Goal: Task Accomplishment & Management: Manage account settings

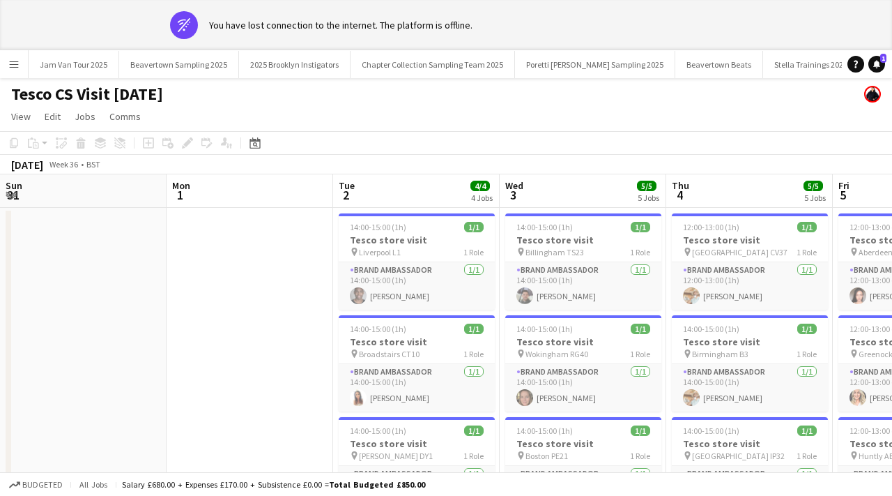
scroll to position [0, 308]
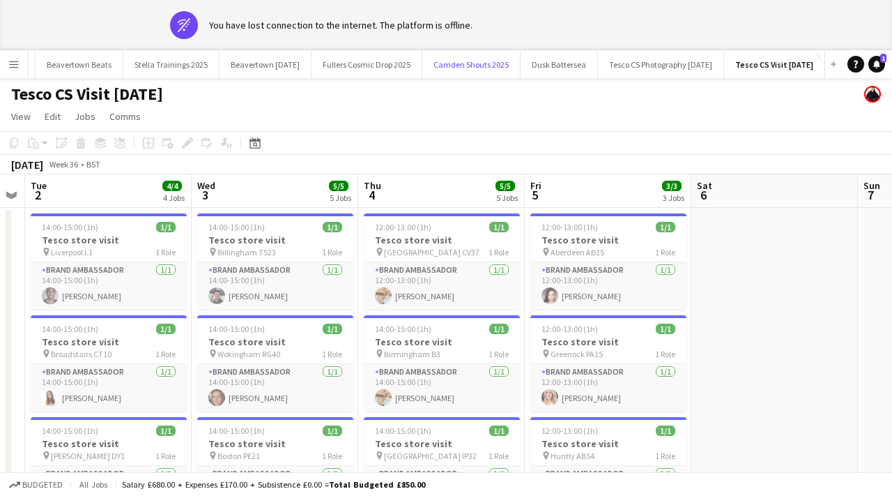
drag, startPoint x: 373, startPoint y: 63, endPoint x: 339, endPoint y: -84, distance: 151.0
click at [339, 0] on html "wifi-off You have lost connection to the internet. The platform is offline. Men…" at bounding box center [446, 387] width 892 height 774
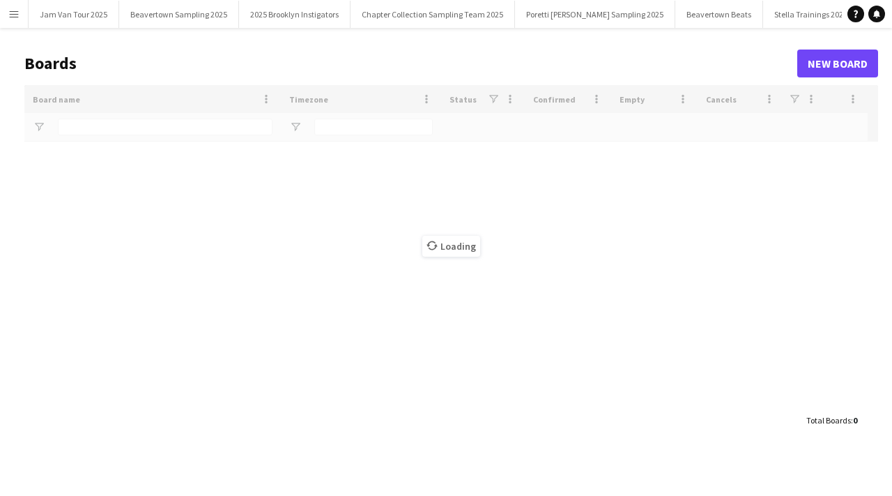
type input "********"
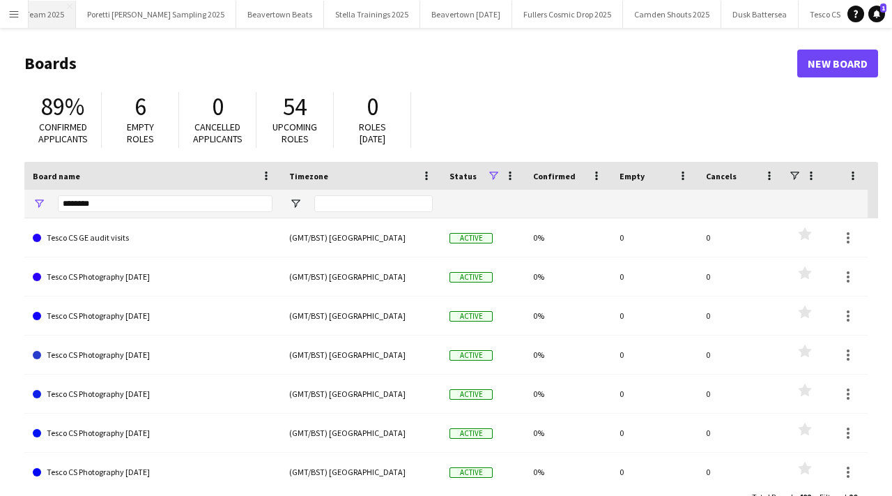
scroll to position [0, 672]
click at [126, 197] on input "********" at bounding box center [165, 203] width 215 height 17
drag, startPoint x: 100, startPoint y: 207, endPoint x: 46, endPoint y: 208, distance: 54.4
click at [46, 208] on div "********" at bounding box center [152, 204] width 257 height 28
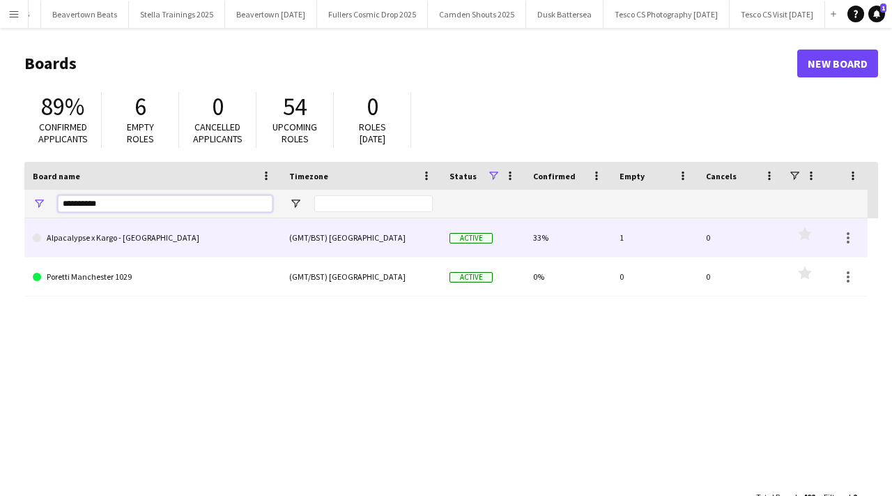
type input "**********"
click at [47, 241] on link "Alpacalypse x Kargo - Manchester" at bounding box center [153, 237] width 240 height 39
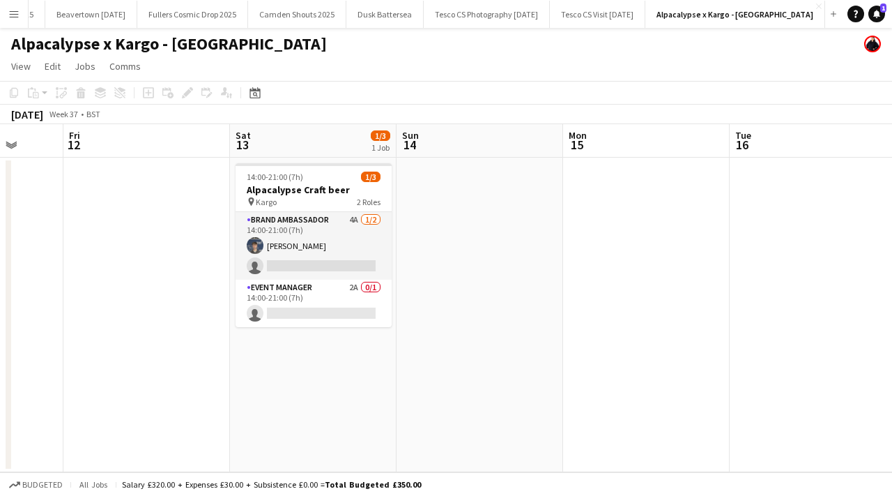
scroll to position [0, 421]
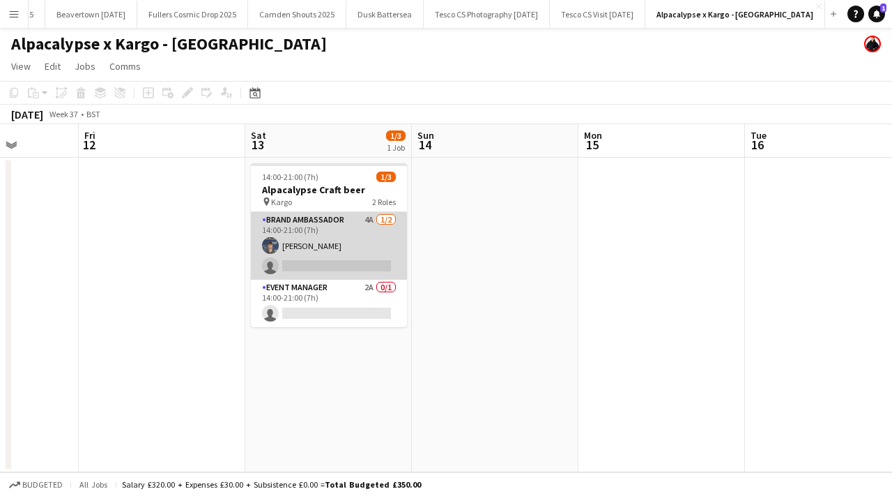
click at [268, 242] on app-user-avatar at bounding box center [270, 245] width 17 height 17
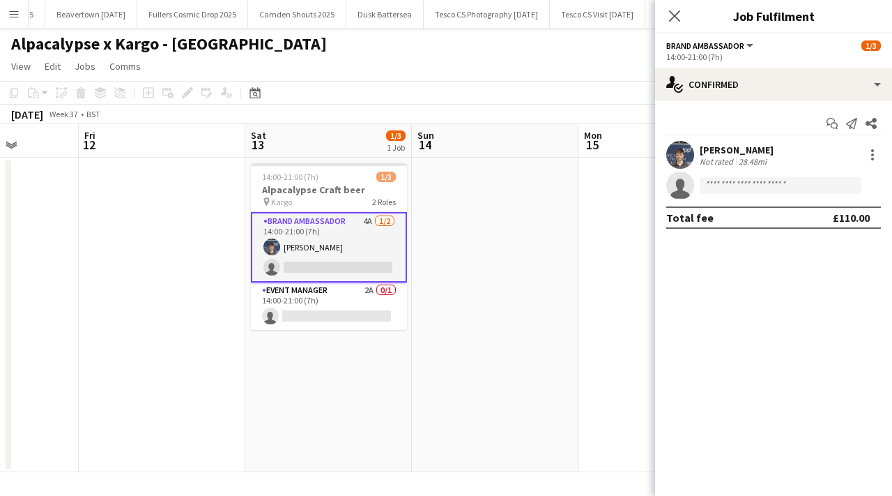
click at [685, 164] on app-user-avatar at bounding box center [681, 155] width 28 height 28
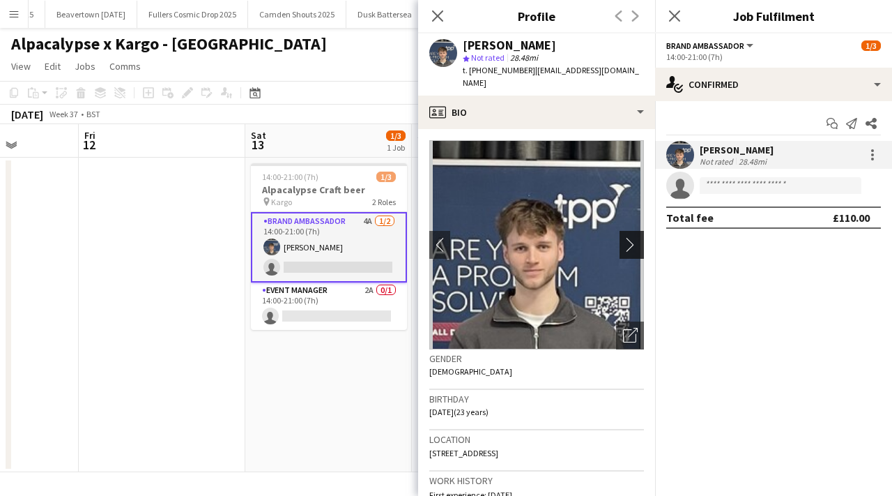
click at [637, 237] on app-icon "chevron-right" at bounding box center [634, 244] width 22 height 15
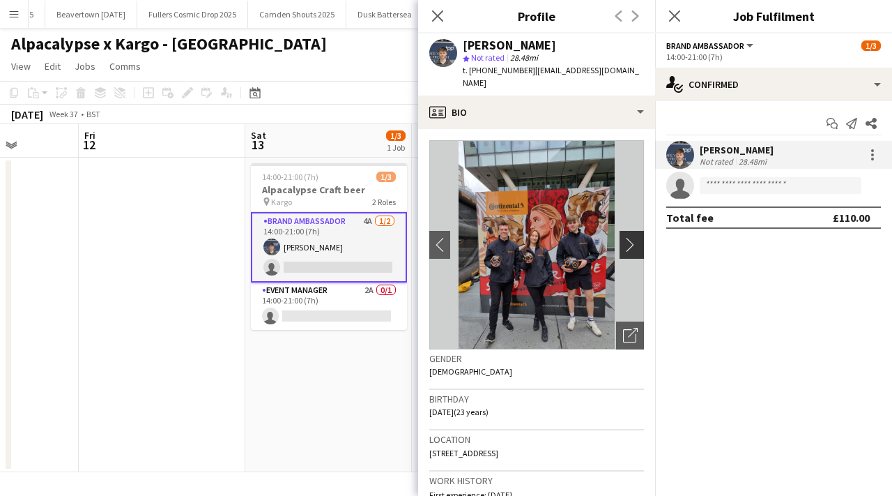
click at [637, 237] on app-icon "chevron-right" at bounding box center [634, 244] width 22 height 15
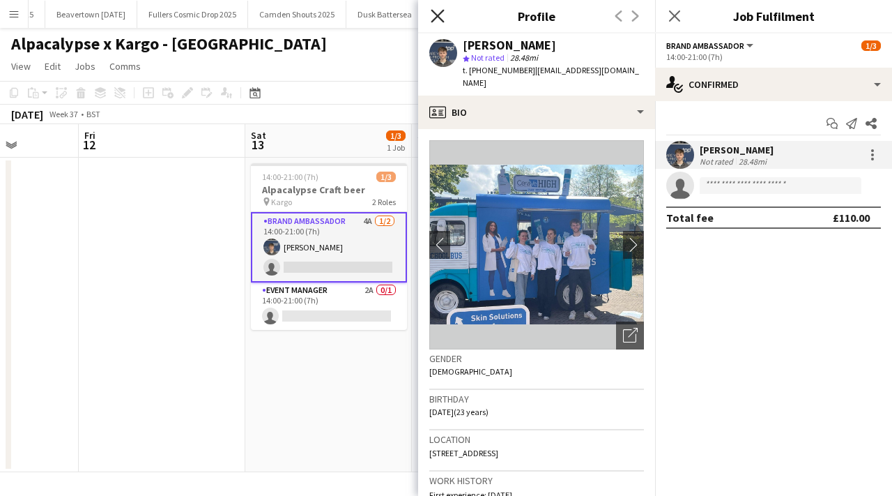
click at [439, 20] on icon "Close pop-in" at bounding box center [437, 15] width 13 height 13
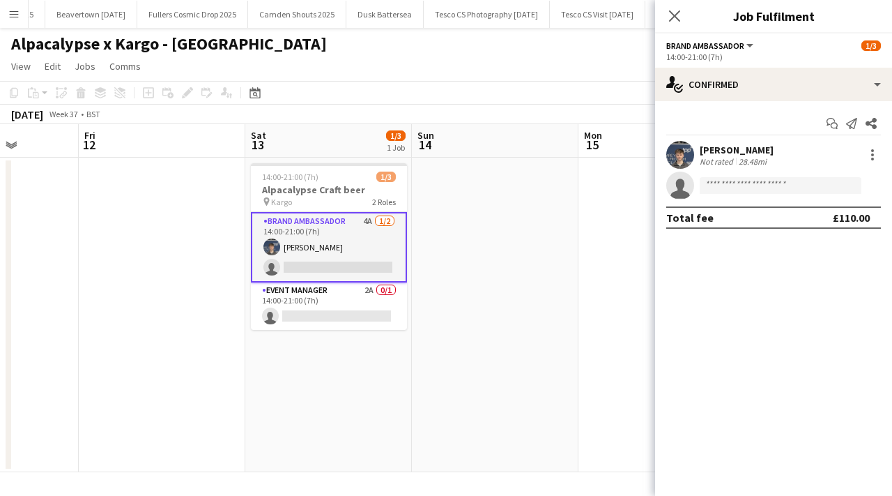
click at [377, 223] on app-card-role "Brand Ambassador 4A 1/2 14:00-21:00 (7h) Zac Foster single-neutral-actions" at bounding box center [329, 247] width 156 height 70
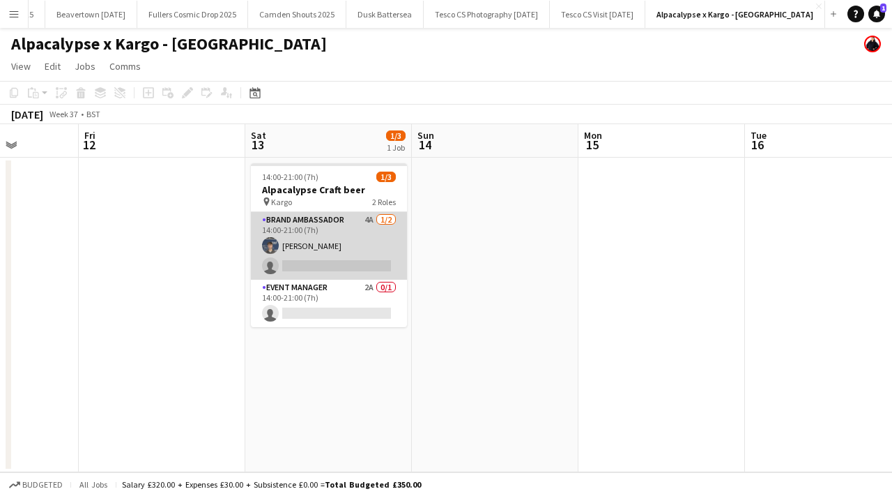
click at [391, 215] on app-card-role "Brand Ambassador 4A 1/2 14:00-21:00 (7h) Zac Foster single-neutral-actions" at bounding box center [329, 246] width 156 height 68
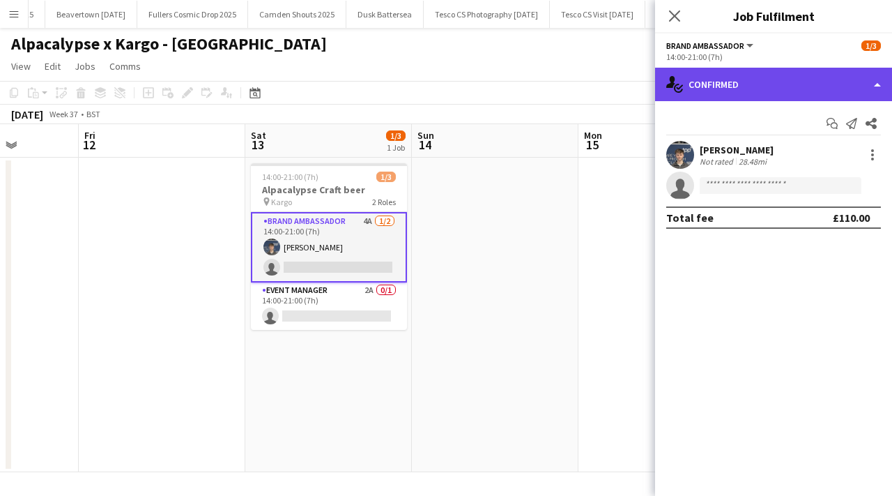
click at [789, 82] on div "single-neutral-actions-check-2 Confirmed" at bounding box center [773, 84] width 237 height 33
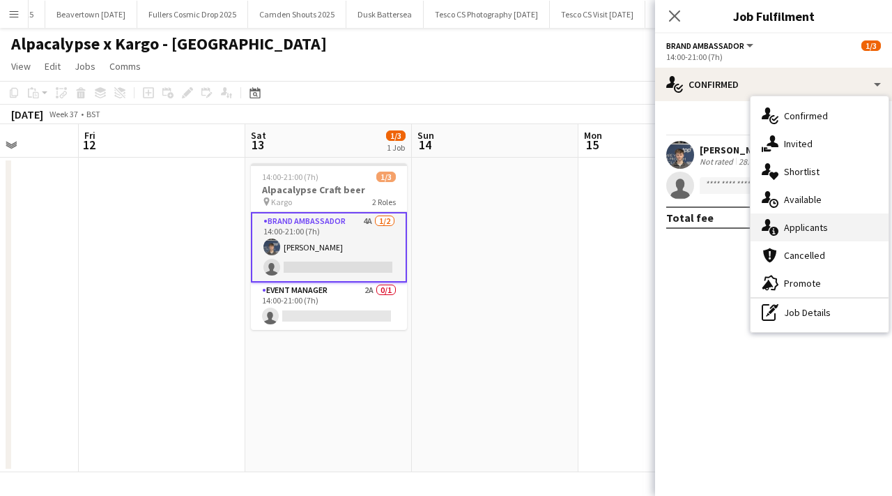
click at [819, 232] on span "Applicants" at bounding box center [806, 227] width 44 height 13
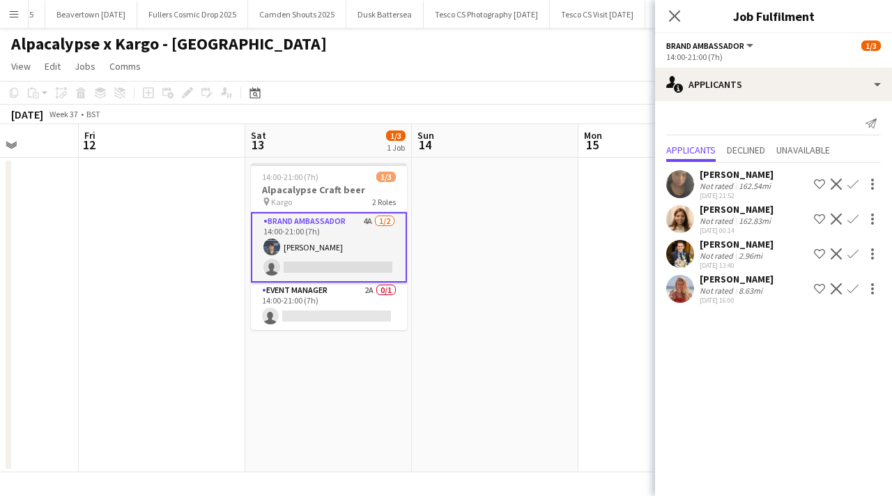
click at [691, 222] on app-user-avatar at bounding box center [681, 219] width 28 height 28
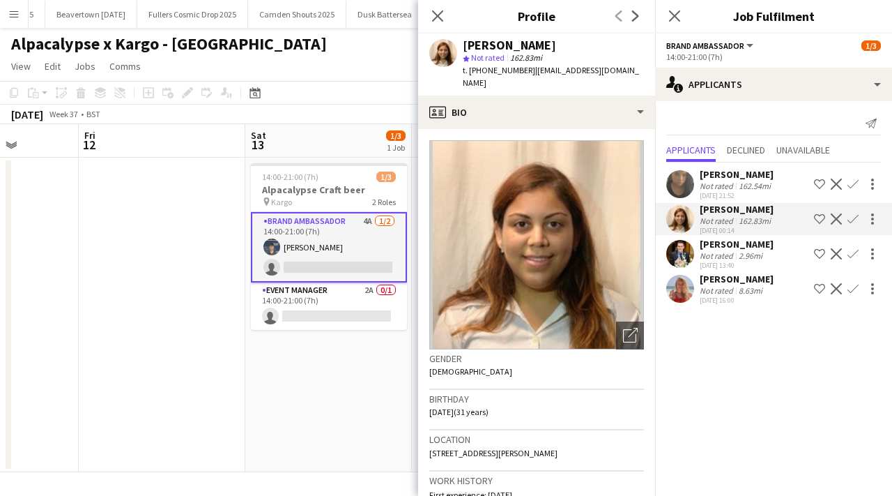
click at [683, 248] on app-user-avatar at bounding box center [681, 254] width 28 height 28
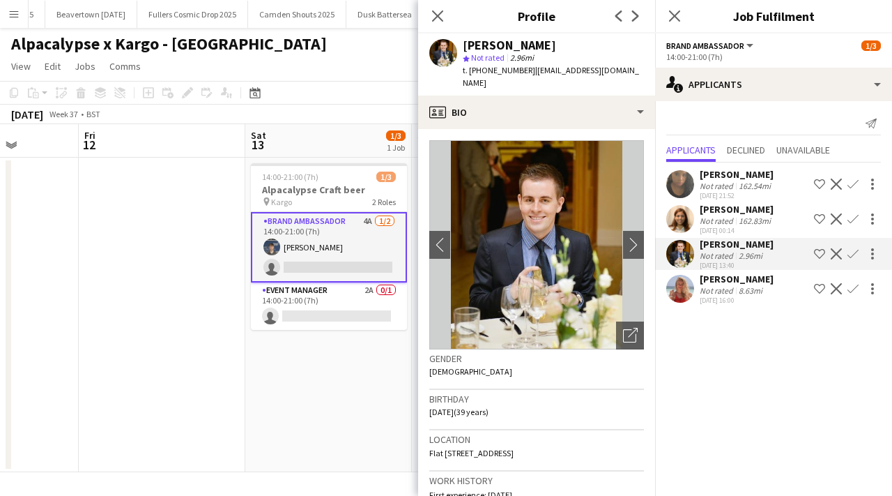
click at [684, 297] on app-user-avatar at bounding box center [681, 289] width 28 height 28
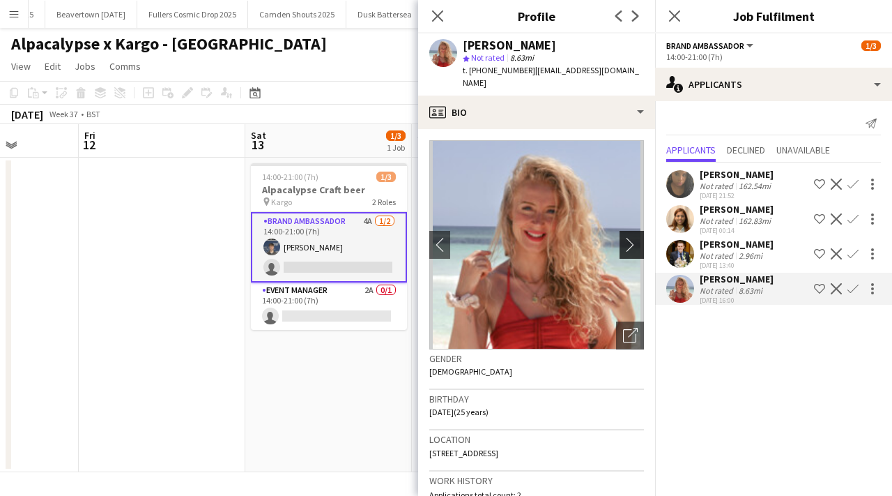
click at [626, 237] on app-icon "chevron-right" at bounding box center [634, 244] width 22 height 15
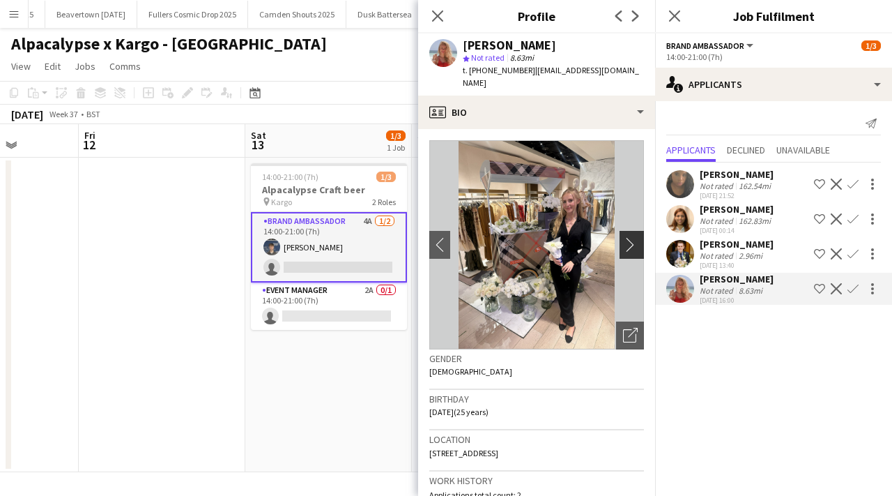
click at [626, 237] on app-icon "chevron-right" at bounding box center [634, 244] width 22 height 15
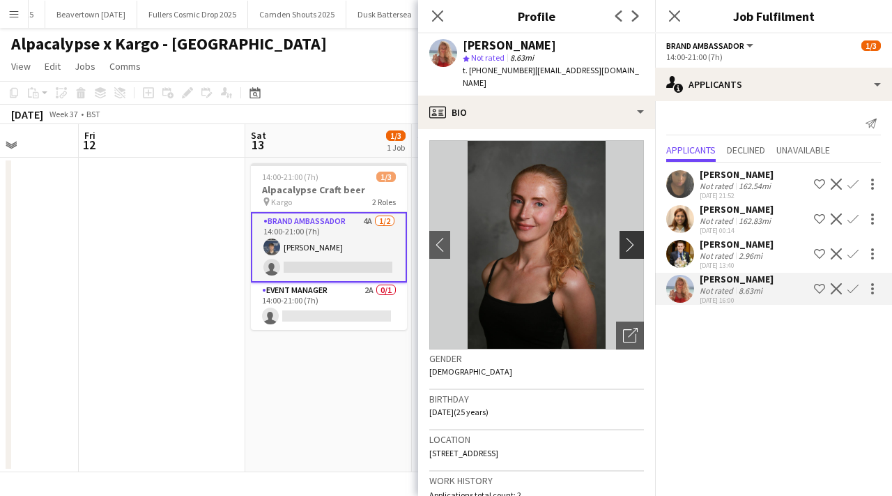
click at [626, 237] on app-icon "chevron-right" at bounding box center [634, 244] width 22 height 15
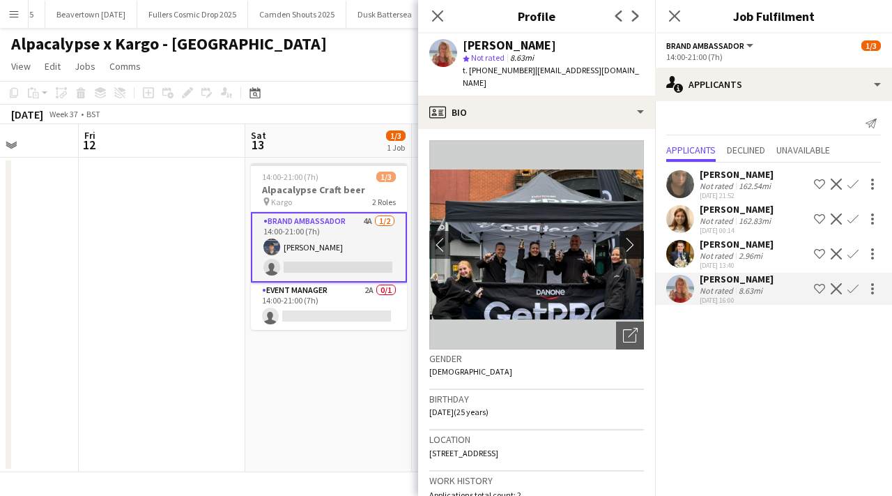
click at [626, 237] on app-icon "chevron-right" at bounding box center [634, 244] width 22 height 15
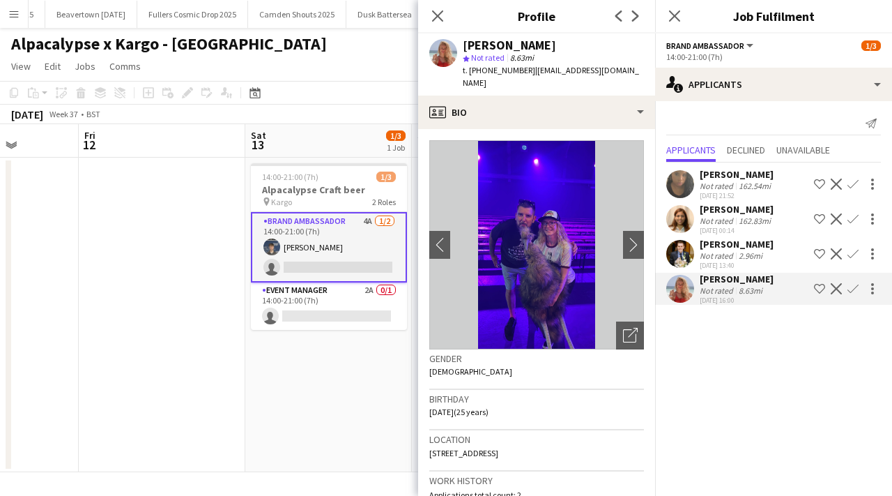
click at [683, 181] on app-user-avatar at bounding box center [681, 184] width 28 height 28
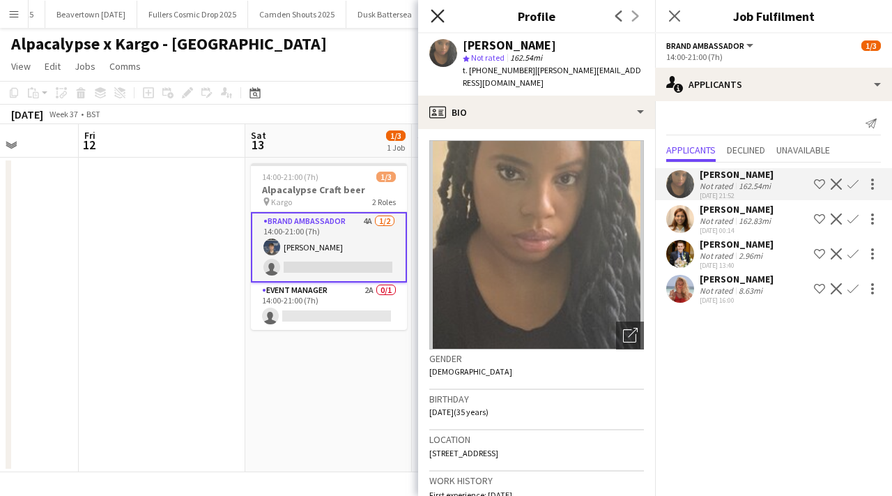
click at [434, 17] on icon "Close pop-in" at bounding box center [437, 15] width 13 height 13
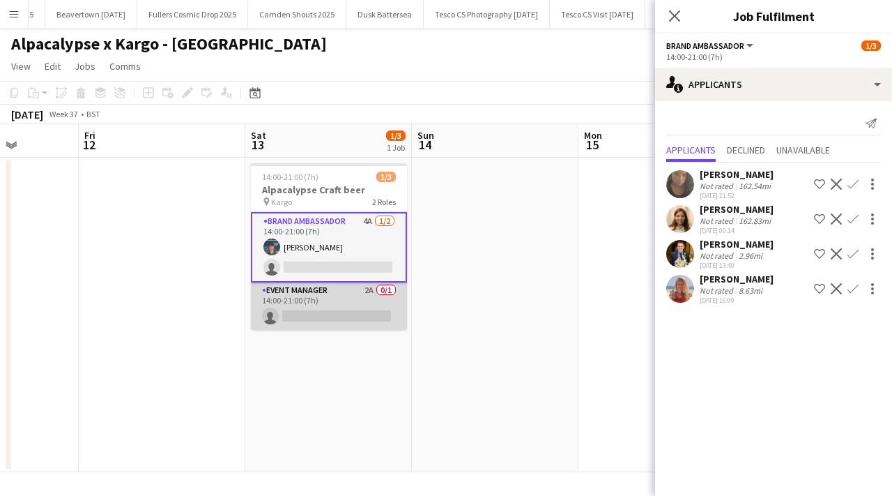
click at [387, 287] on app-card-role "Event Manager 2A 0/1 14:00-21:00 (7h) single-neutral-actions" at bounding box center [329, 305] width 156 height 47
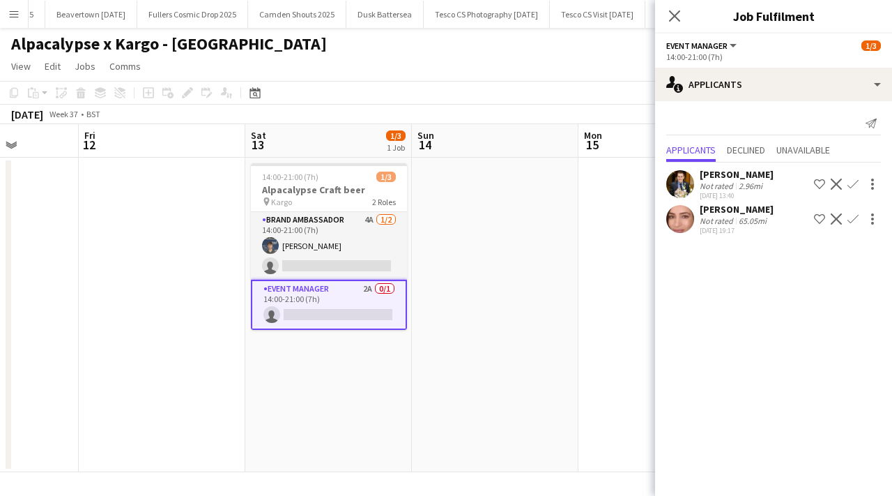
click at [678, 222] on app-user-avatar at bounding box center [681, 219] width 28 height 28
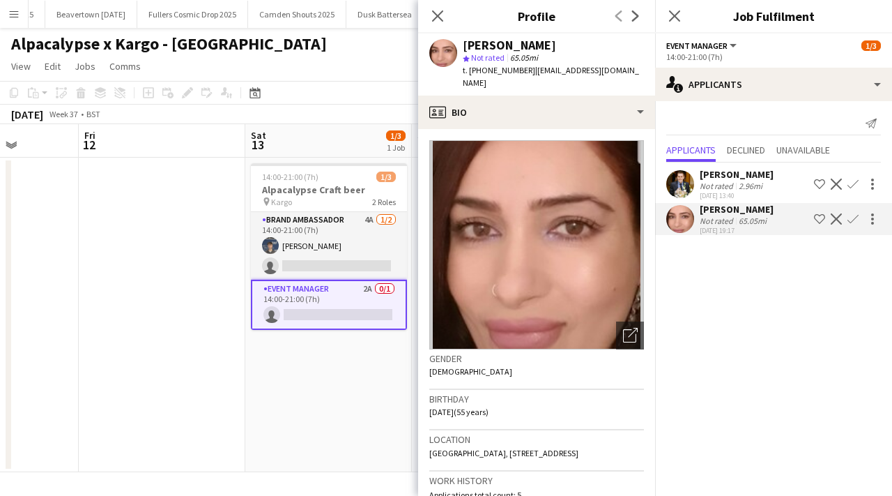
click at [681, 181] on app-user-avatar at bounding box center [681, 184] width 28 height 28
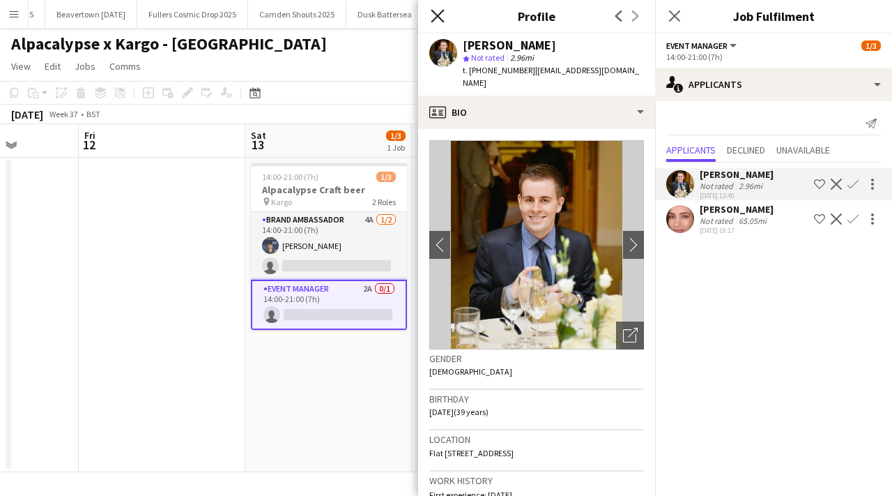
click at [441, 13] on icon "Close pop-in" at bounding box center [437, 15] width 13 height 13
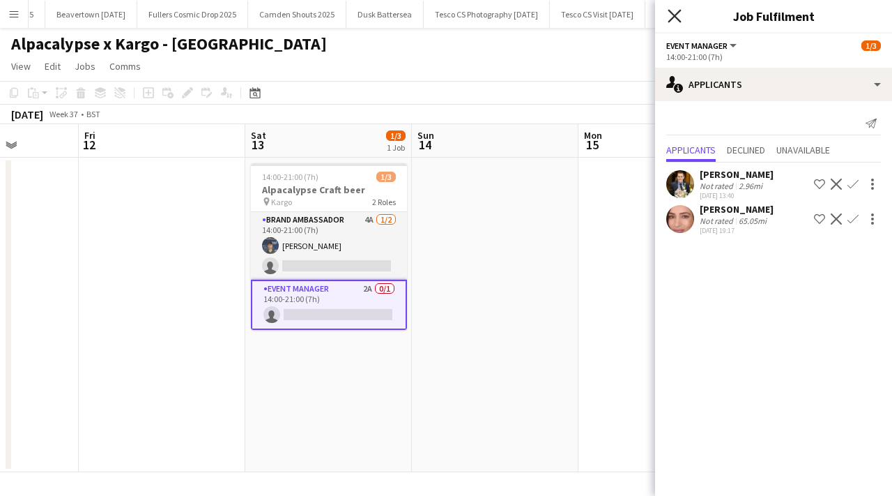
click at [677, 20] on icon at bounding box center [674, 15] width 13 height 13
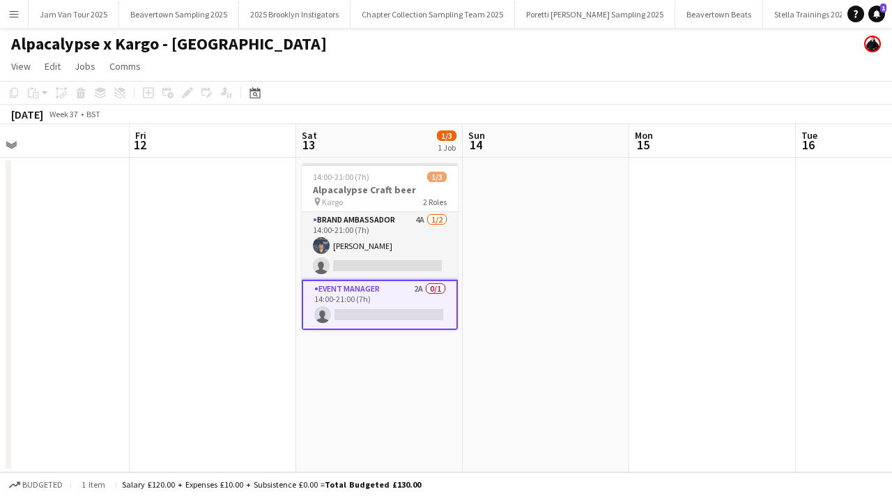
scroll to position [0, 589]
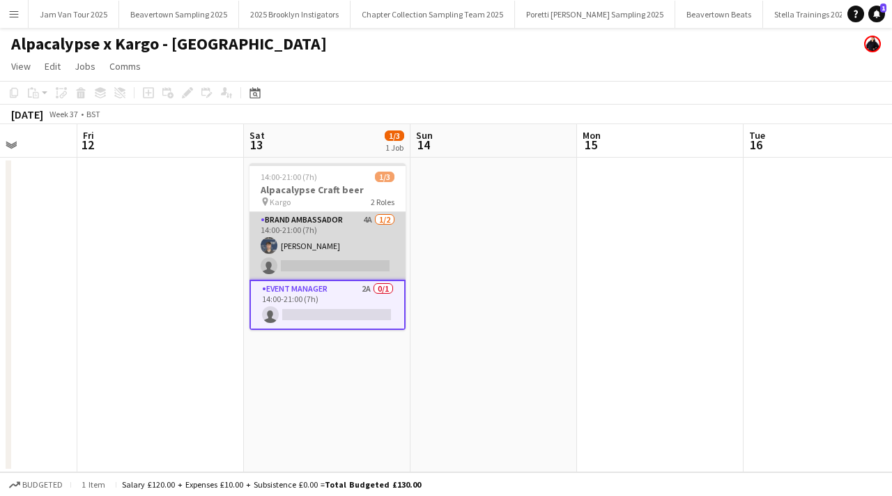
click at [268, 243] on app-user-avatar at bounding box center [269, 245] width 17 height 17
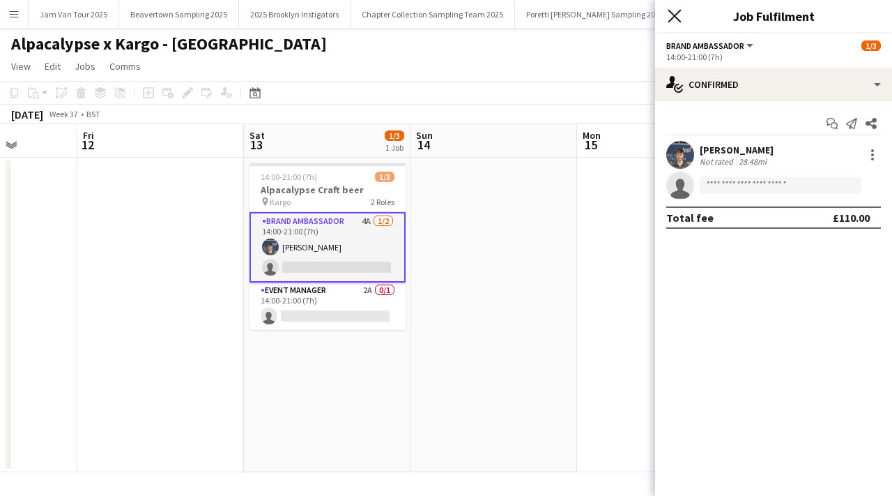
click at [678, 13] on icon at bounding box center [674, 15] width 13 height 13
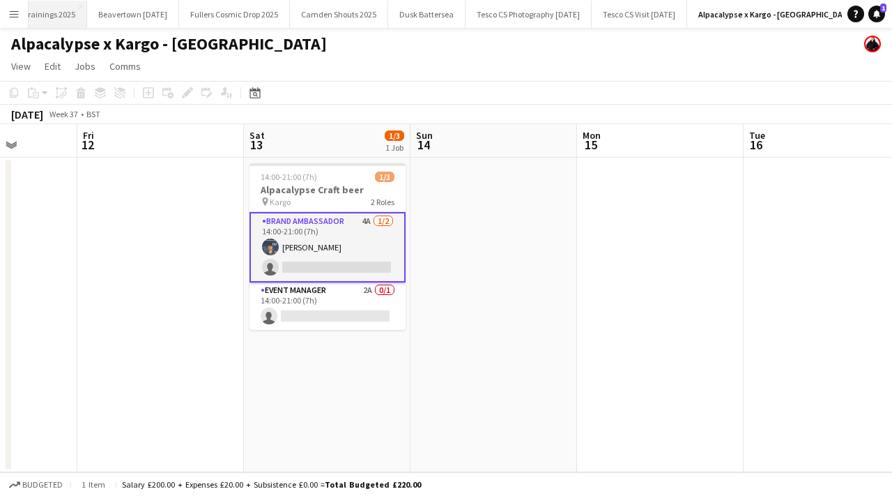
scroll to position [0, 814]
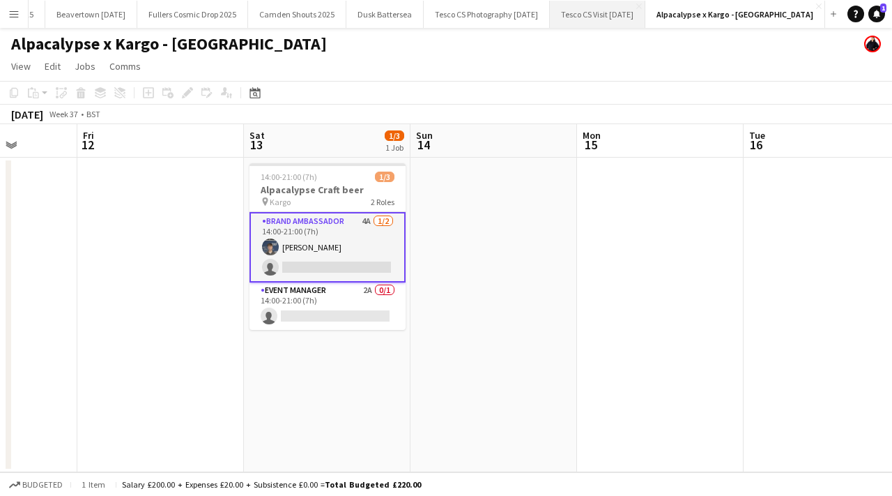
click at [602, 17] on button "Tesco CS Visit September 2025 Close" at bounding box center [598, 14] width 96 height 27
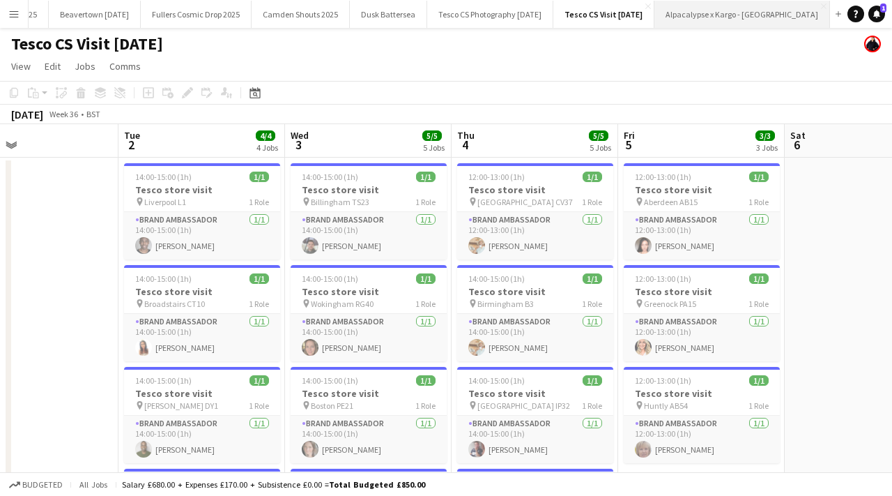
click at [720, 22] on button "Alpacalypse x Kargo - Manchester Close" at bounding box center [743, 14] width 176 height 27
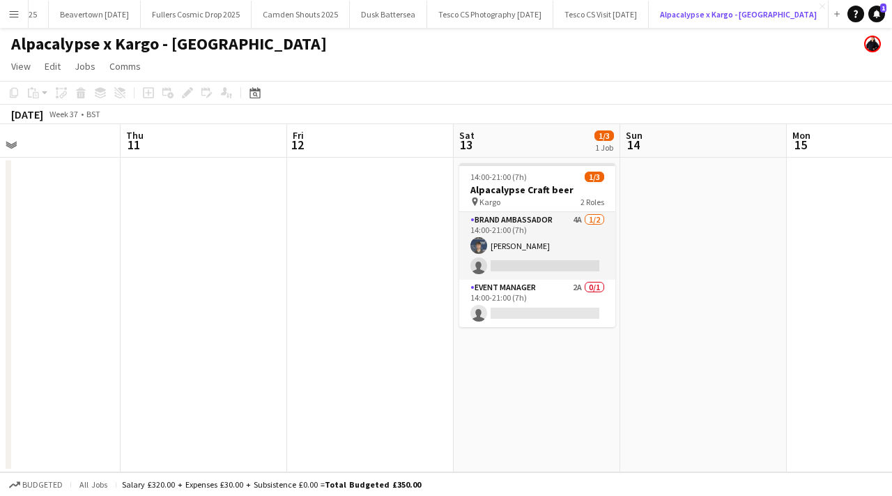
scroll to position [0, 637]
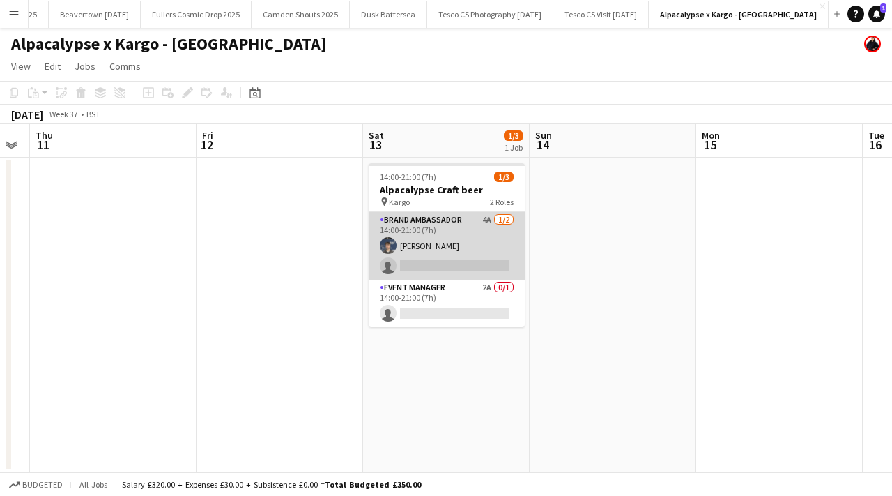
click at [386, 243] on app-user-avatar at bounding box center [388, 245] width 17 height 17
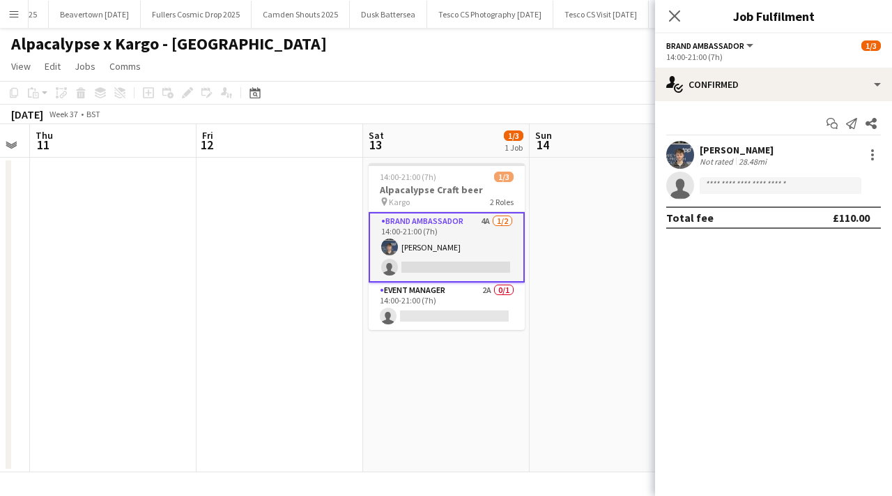
click at [669, 150] on app-user-avatar at bounding box center [681, 155] width 28 height 28
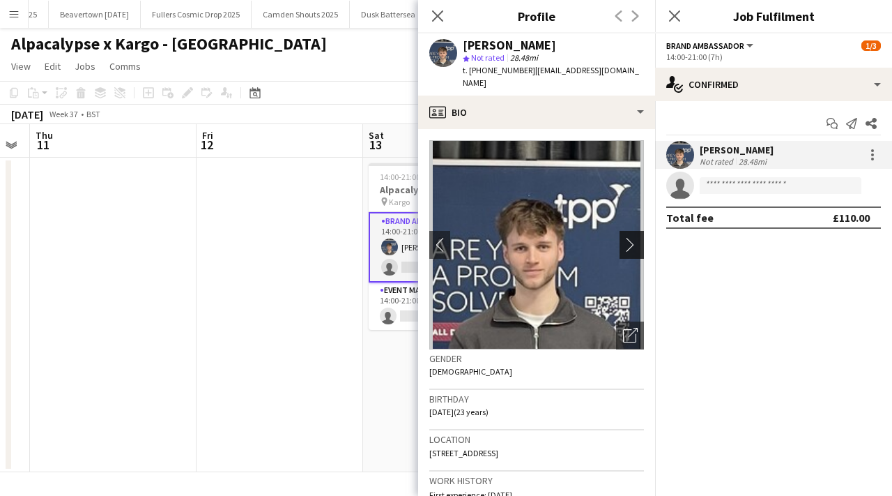
click at [631, 237] on app-icon "chevron-right" at bounding box center [634, 244] width 22 height 15
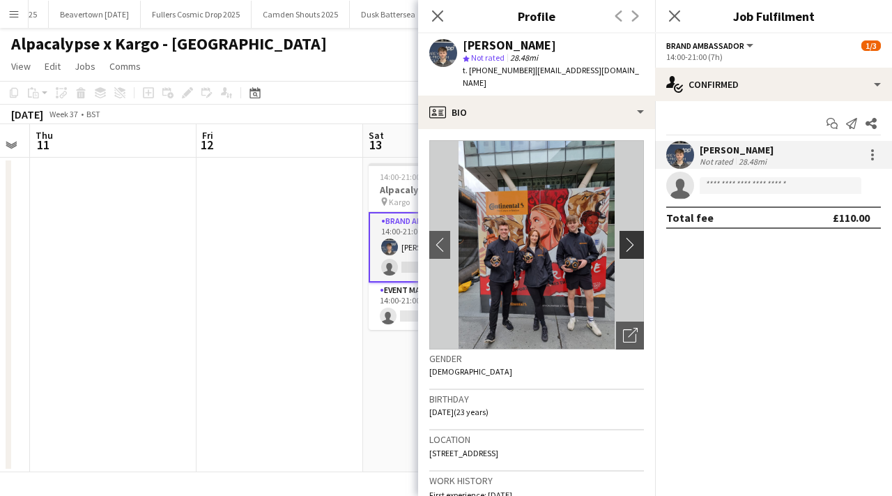
click at [636, 237] on app-icon "chevron-right" at bounding box center [634, 244] width 22 height 15
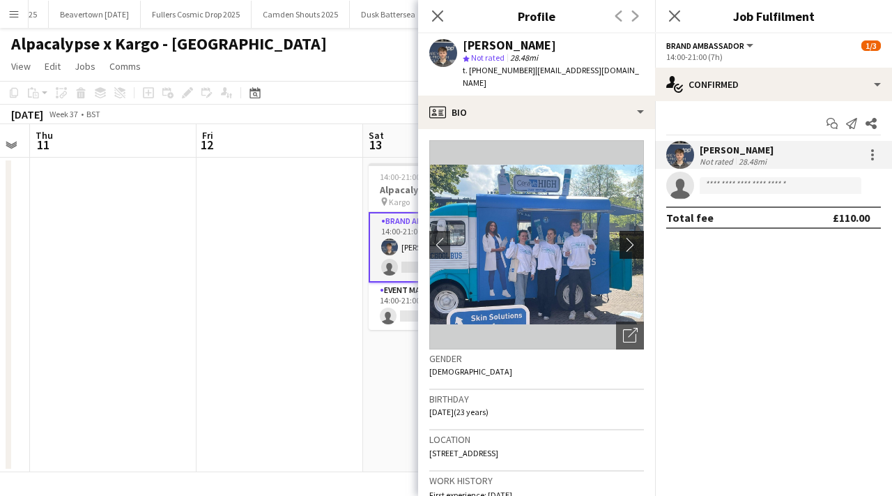
click at [636, 237] on app-icon "chevron-right" at bounding box center [634, 244] width 22 height 15
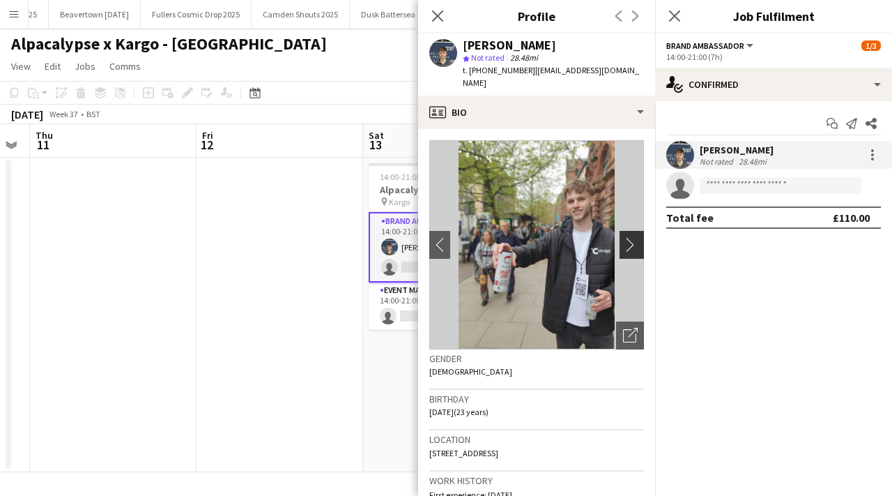
click at [636, 237] on app-icon "chevron-right" at bounding box center [634, 244] width 22 height 15
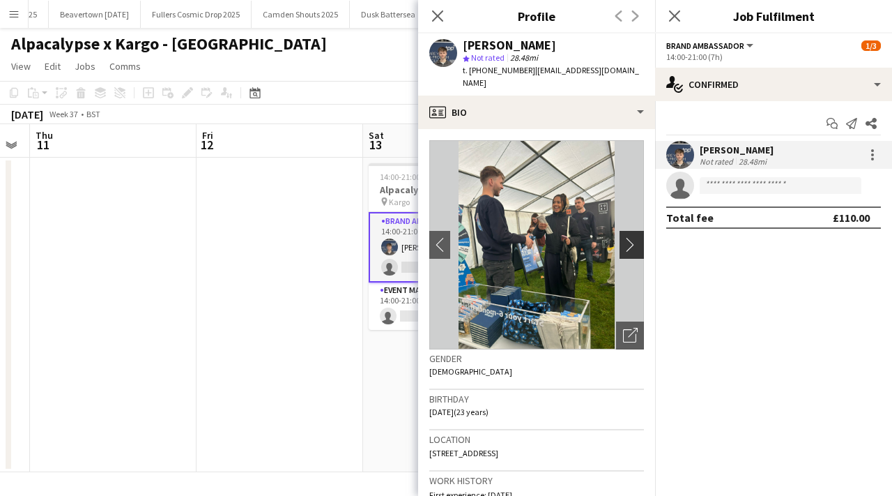
click at [636, 237] on app-icon "chevron-right" at bounding box center [634, 244] width 22 height 15
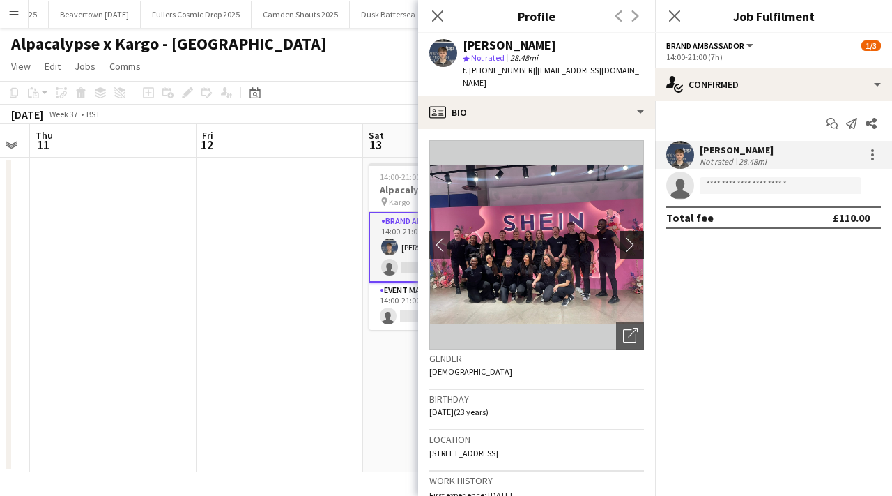
click at [636, 237] on app-icon "chevron-right" at bounding box center [634, 244] width 22 height 15
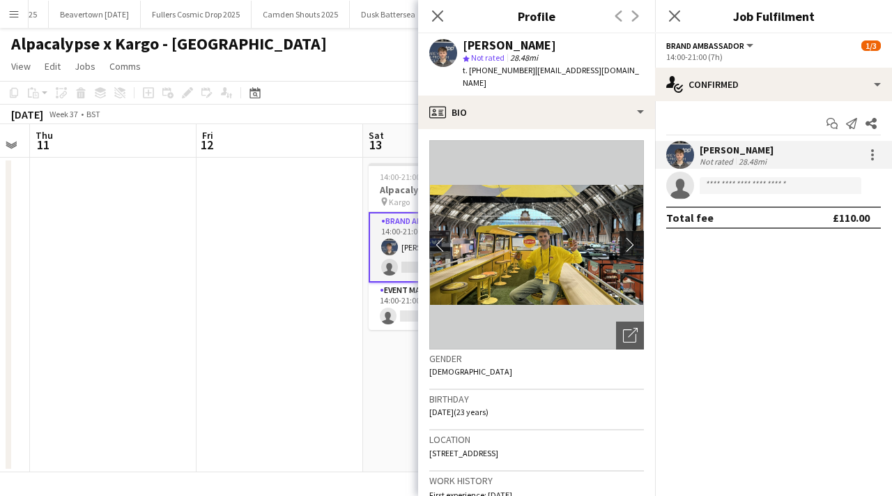
click at [636, 237] on app-icon "chevron-right" at bounding box center [634, 244] width 22 height 15
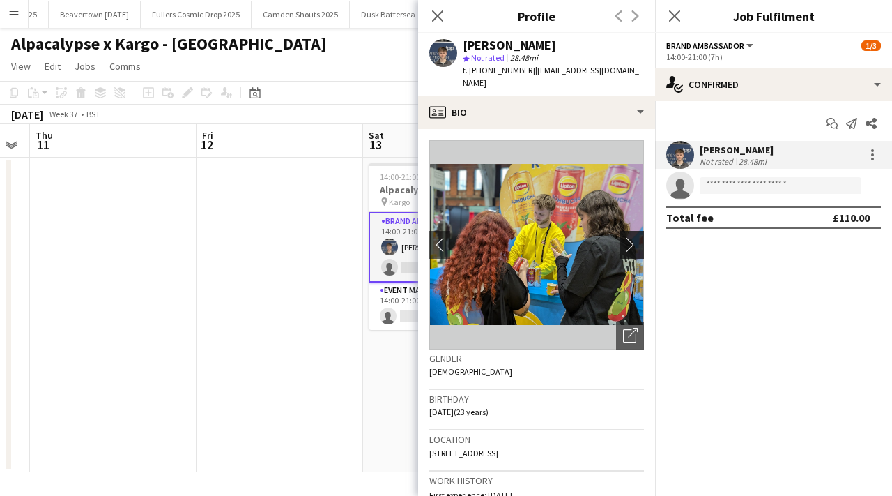
click at [636, 237] on app-icon "chevron-right" at bounding box center [634, 244] width 22 height 15
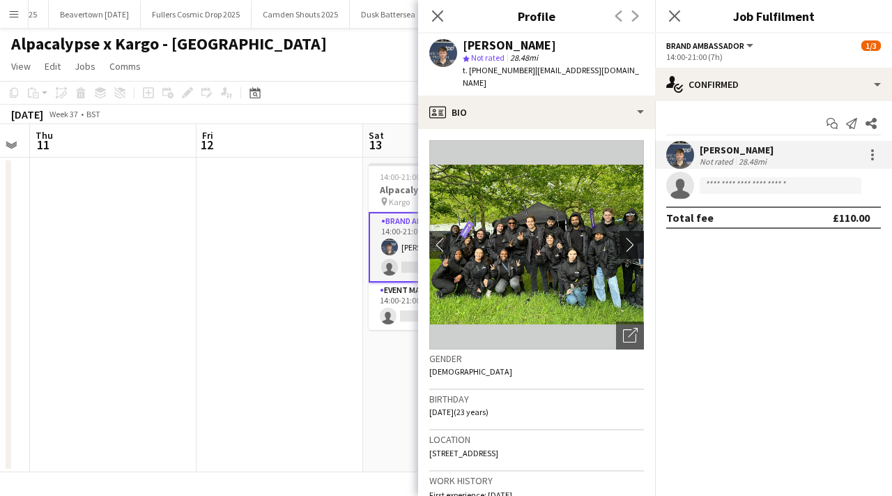
click at [636, 237] on app-icon "chevron-right" at bounding box center [634, 244] width 22 height 15
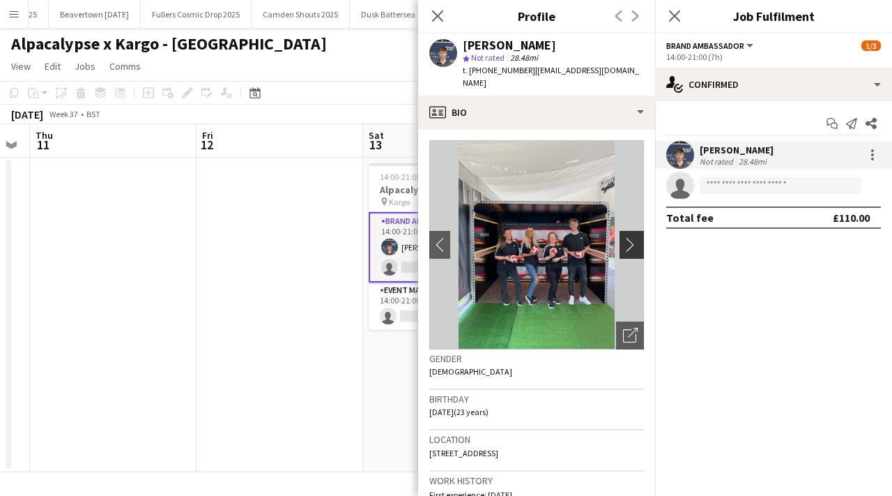
click at [636, 237] on app-icon "chevron-right" at bounding box center [634, 244] width 22 height 15
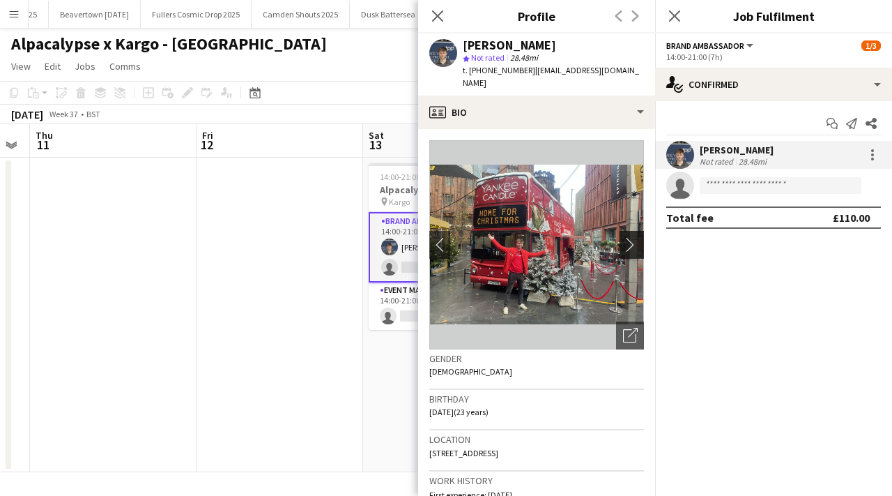
click at [636, 237] on app-icon "chevron-right" at bounding box center [634, 244] width 22 height 15
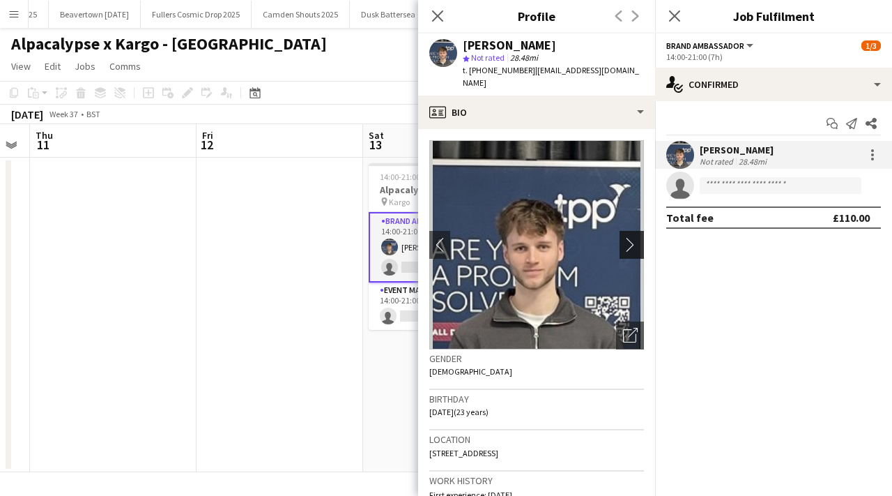
click at [636, 237] on app-icon "chevron-right" at bounding box center [634, 244] width 22 height 15
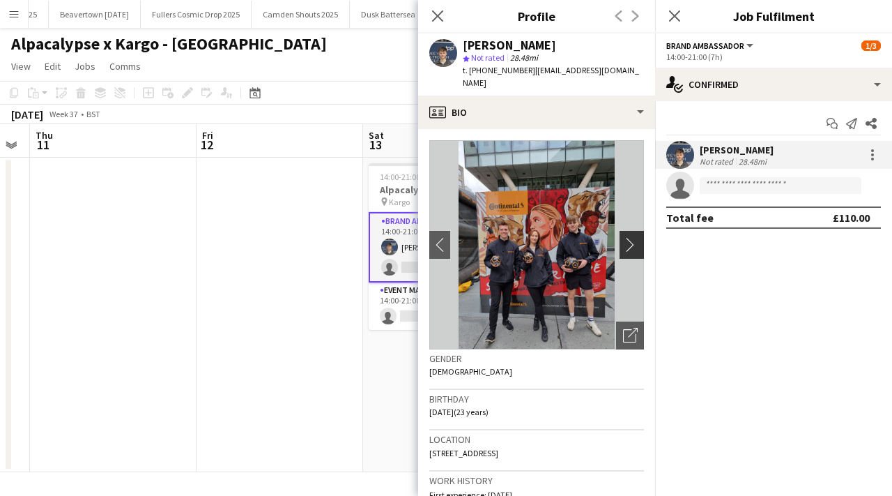
click at [636, 237] on app-icon "chevron-right" at bounding box center [634, 244] width 22 height 15
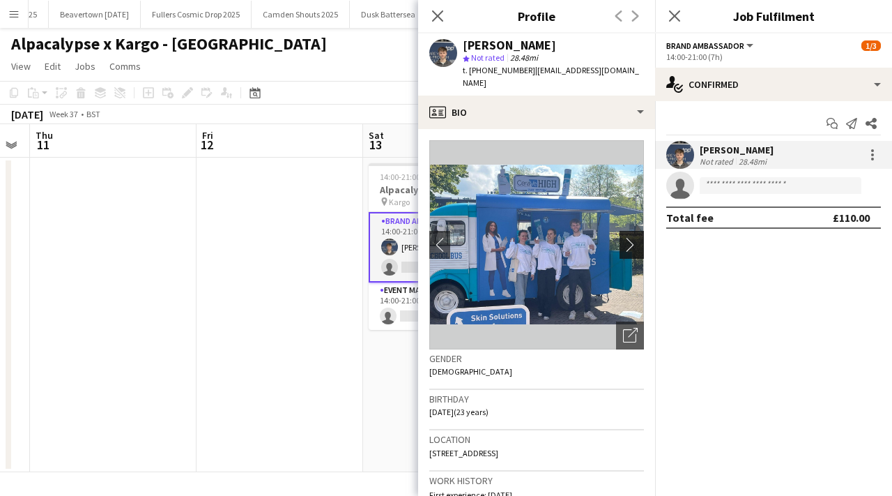
click at [636, 237] on app-icon "chevron-right" at bounding box center [634, 244] width 22 height 15
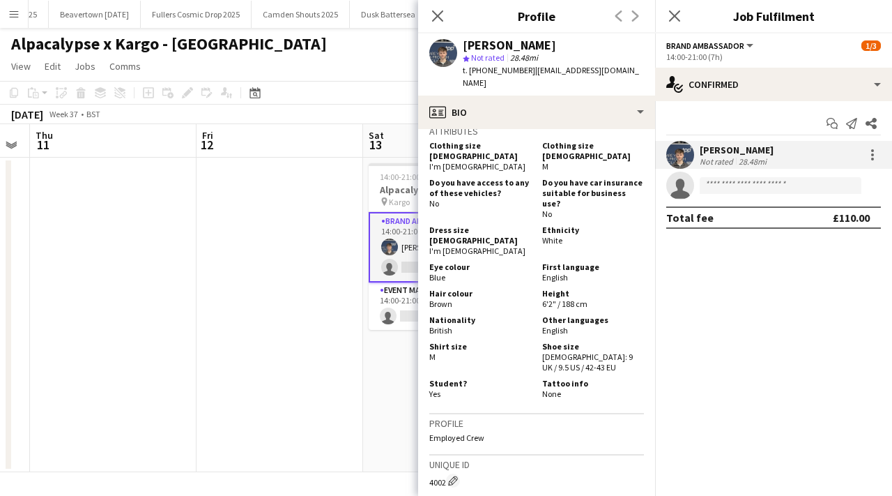
scroll to position [975, 0]
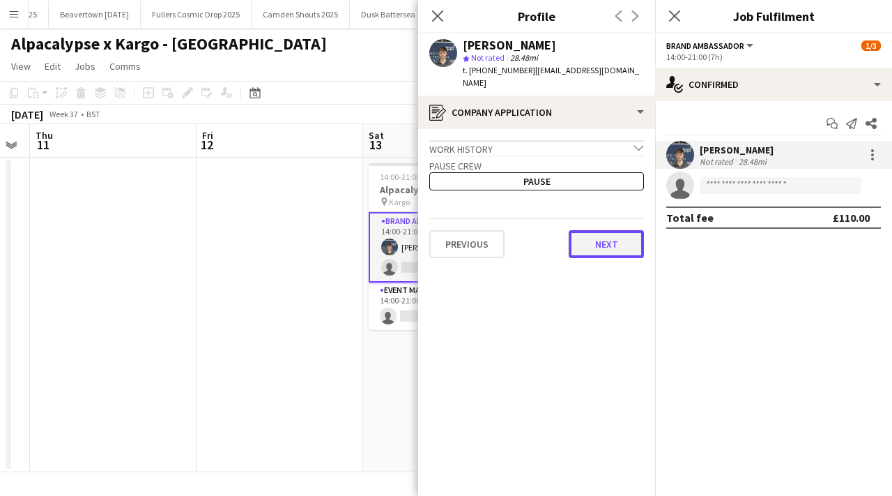
click at [592, 230] on button "Next" at bounding box center [606, 244] width 75 height 28
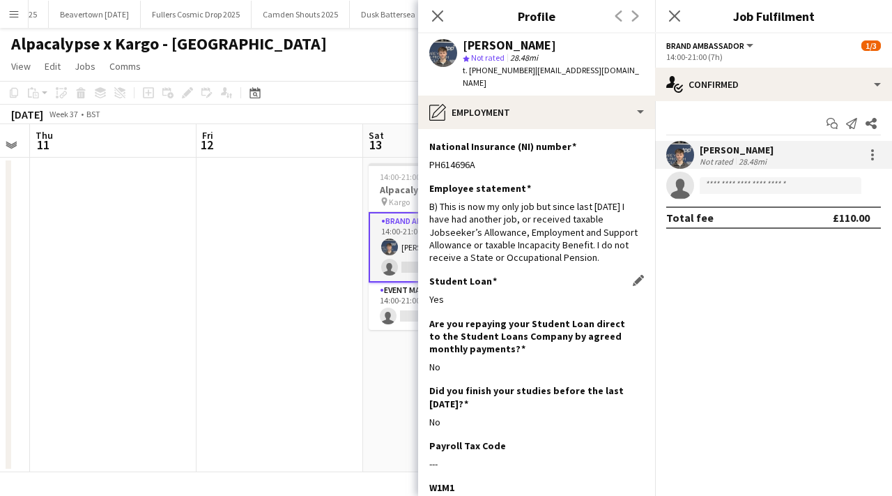
scroll to position [220, 0]
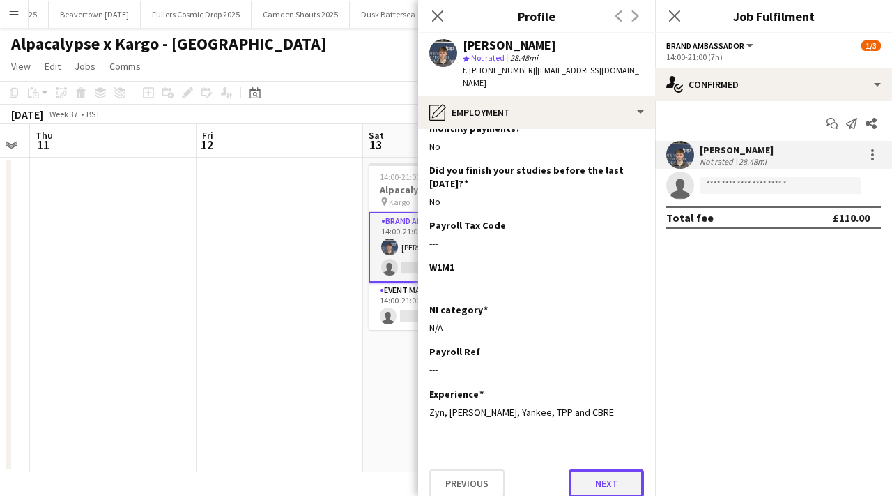
click at [595, 475] on button "Next" at bounding box center [606, 483] width 75 height 28
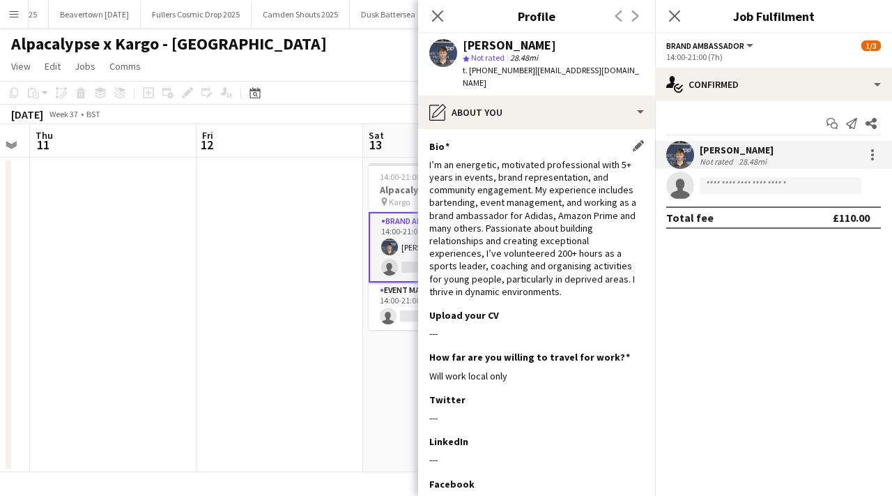
drag, startPoint x: 430, startPoint y: 165, endPoint x: 572, endPoint y: 289, distance: 189.8
click at [572, 289] on div "I’m an energetic, motivated professional with 5+ years in events, brand represe…" at bounding box center [537, 227] width 215 height 139
copy div "I’m an energetic, motivated professional with 5+ years in events, brand represe…"
click at [532, 319] on div "Upload your CV Edit this field" at bounding box center [537, 315] width 215 height 13
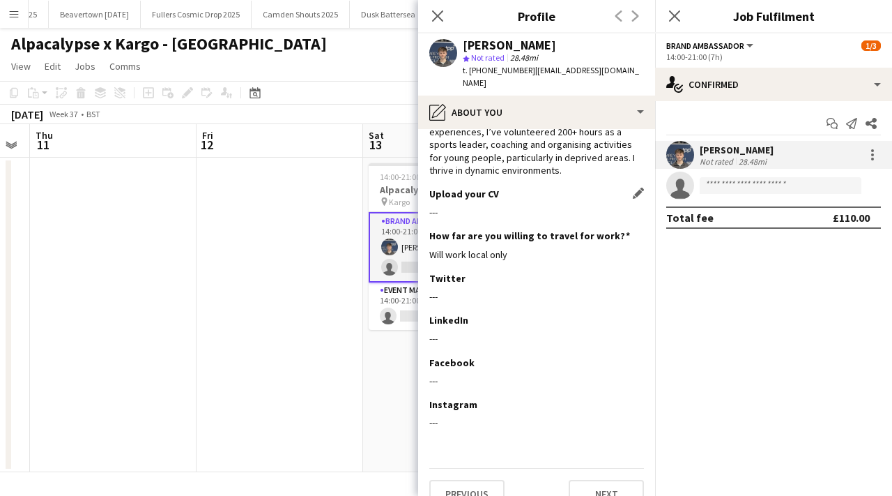
scroll to position [144, 0]
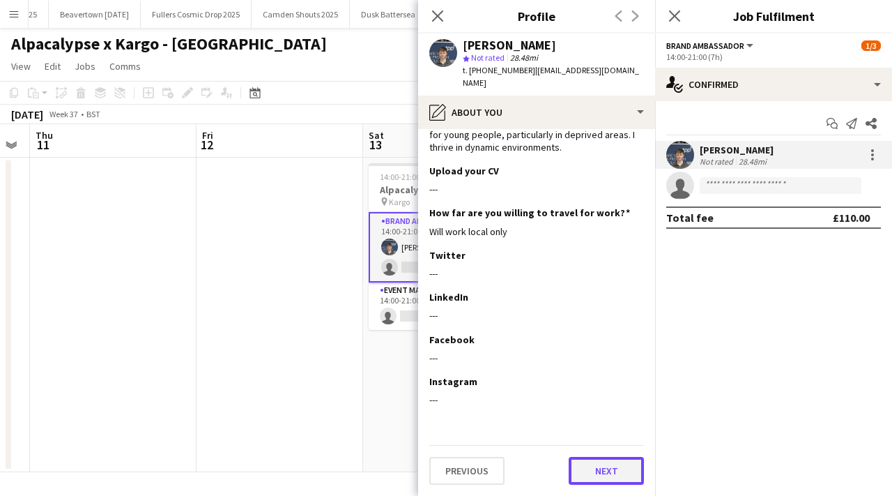
click at [593, 469] on button "Next" at bounding box center [606, 471] width 75 height 28
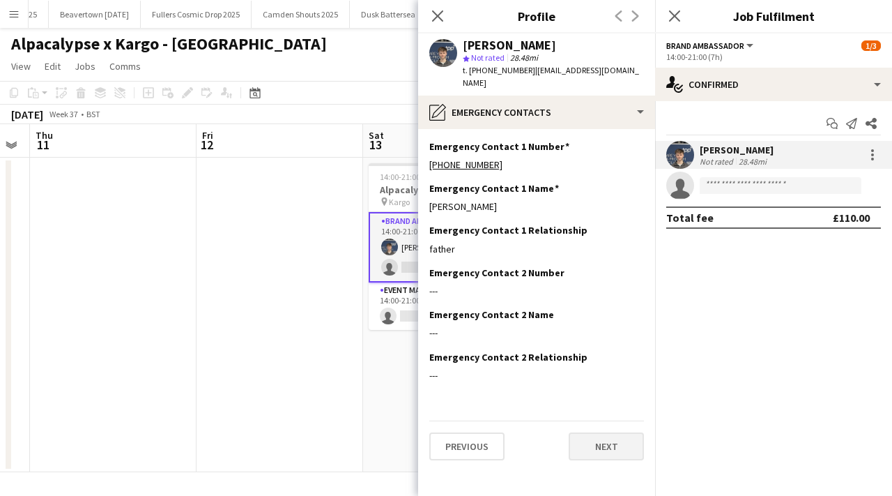
scroll to position [0, 0]
click at [595, 436] on button "Next" at bounding box center [606, 446] width 75 height 28
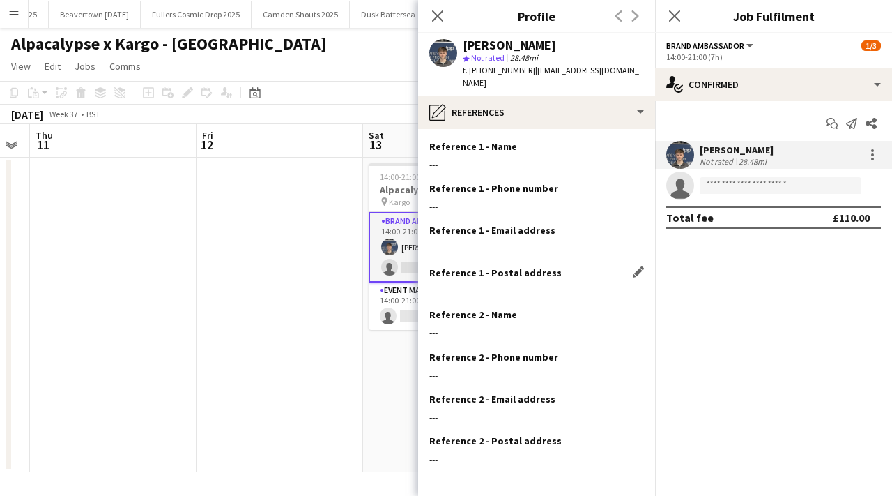
scroll to position [47, 0]
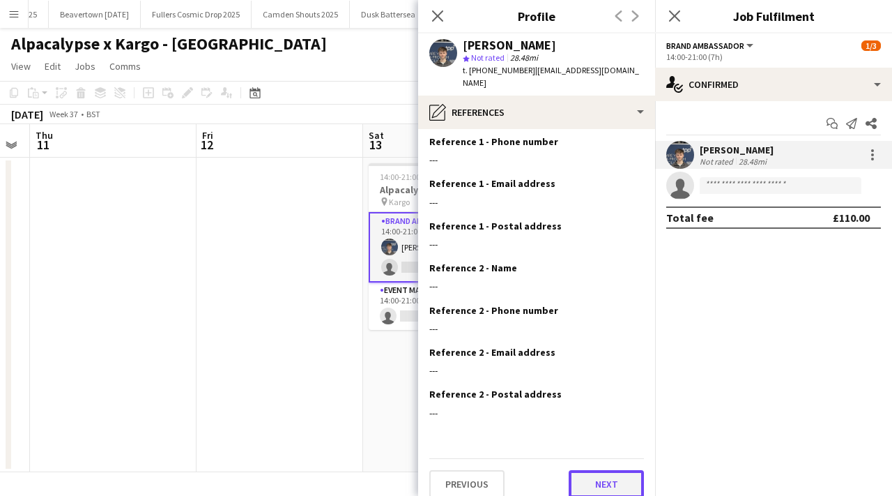
click at [575, 475] on button "Next" at bounding box center [606, 484] width 75 height 28
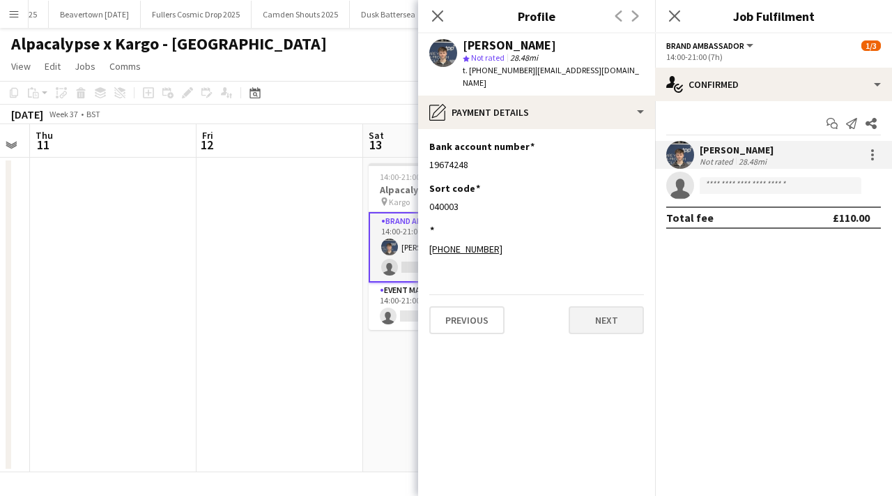
scroll to position [0, 0]
click at [608, 315] on button "Next" at bounding box center [606, 320] width 75 height 28
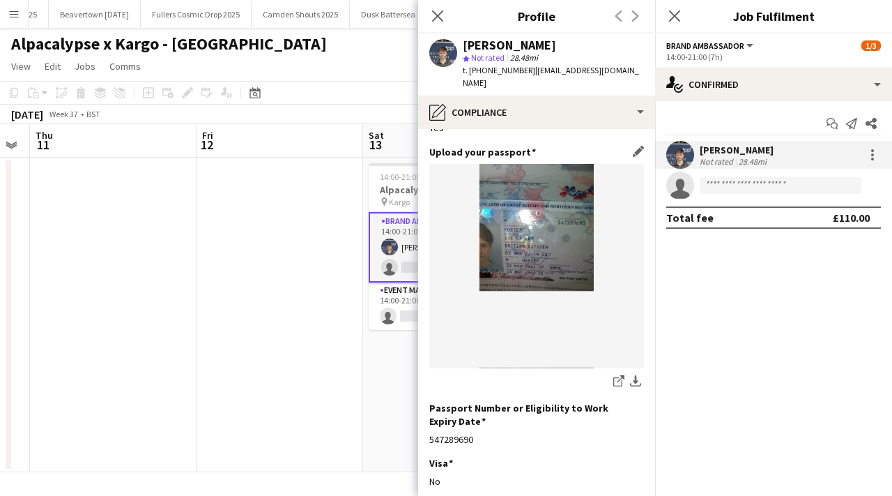
scroll to position [232, 0]
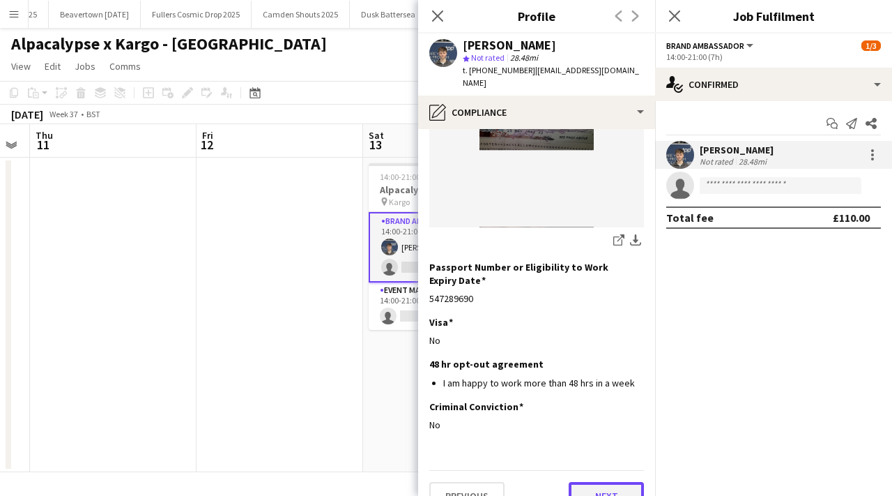
click at [602, 482] on button "Next" at bounding box center [606, 496] width 75 height 28
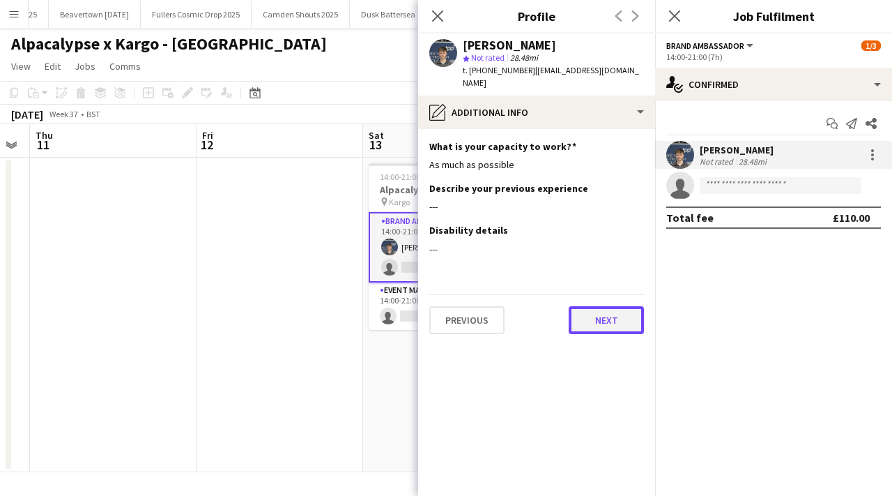
click at [612, 317] on button "Next" at bounding box center [606, 320] width 75 height 28
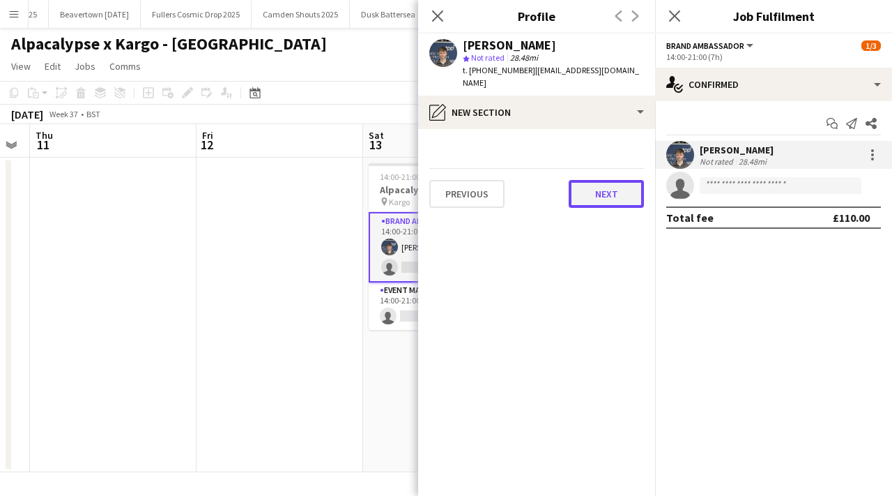
click at [604, 186] on button "Next" at bounding box center [606, 194] width 75 height 28
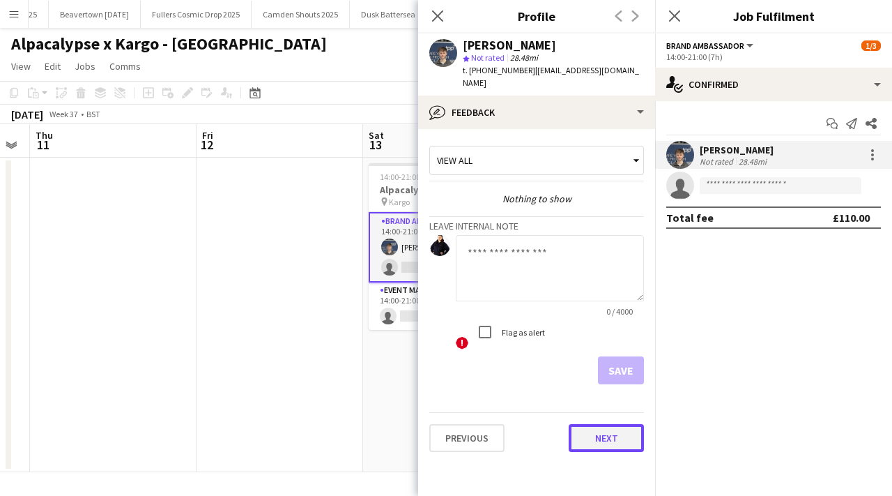
click at [608, 424] on button "Next" at bounding box center [606, 438] width 75 height 28
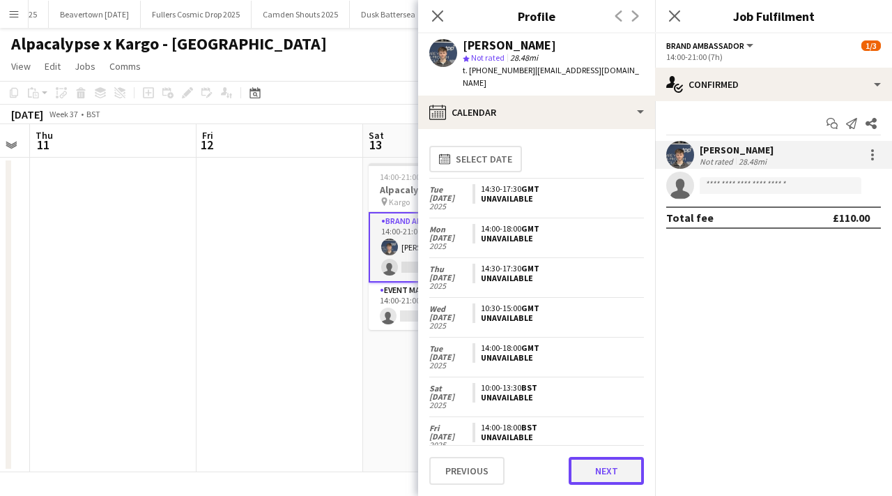
click at [612, 471] on button "Next" at bounding box center [606, 471] width 75 height 28
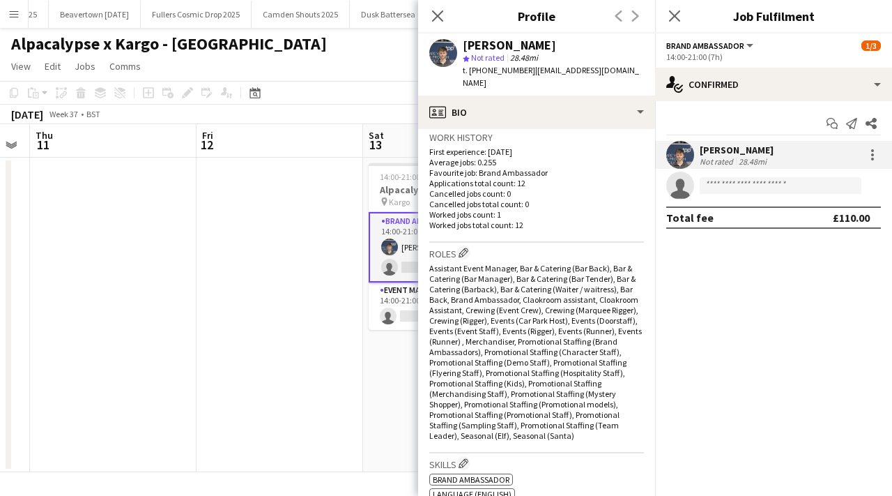
scroll to position [344, 0]
drag, startPoint x: 430, startPoint y: 255, endPoint x: 568, endPoint y: 425, distance: 219.6
click at [568, 425] on div "Assistant Event Manager, Bar & Catering (Bar Back), Bar & Catering (Bar Manager…" at bounding box center [537, 350] width 215 height 178
copy span "Assistant Event Manager, Bar & Catering (Bar Back), Bar & Catering (Bar Manager…"
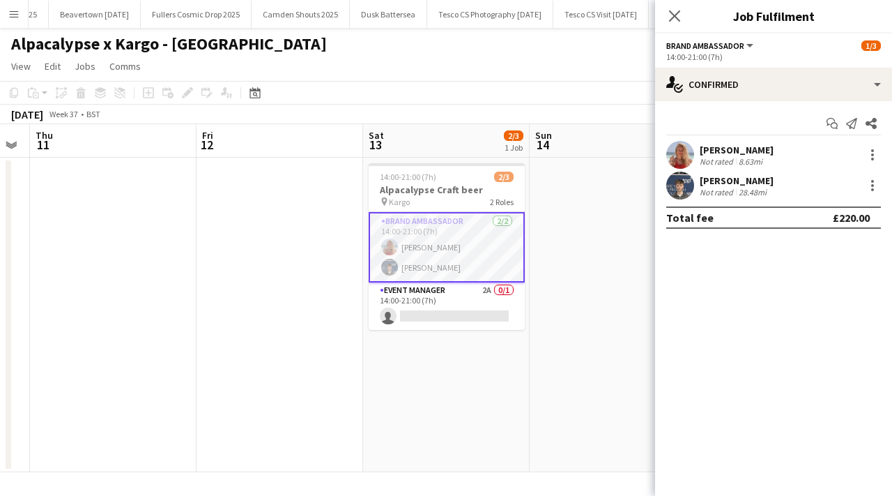
click at [679, 178] on app-user-avatar at bounding box center [681, 186] width 28 height 28
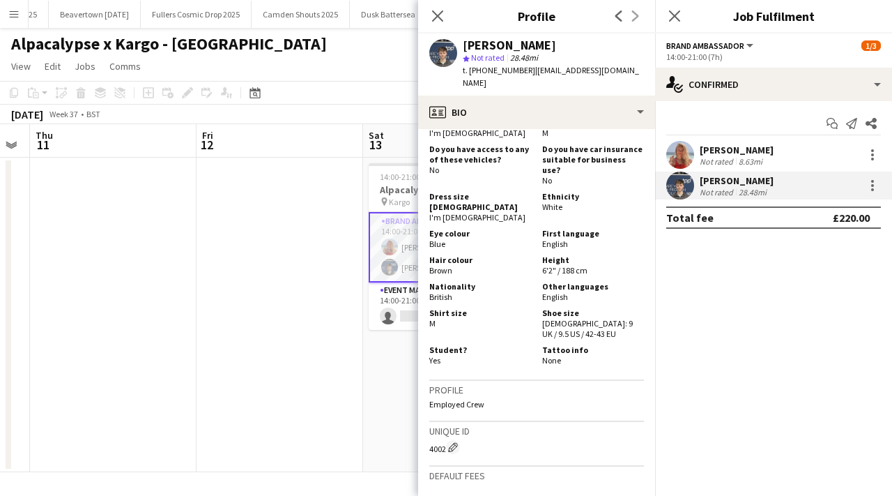
scroll to position [975, 0]
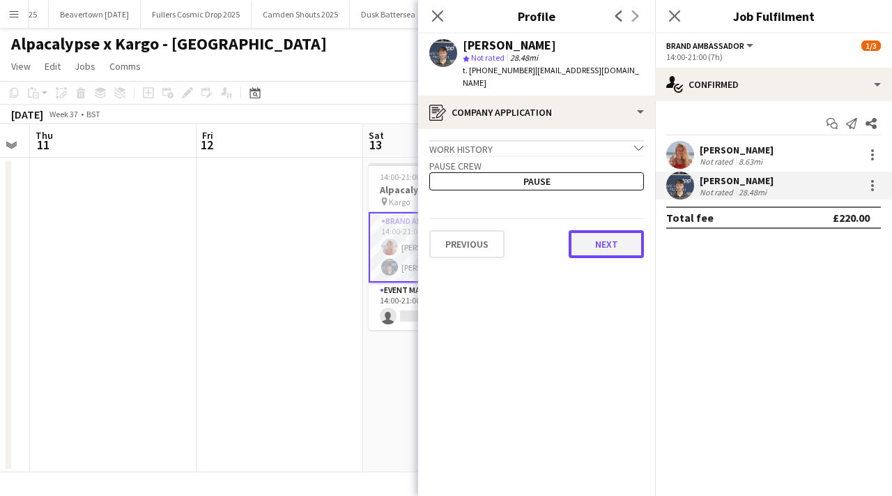
click at [604, 230] on button "Next" at bounding box center [606, 244] width 75 height 28
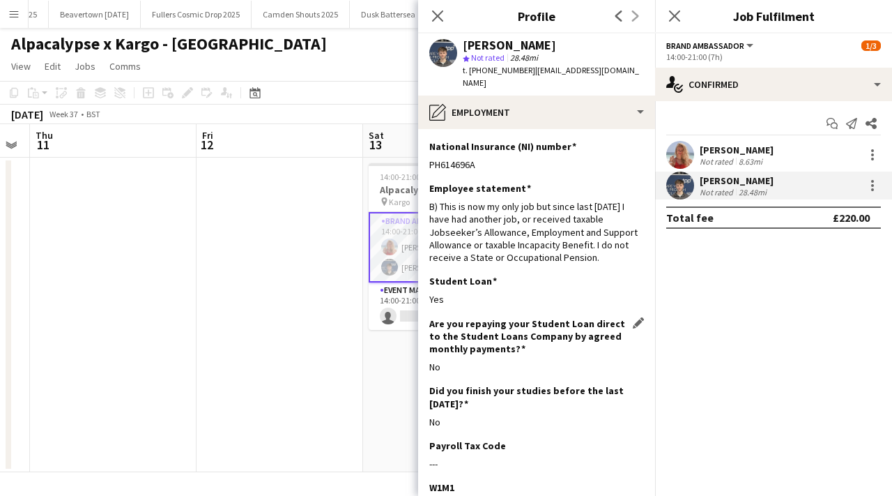
scroll to position [220, 0]
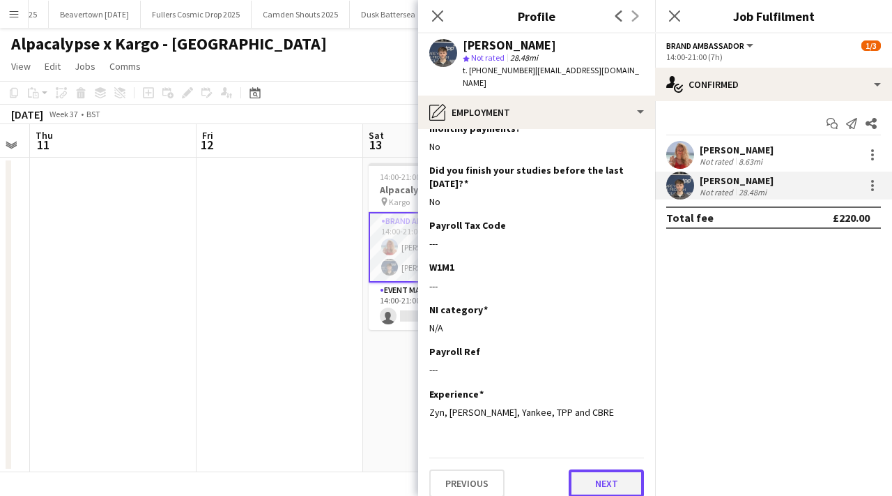
click at [569, 469] on button "Next" at bounding box center [606, 483] width 75 height 28
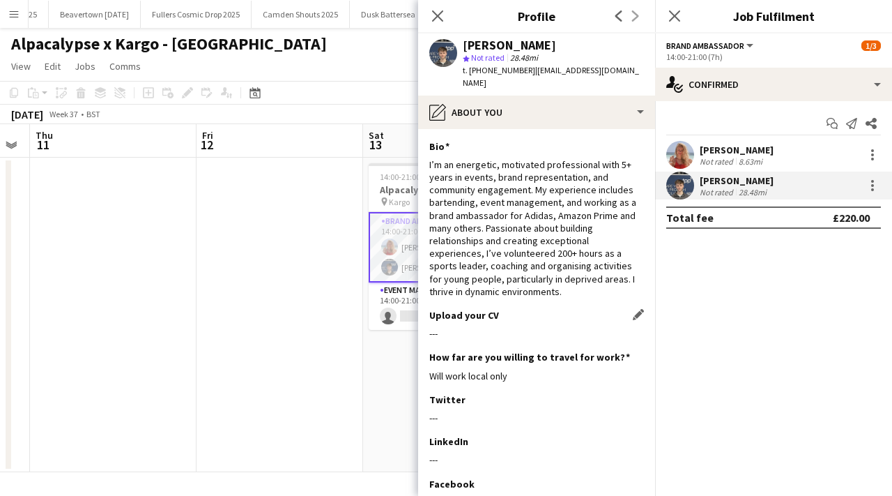
scroll to position [144, 0]
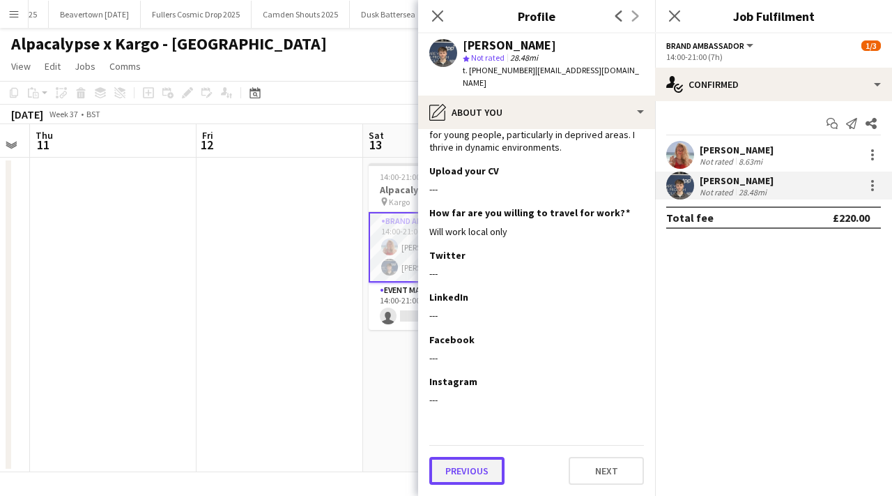
click at [480, 476] on button "Previous" at bounding box center [467, 471] width 75 height 28
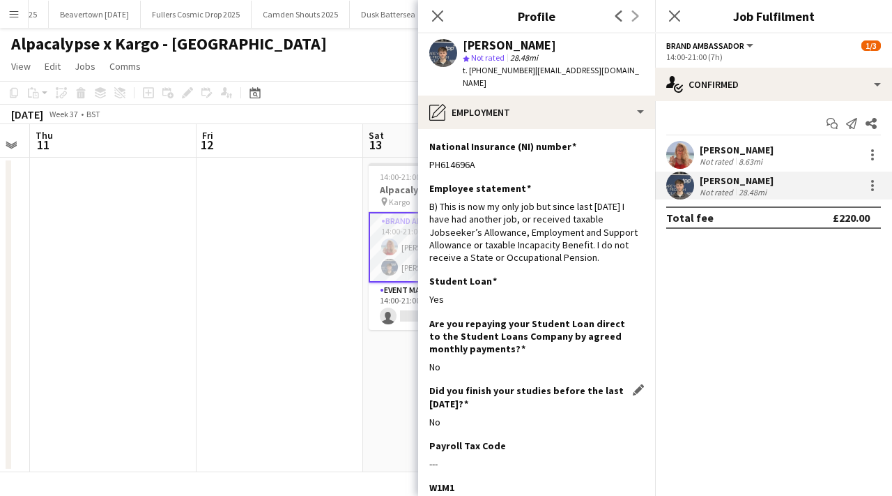
scroll to position [220, 0]
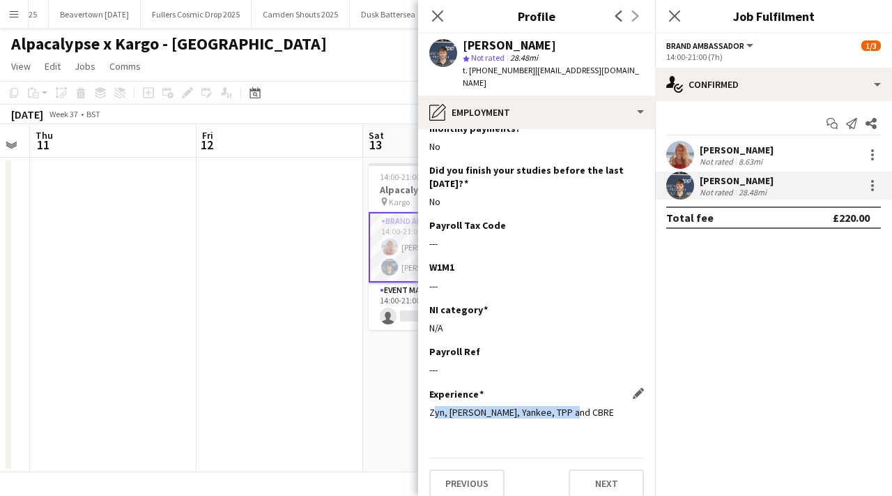
drag, startPoint x: 568, startPoint y: 399, endPoint x: 430, endPoint y: 402, distance: 138.1
click at [430, 406] on div "Zyn, Shein, Yankee, TPP and CBRE" at bounding box center [537, 412] width 215 height 13
copy div "Zyn, Shein, Yankee, TPP and CBRE"
click at [600, 469] on button "Next" at bounding box center [606, 483] width 75 height 28
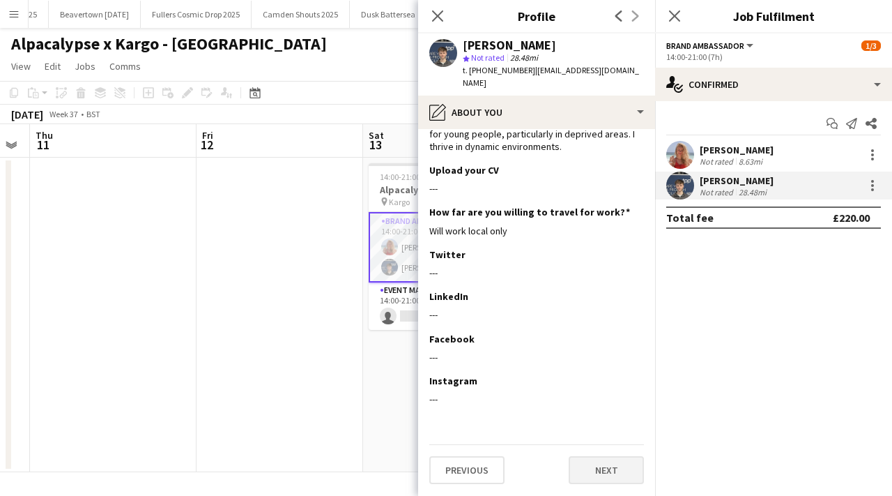
scroll to position [0, 0]
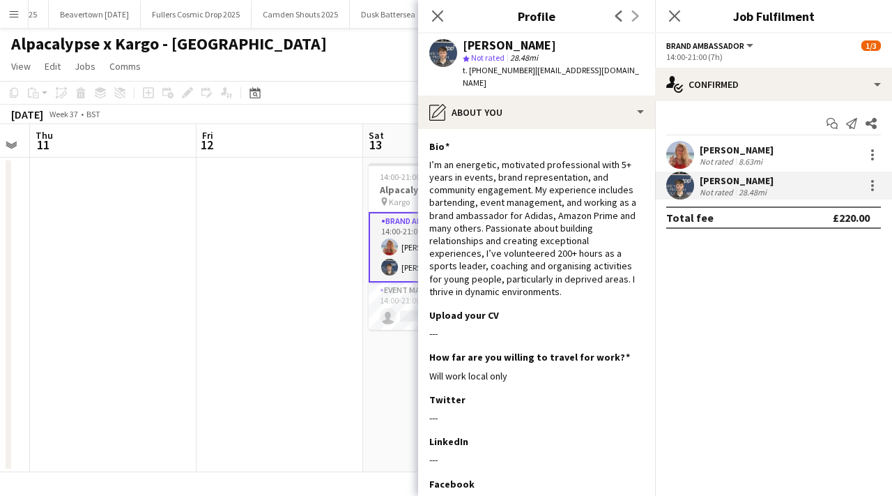
click at [684, 155] on app-user-avatar at bounding box center [681, 155] width 28 height 28
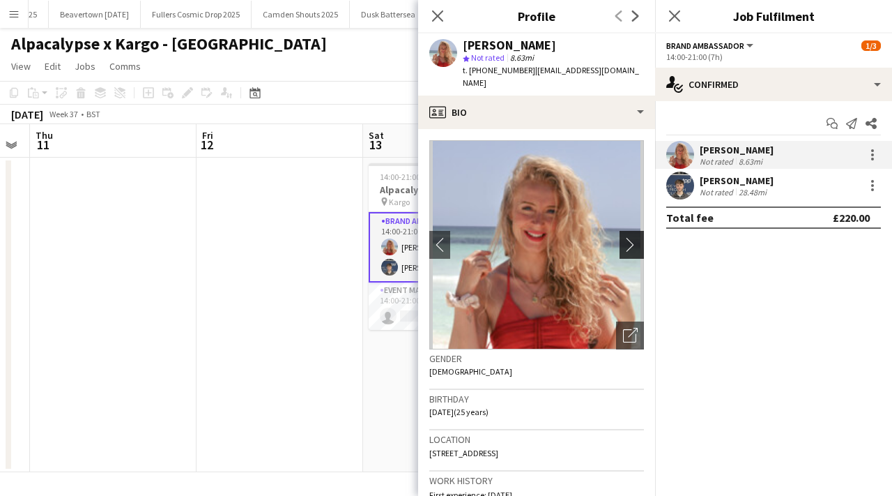
click at [633, 237] on app-icon "chevron-right" at bounding box center [634, 244] width 22 height 15
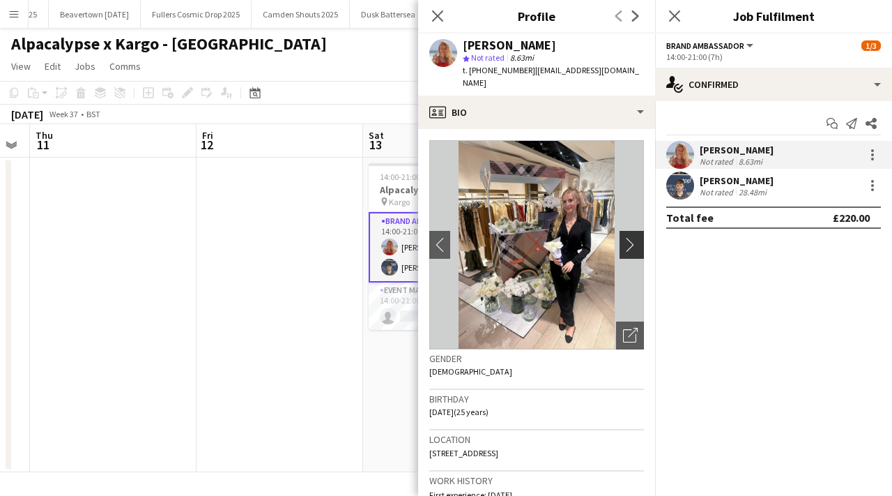
click at [633, 237] on app-icon "chevron-right" at bounding box center [634, 244] width 22 height 15
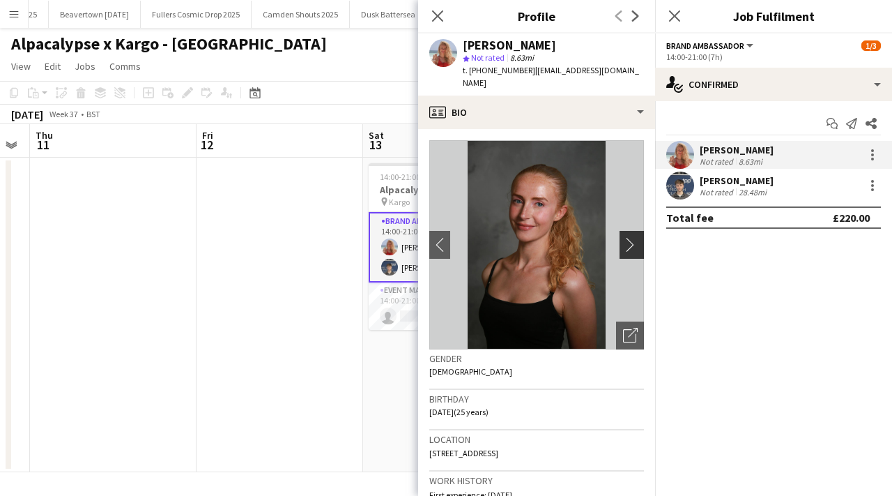
click at [633, 237] on app-icon "chevron-right" at bounding box center [634, 244] width 22 height 15
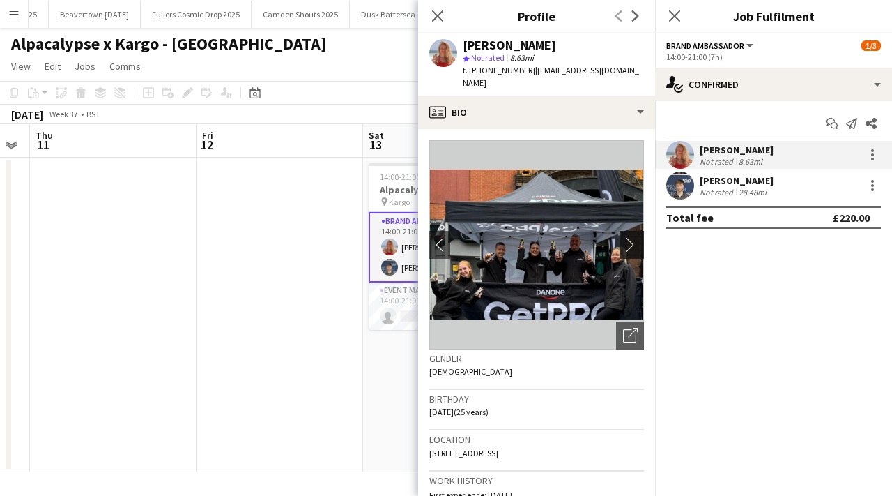
click at [633, 237] on app-icon "chevron-right" at bounding box center [634, 244] width 22 height 15
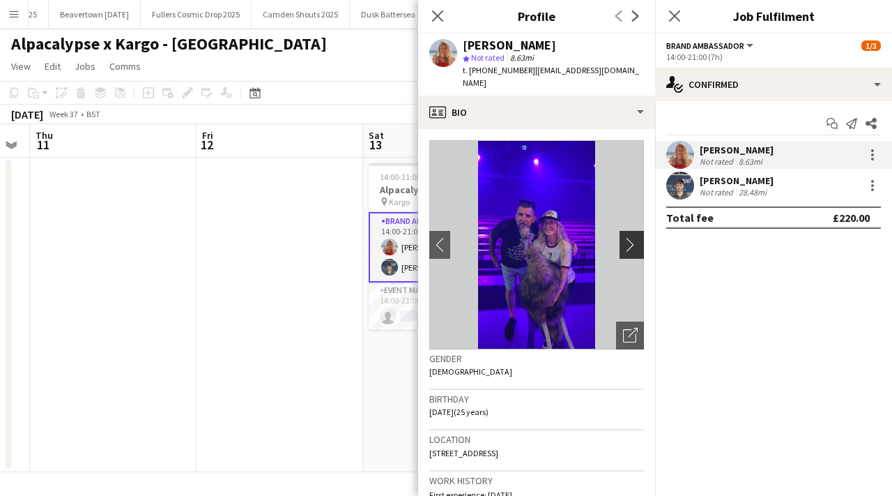
click at [633, 237] on app-icon "chevron-right" at bounding box center [634, 244] width 22 height 15
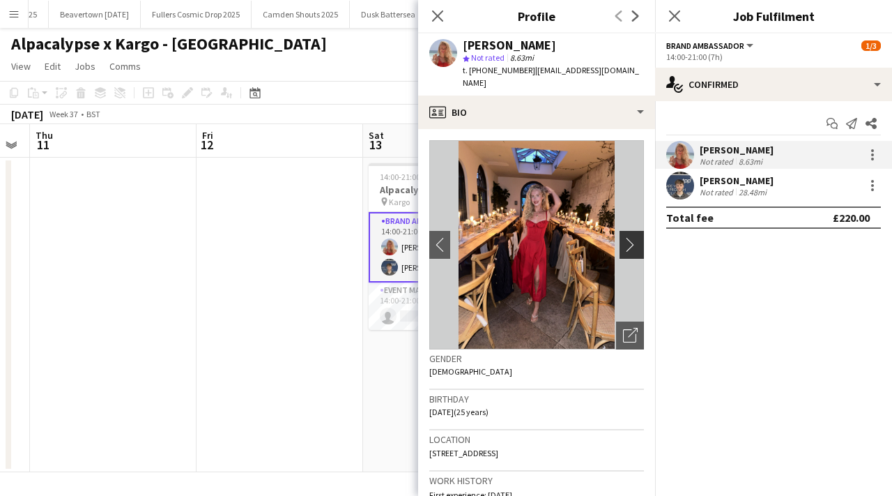
click at [633, 237] on app-icon "chevron-right" at bounding box center [634, 244] width 22 height 15
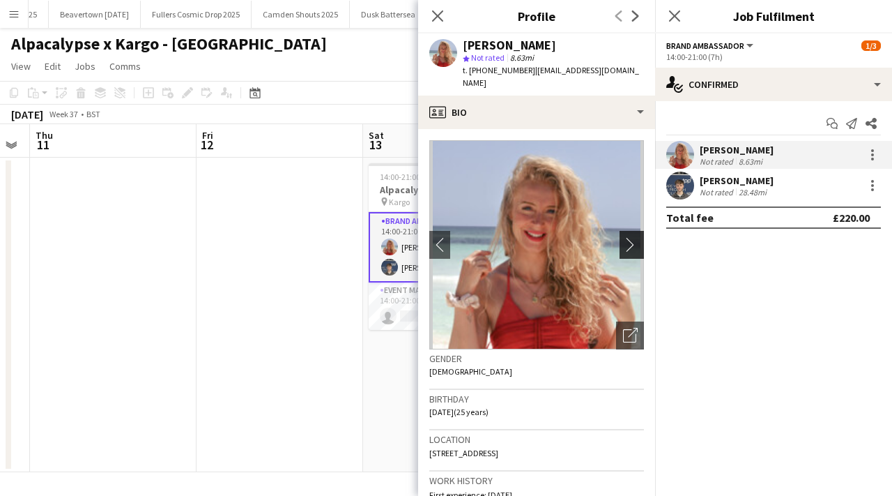
click at [633, 237] on app-icon "chevron-right" at bounding box center [634, 244] width 22 height 15
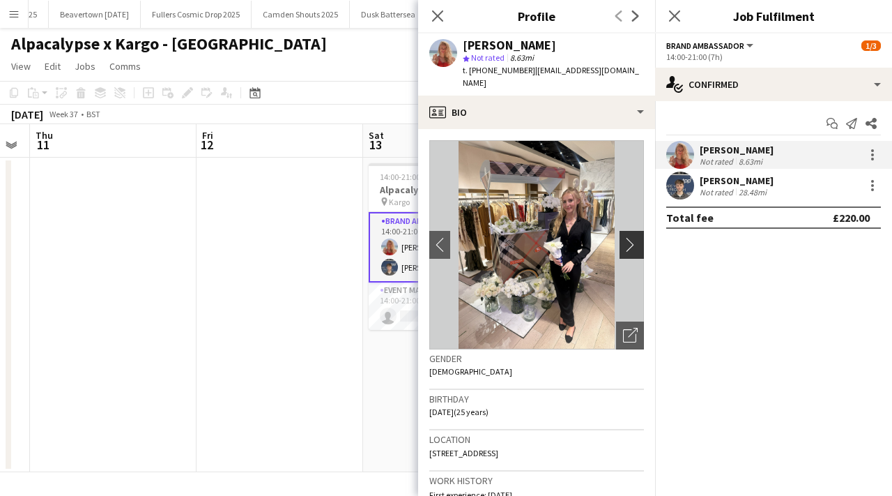
click at [633, 237] on app-icon "chevron-right" at bounding box center [634, 244] width 22 height 15
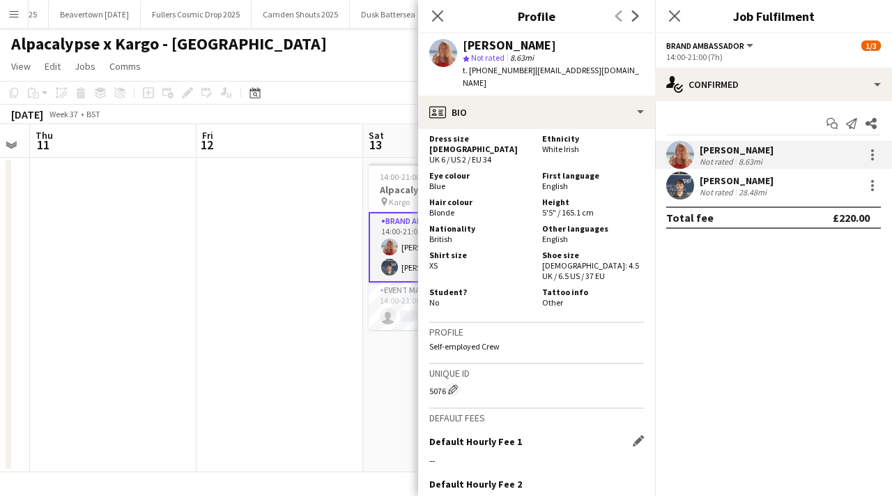
scroll to position [1031, 0]
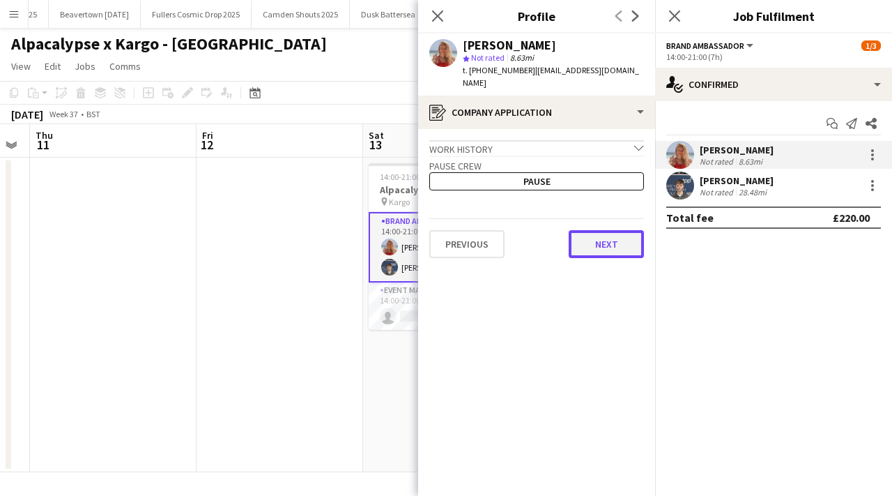
click at [602, 238] on button "Next" at bounding box center [606, 244] width 75 height 28
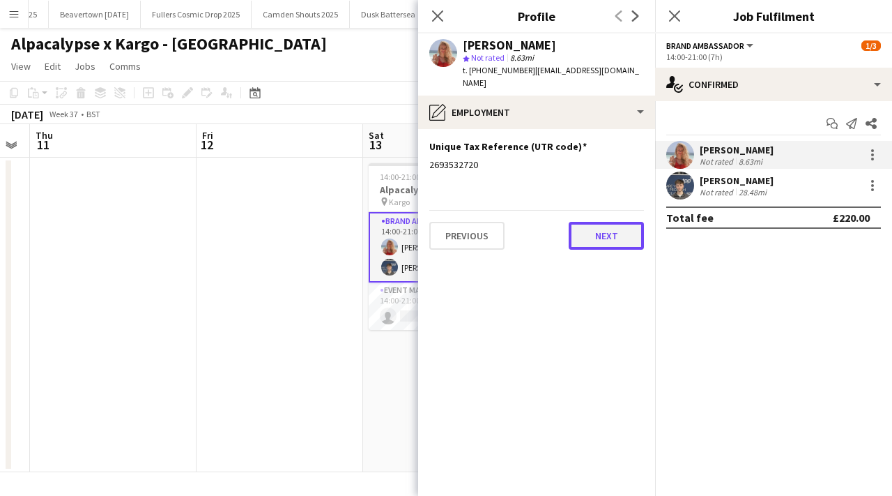
click at [602, 228] on button "Next" at bounding box center [606, 236] width 75 height 28
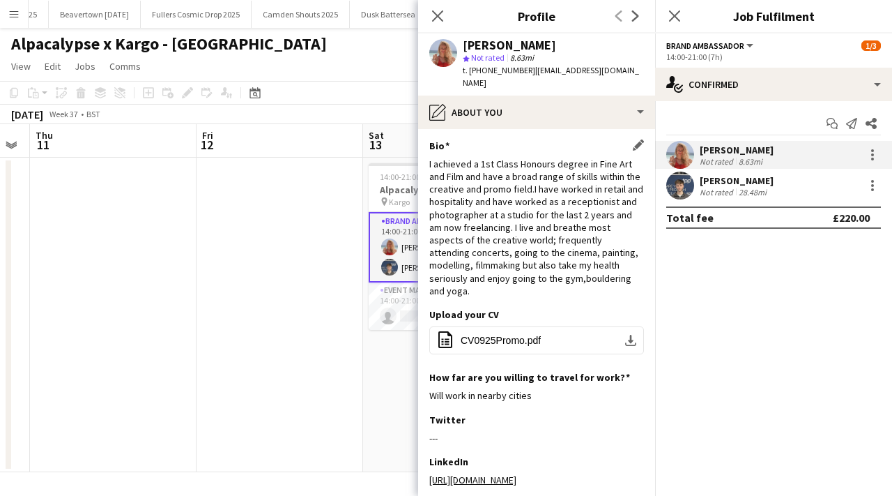
scroll to position [0, 0]
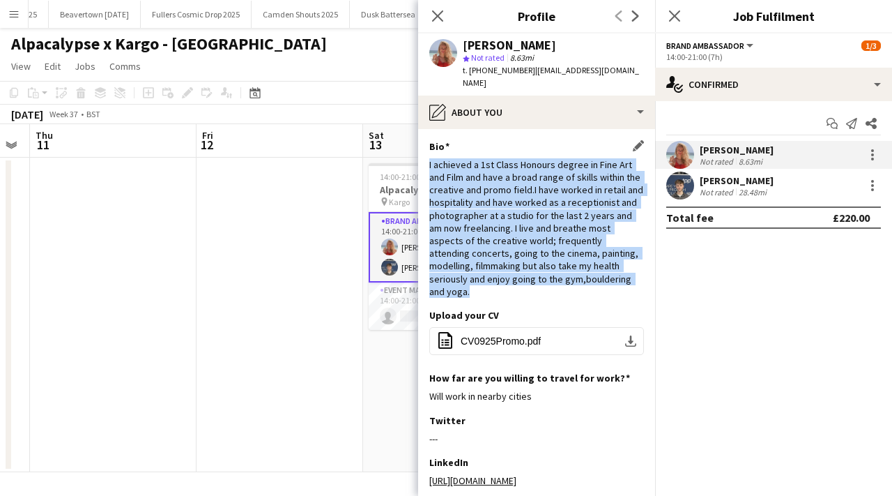
drag, startPoint x: 430, startPoint y: 151, endPoint x: 612, endPoint y: 271, distance: 218.5
click at [612, 271] on div "I achieved a 1st Class Honours degree in Fine Art and Film and have a broad ran…" at bounding box center [537, 227] width 215 height 139
copy div "I achieved a 1st Class Honours degree in Fine Art and Film and have a broad ran…"
click at [540, 335] on span "CV0925Promo.pdf" at bounding box center [501, 340] width 80 height 11
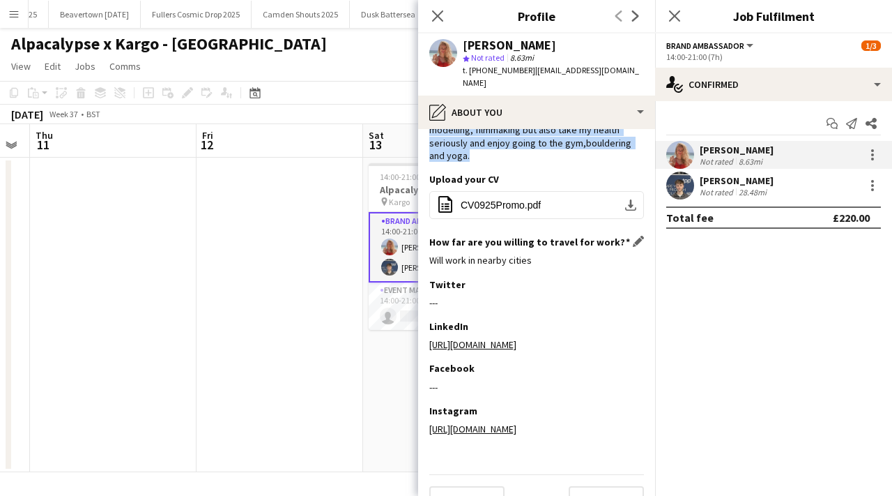
scroll to position [140, 0]
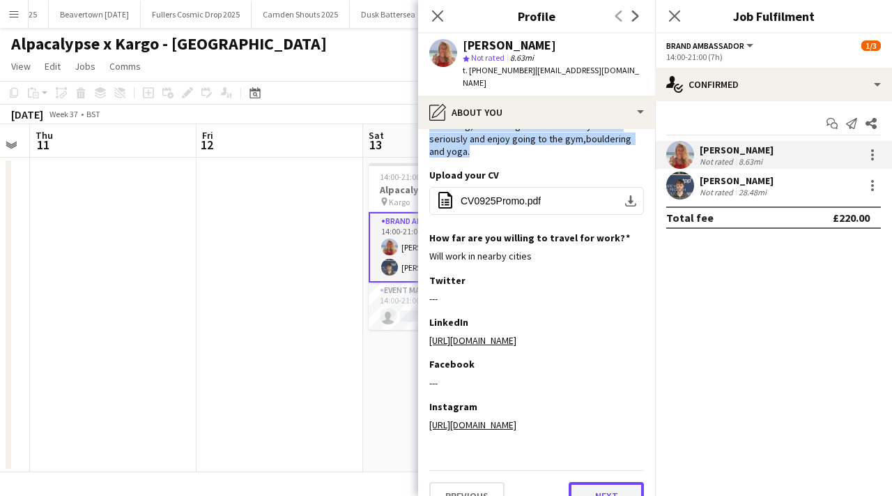
click at [582, 482] on button "Next" at bounding box center [606, 496] width 75 height 28
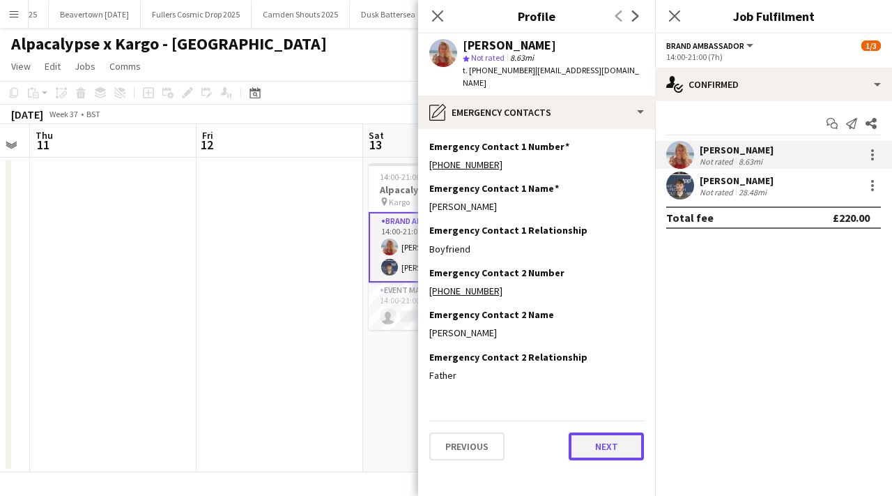
click at [593, 432] on button "Next" at bounding box center [606, 446] width 75 height 28
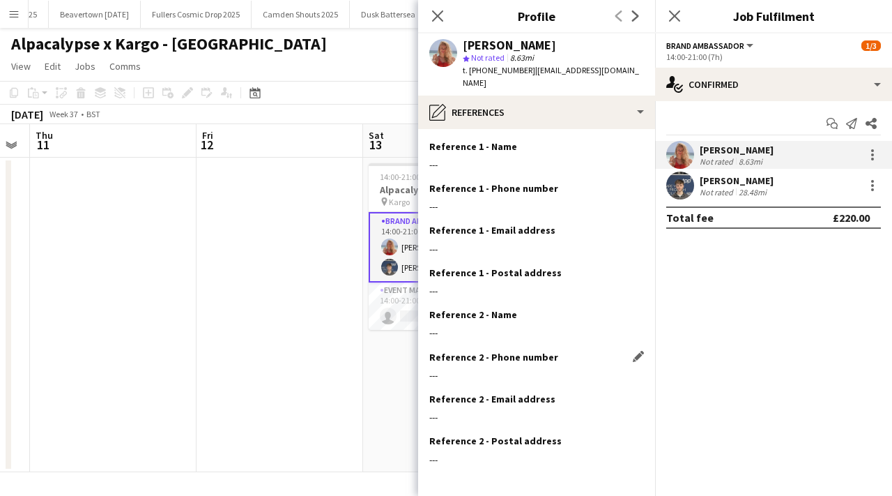
scroll to position [47, 0]
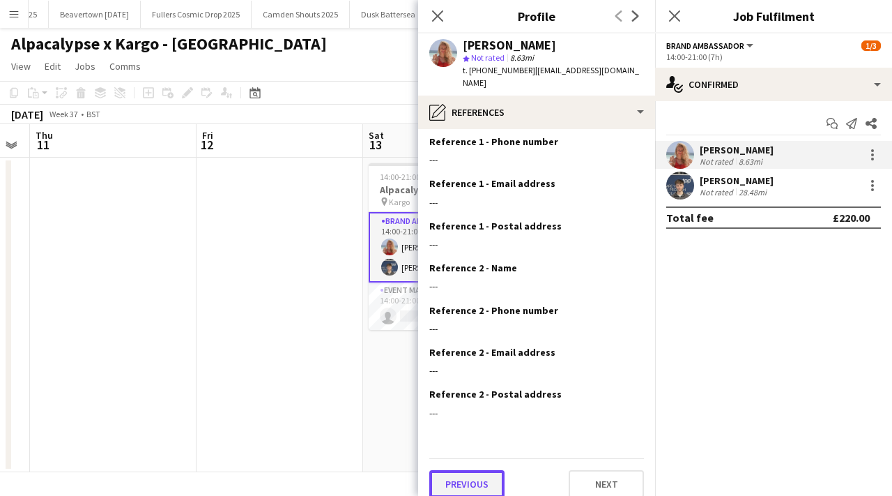
click at [459, 479] on button "Previous" at bounding box center [467, 484] width 75 height 28
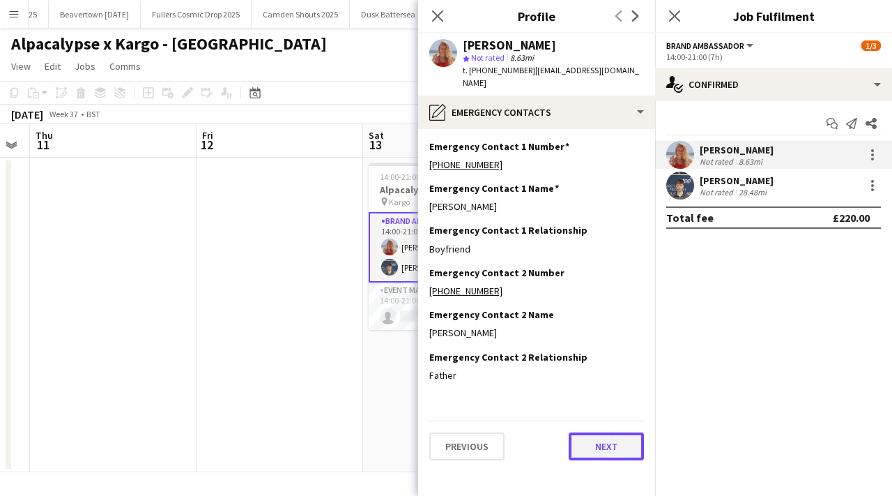
click at [602, 432] on button "Next" at bounding box center [606, 446] width 75 height 28
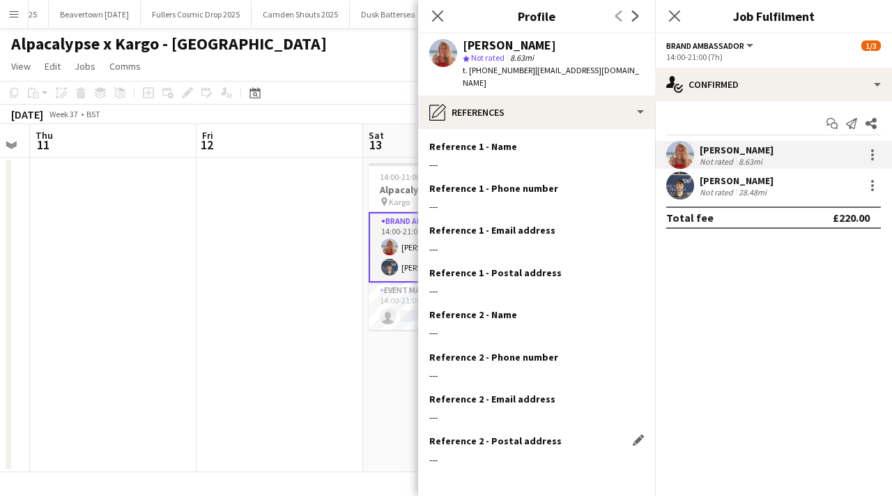
scroll to position [47, 0]
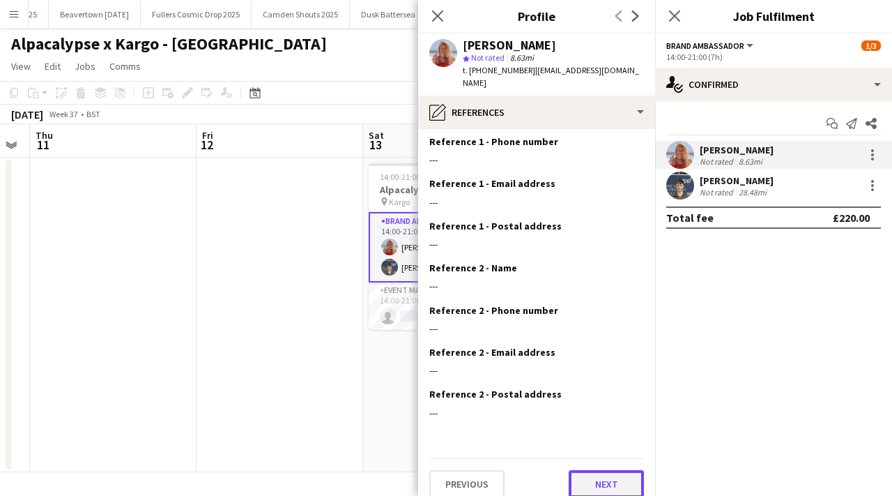
click at [605, 473] on button "Next" at bounding box center [606, 484] width 75 height 28
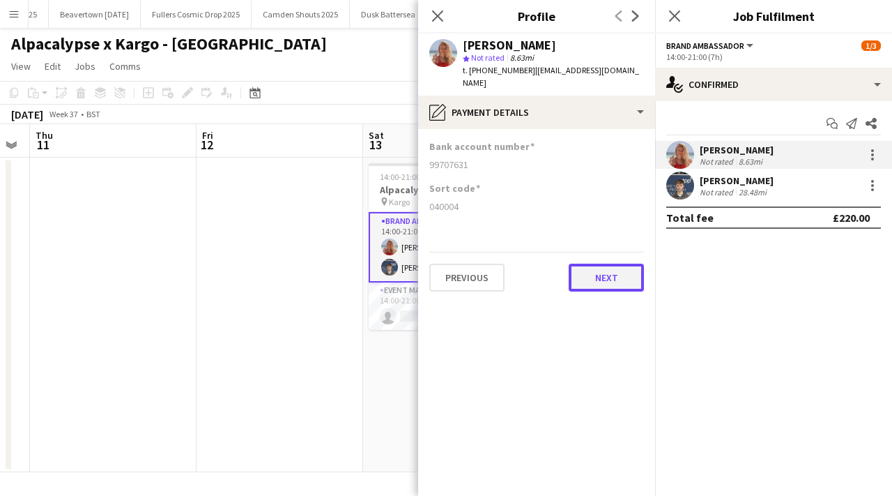
click at [584, 264] on button "Next" at bounding box center [606, 278] width 75 height 28
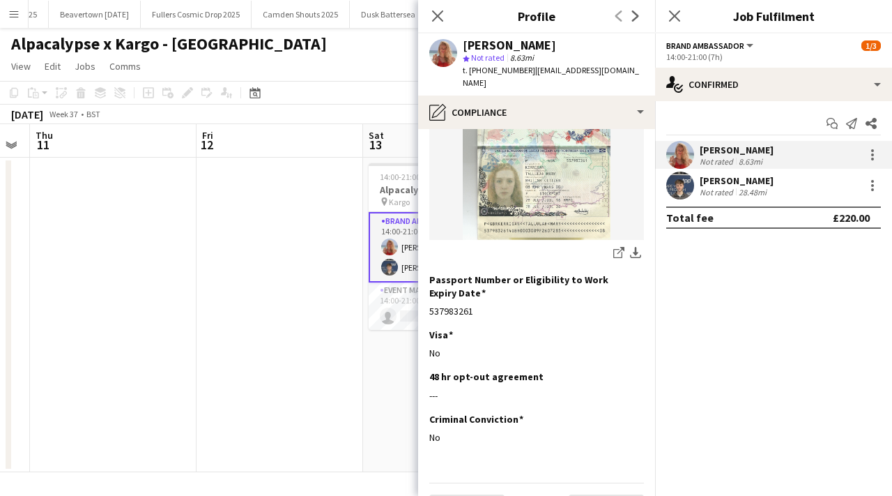
scroll to position [232, 0]
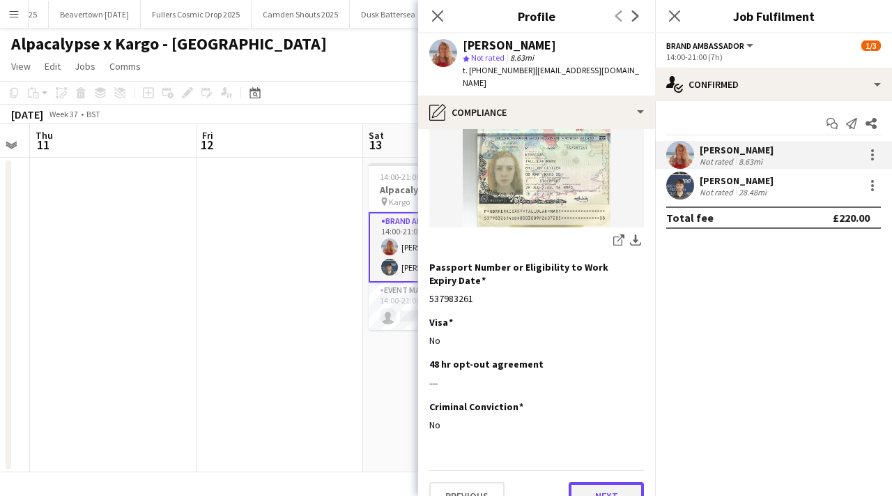
click at [593, 482] on button "Next" at bounding box center [606, 496] width 75 height 28
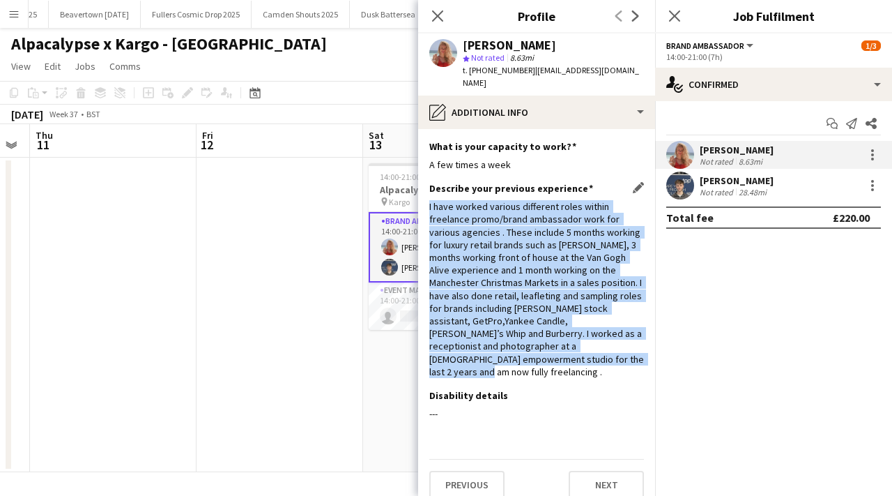
drag, startPoint x: 430, startPoint y: 194, endPoint x: 616, endPoint y: 349, distance: 242.7
click at [616, 349] on div "I have worked various different roles within freelance promo/brand ambassador w…" at bounding box center [537, 289] width 215 height 178
copy div "I have worked various different roles within freelance promo/brand ambassador w…"
click at [577, 471] on button "Next" at bounding box center [606, 485] width 75 height 28
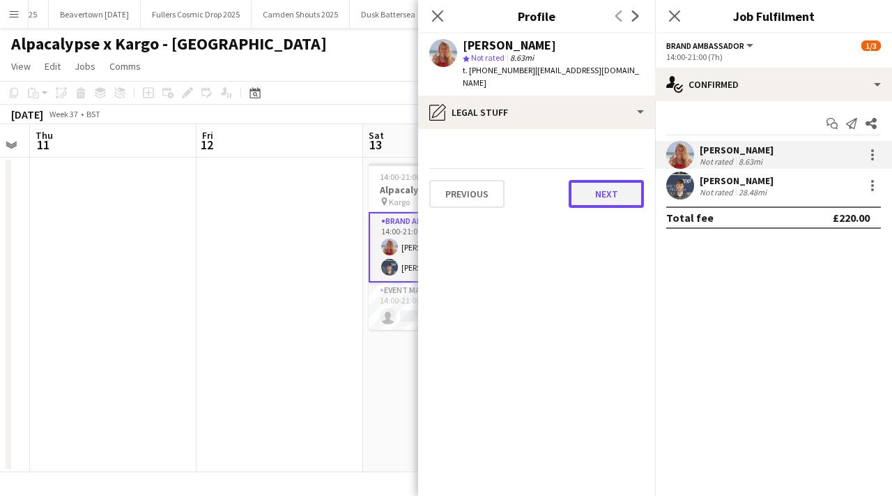
click at [593, 182] on button "Next" at bounding box center [606, 194] width 75 height 28
click at [616, 180] on button "Next" at bounding box center [606, 194] width 75 height 28
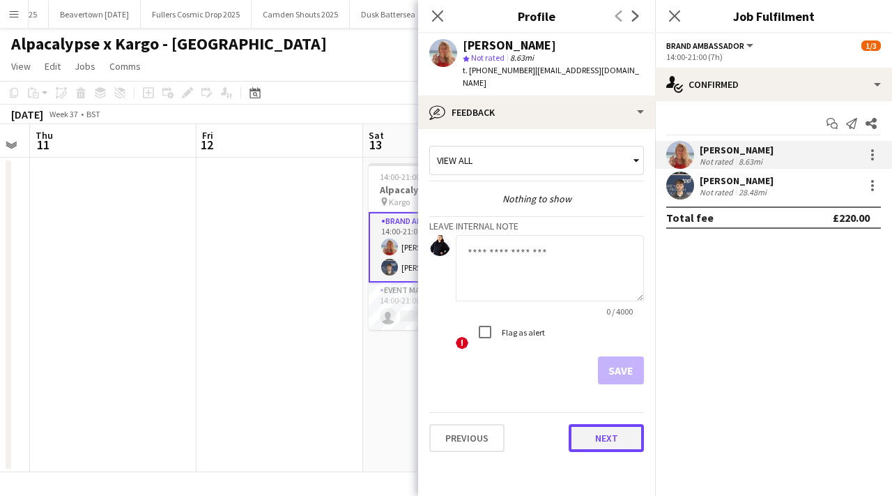
click at [607, 424] on button "Next" at bounding box center [606, 438] width 75 height 28
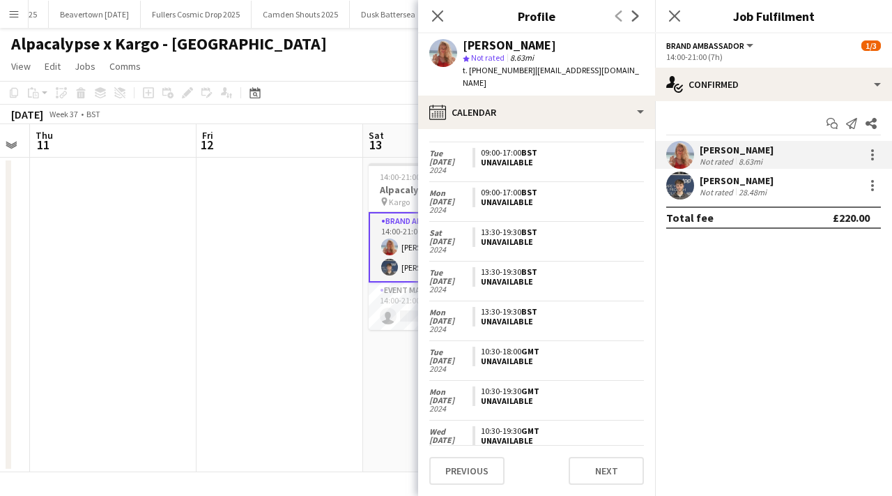
scroll to position [549, 0]
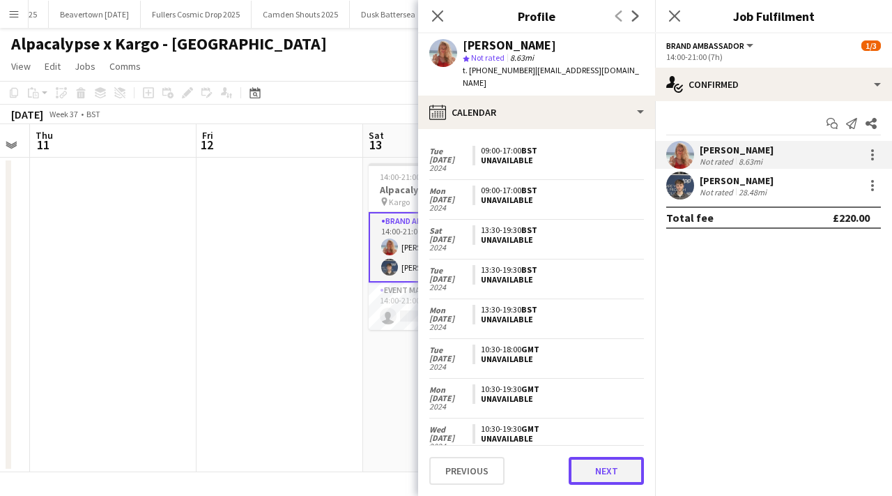
click at [601, 473] on button "Next" at bounding box center [606, 471] width 75 height 28
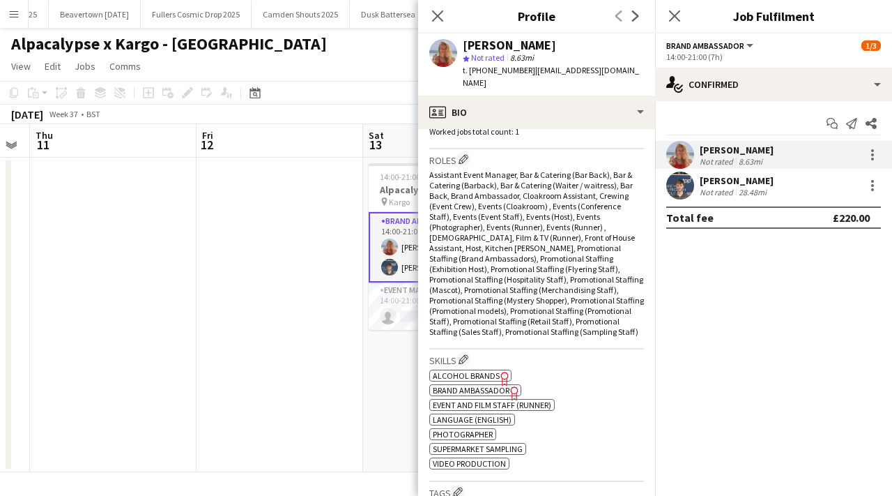
scroll to position [425, 0]
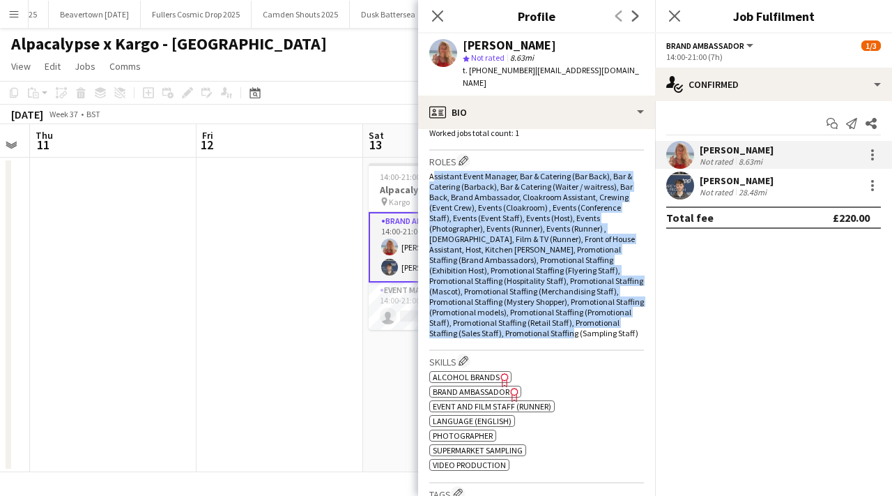
drag, startPoint x: 633, startPoint y: 307, endPoint x: 430, endPoint y: 161, distance: 250.4
click at [430, 171] on span "Assistant Event Manager, Bar & Catering (Bar Back), Bar & Catering (Barback), B…" at bounding box center [537, 254] width 215 height 167
copy span "Assistant Event Manager, Bar & Catering (Bar Back), Bar & Catering (Barback), B…"
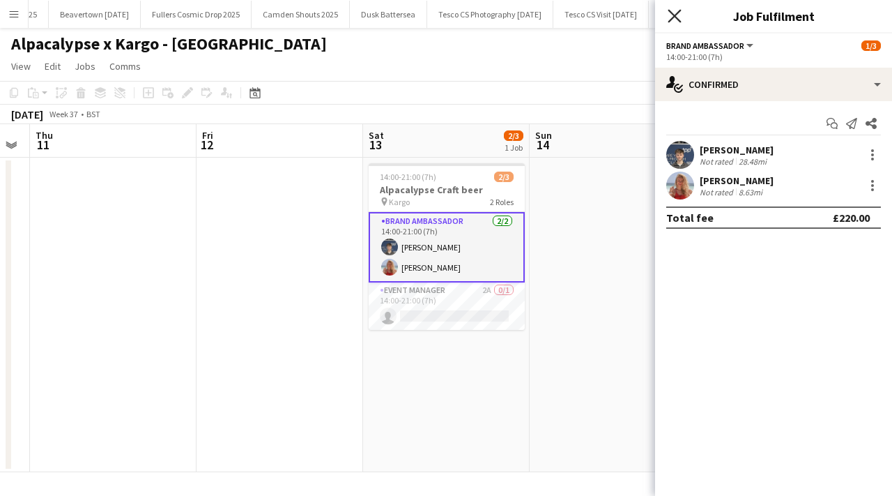
click at [675, 16] on icon at bounding box center [674, 15] width 13 height 13
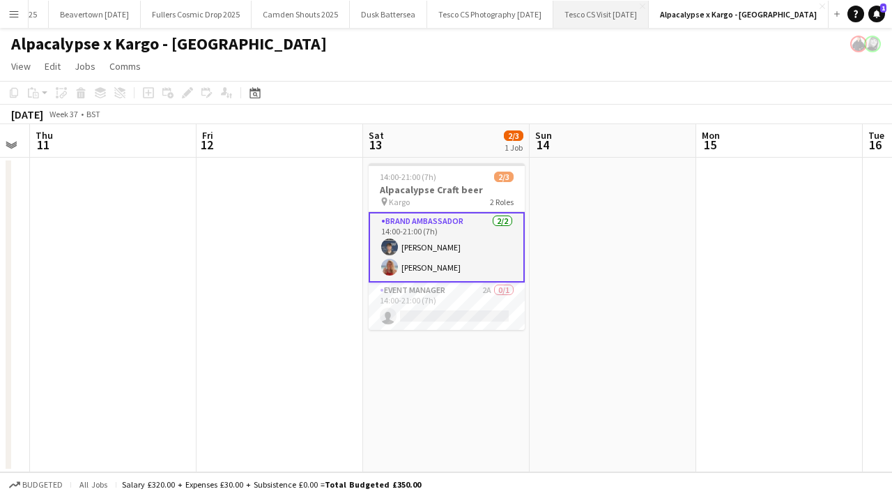
click at [606, 19] on button "Tesco CS Visit September 2025 Close" at bounding box center [602, 14] width 96 height 27
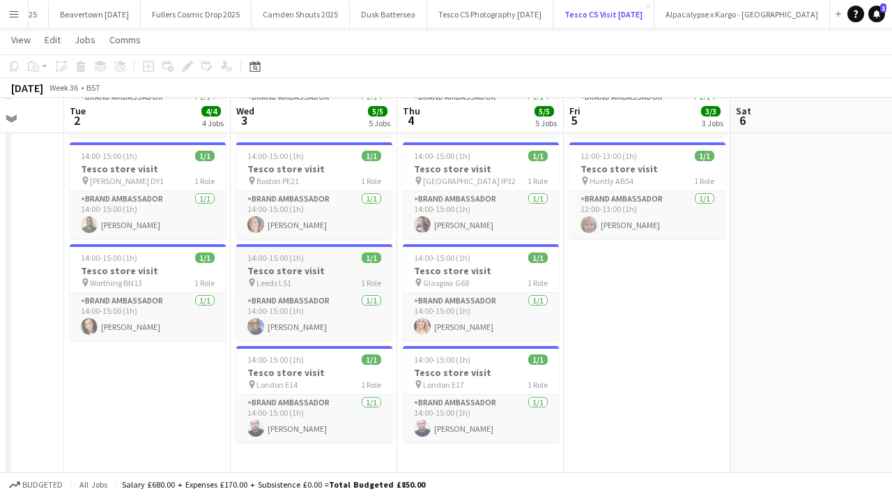
scroll to position [225, 0]
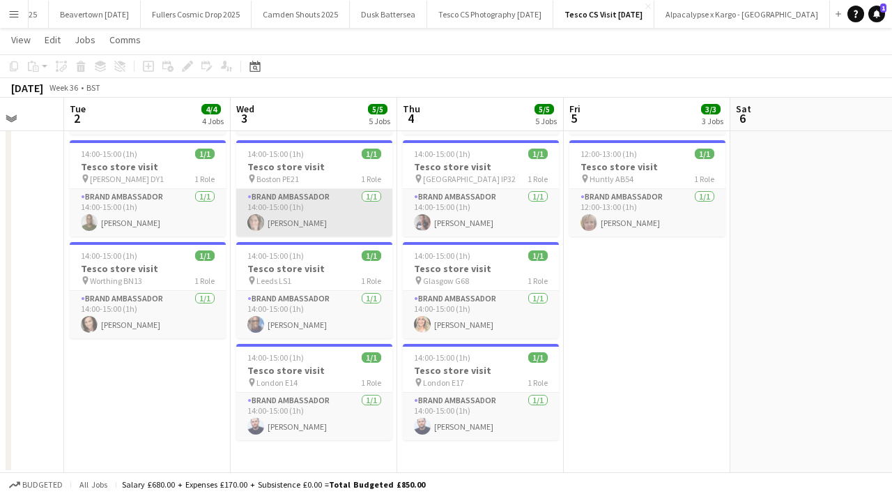
click at [325, 222] on app-card-role "Brand Ambassador 1/1 14:00-15:00 (1h) Frankie Salkeld" at bounding box center [314, 212] width 156 height 47
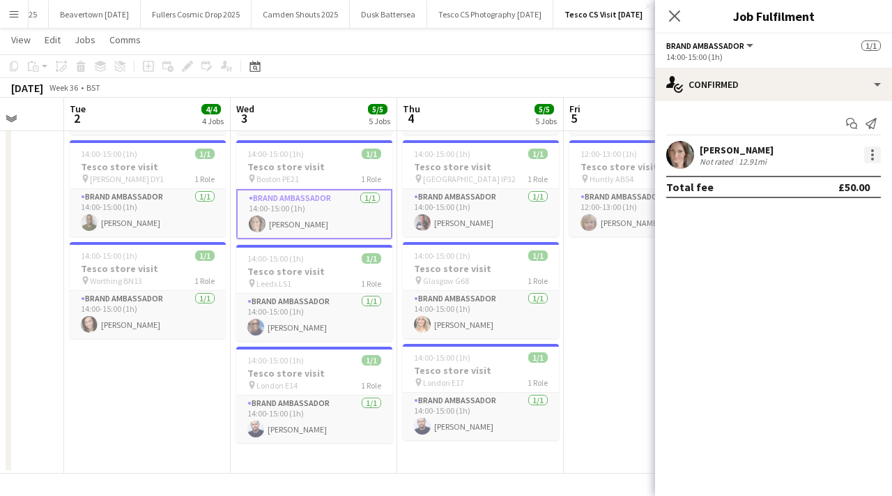
click at [872, 152] on div at bounding box center [873, 154] width 17 height 17
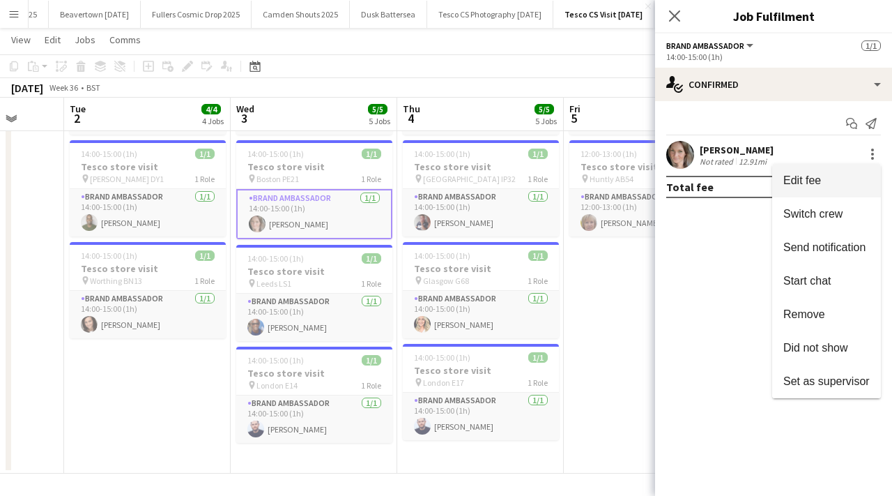
click at [837, 176] on span "Edit fee" at bounding box center [827, 180] width 86 height 13
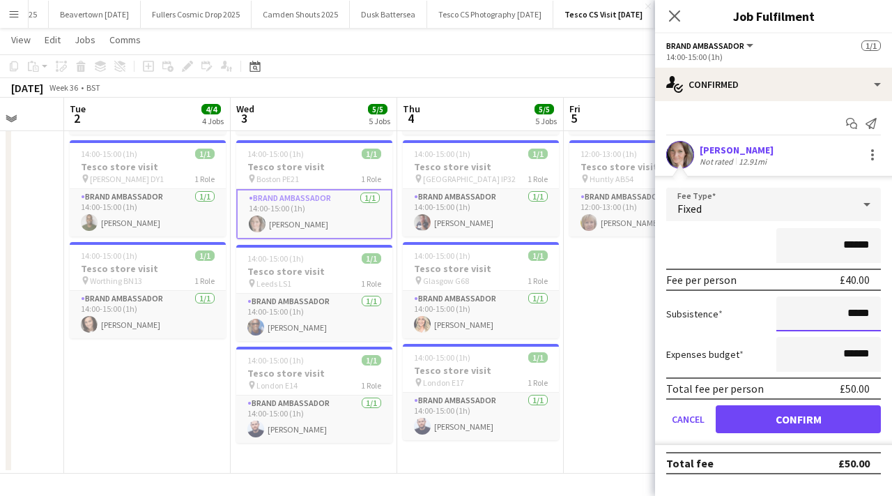
drag, startPoint x: 872, startPoint y: 310, endPoint x: 825, endPoint y: 312, distance: 46.8
click at [825, 312] on input "*****" at bounding box center [829, 313] width 105 height 35
type input "******"
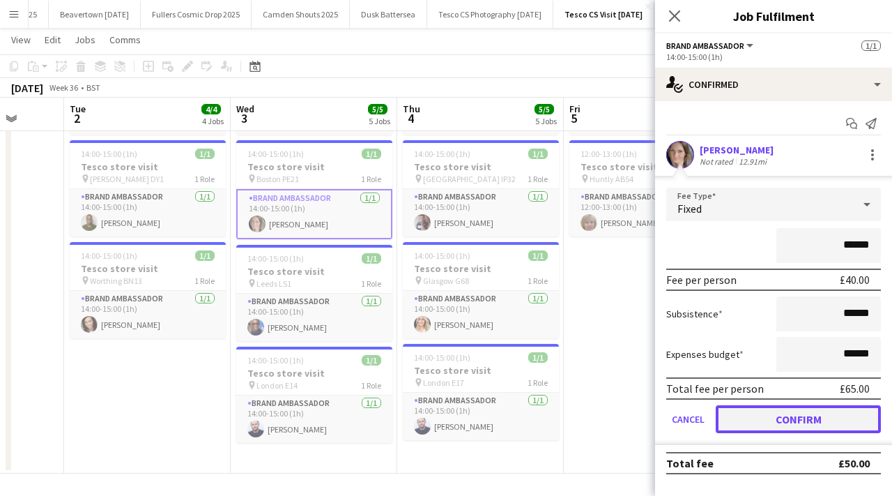
click at [786, 413] on button "Confirm" at bounding box center [798, 419] width 165 height 28
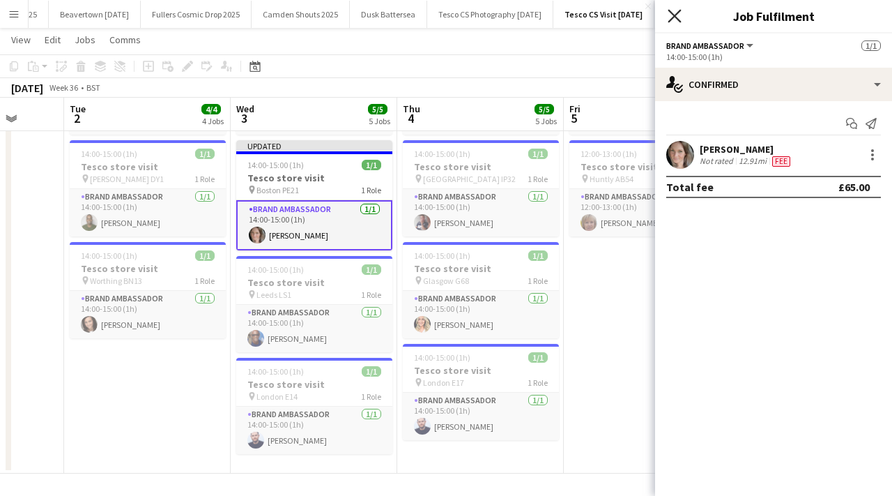
click at [676, 10] on icon "Close pop-in" at bounding box center [674, 15] width 13 height 13
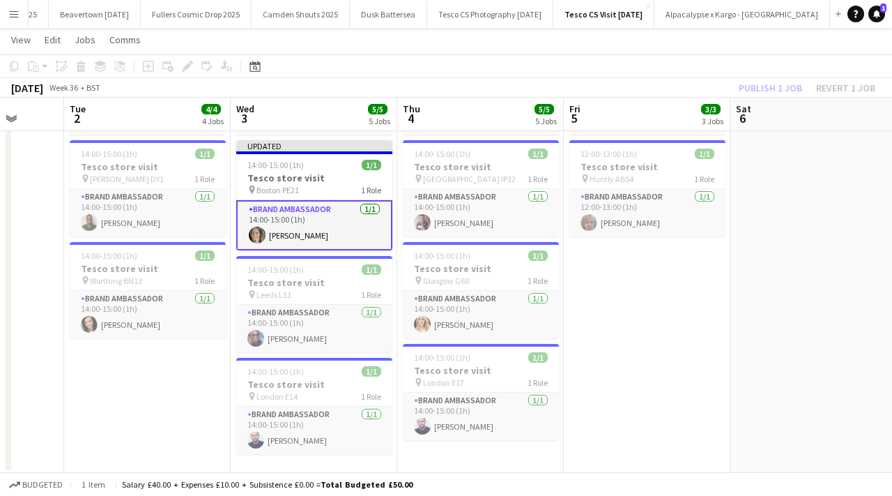
click at [644, 289] on app-date-cell "12:00-13:00 (1h) 1/1 Tesco store visit pin Aberdeen AB15 1 Role Brand Ambassado…" at bounding box center [647, 202] width 167 height 542
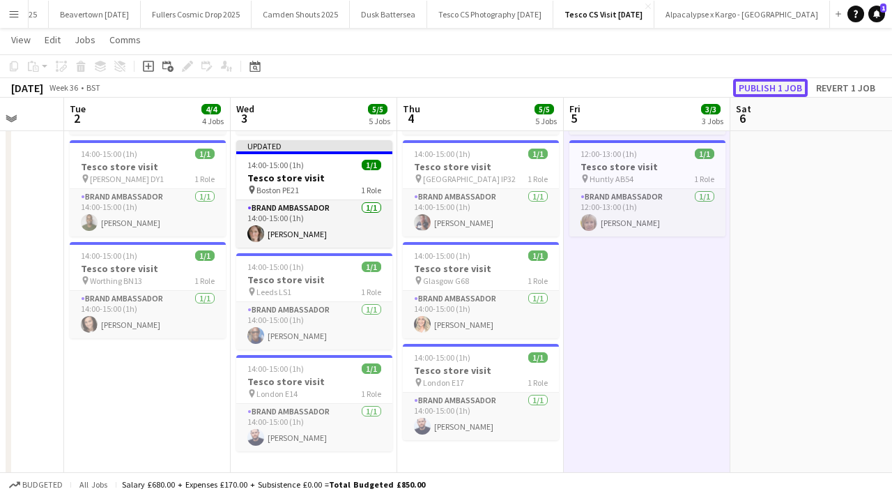
click at [771, 81] on button "Publish 1 job" at bounding box center [771, 88] width 75 height 18
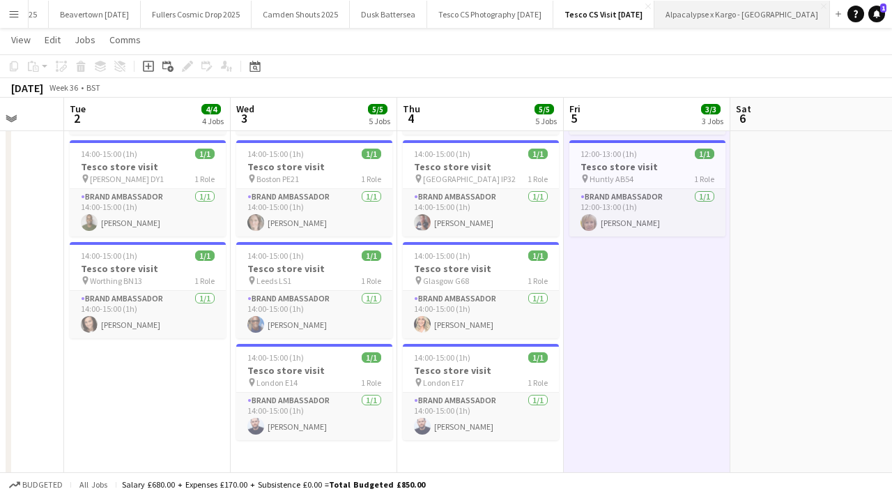
click at [733, 10] on button "Alpacalypse x Kargo - Manchester Close" at bounding box center [743, 14] width 176 height 27
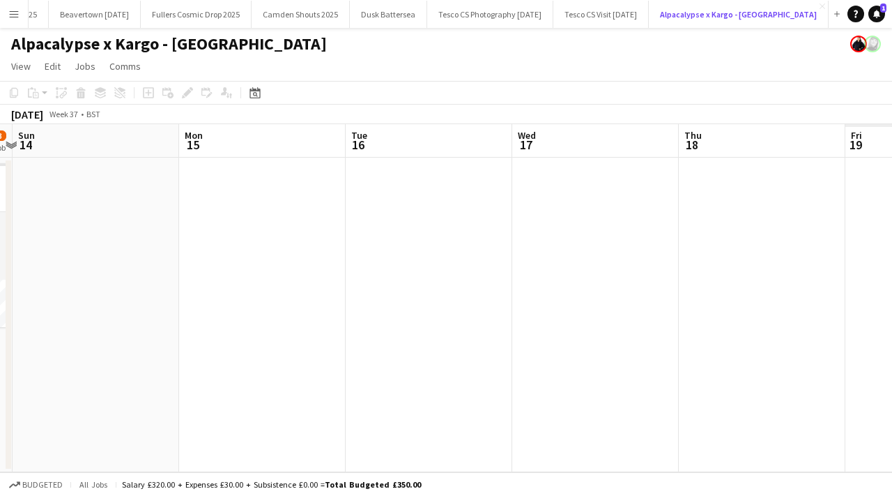
scroll to position [0, 340]
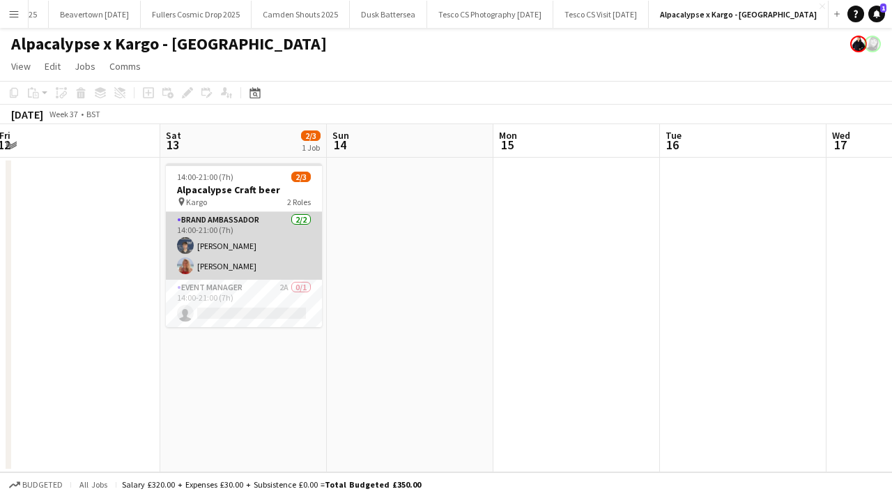
click at [190, 246] on app-user-avatar at bounding box center [185, 245] width 17 height 17
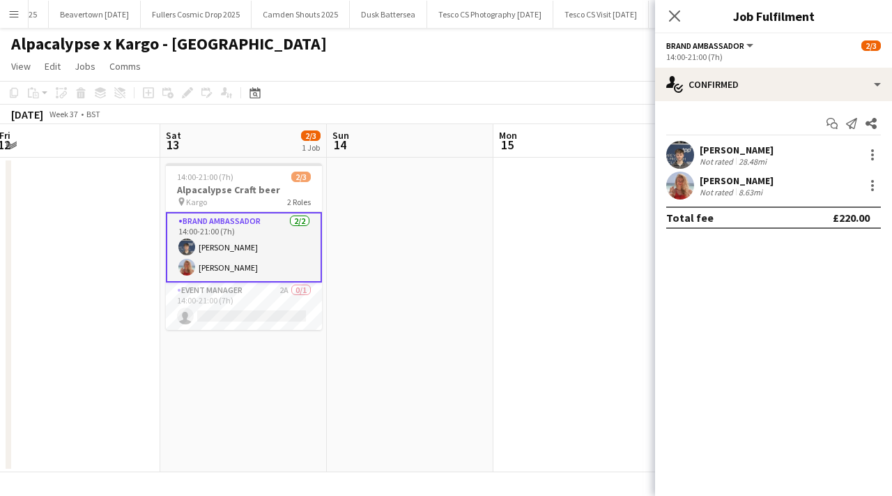
click at [683, 147] on app-user-avatar at bounding box center [681, 155] width 28 height 28
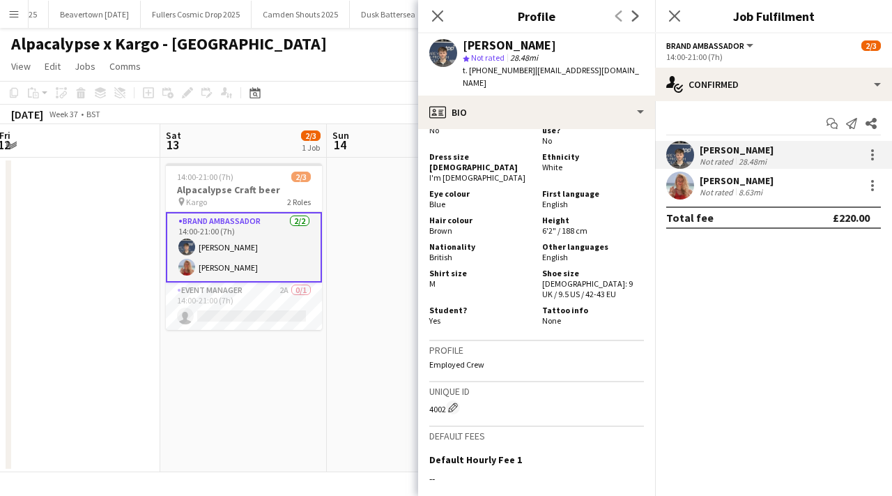
scroll to position [975, 0]
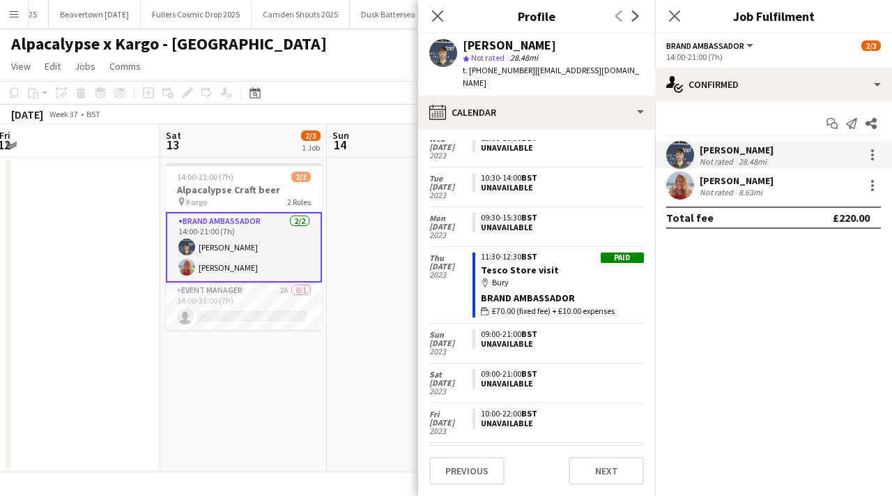
scroll to position [7660, 0]
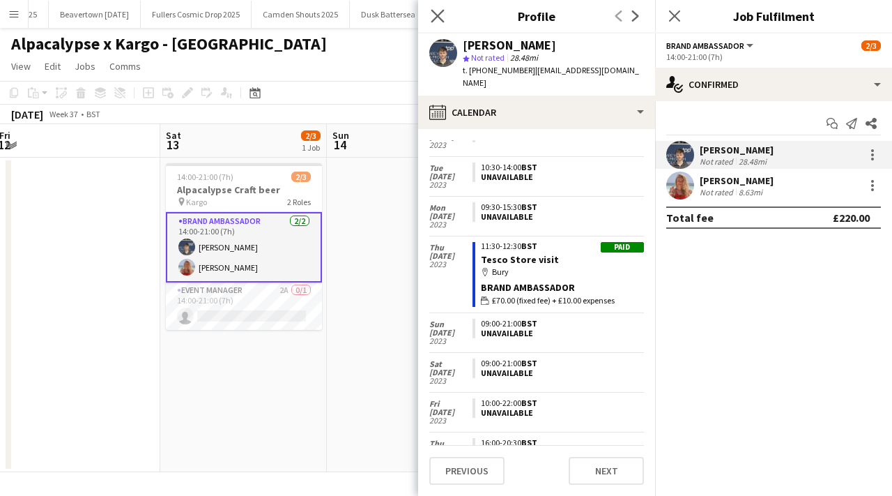
click at [445, 22] on app-icon "Close pop-in" at bounding box center [438, 16] width 20 height 20
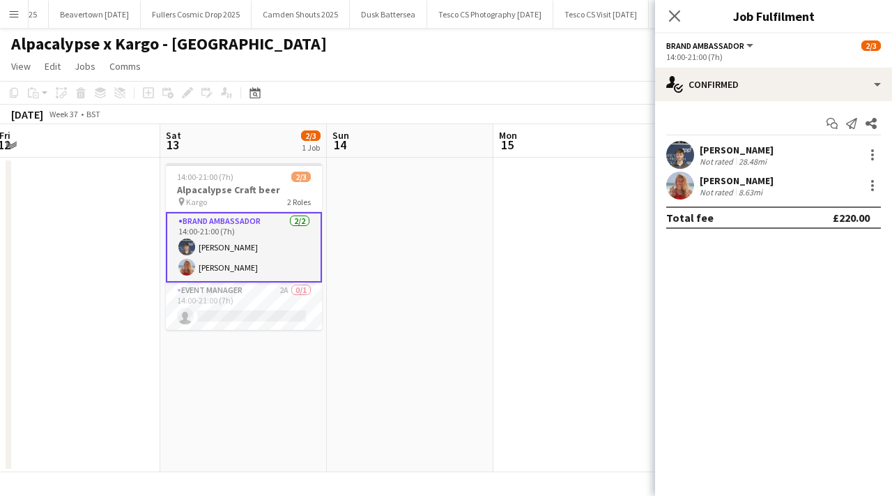
click at [662, 18] on div "Close pop-in" at bounding box center [674, 16] width 39 height 32
click at [685, 0] on div "Close pop-in" at bounding box center [674, 16] width 39 height 32
click at [682, 10] on app-icon "Close pop-in" at bounding box center [675, 16] width 20 height 20
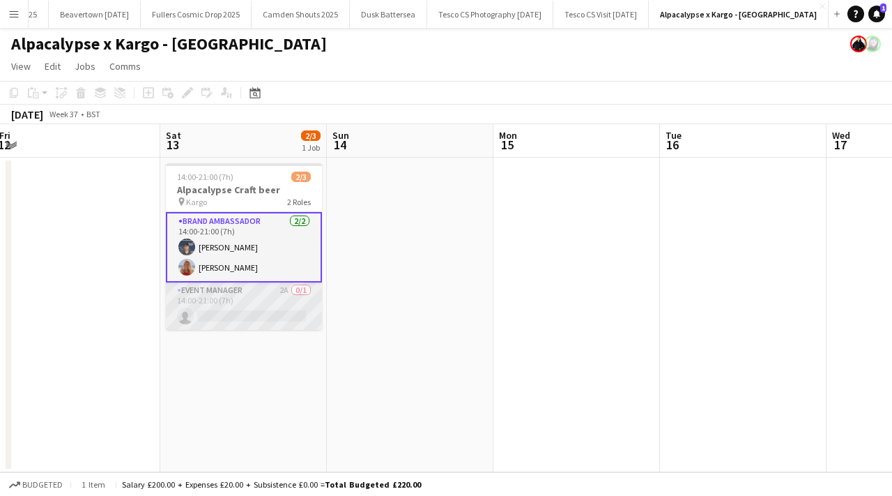
click at [301, 287] on app-card-role "Event Manager 2A 0/1 14:00-21:00 (7h) single-neutral-actions" at bounding box center [244, 305] width 156 height 47
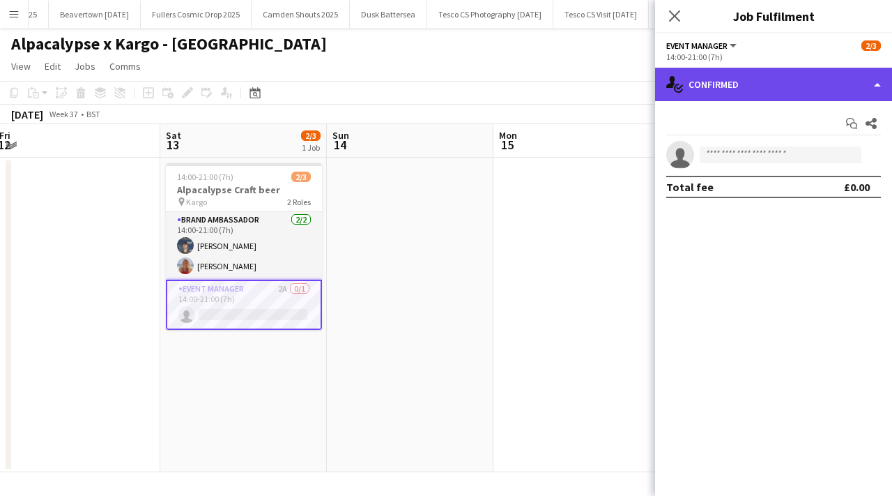
click at [859, 81] on div "single-neutral-actions-check-2 Confirmed" at bounding box center [773, 84] width 237 height 33
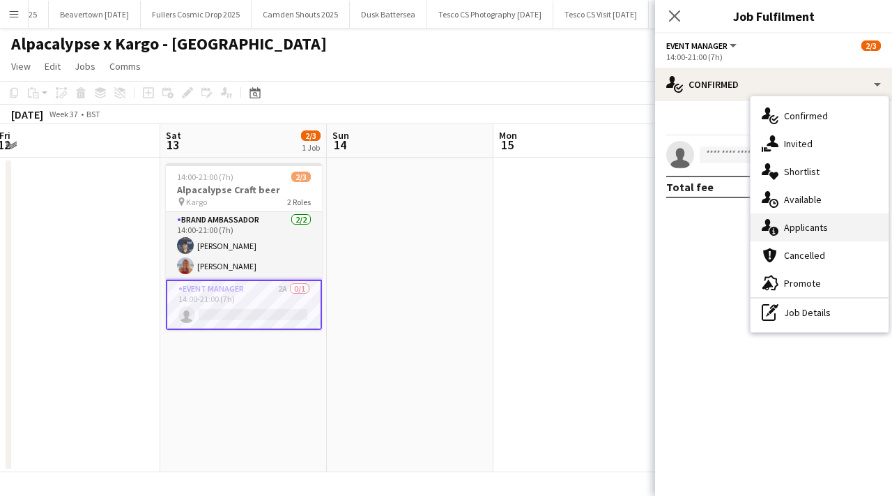
click at [808, 225] on span "Applicants" at bounding box center [806, 227] width 44 height 13
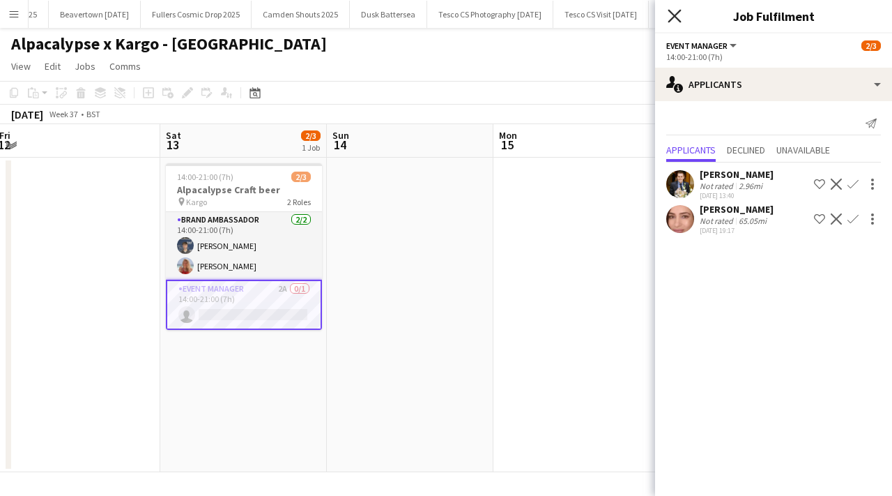
click at [671, 19] on icon at bounding box center [674, 15] width 13 height 13
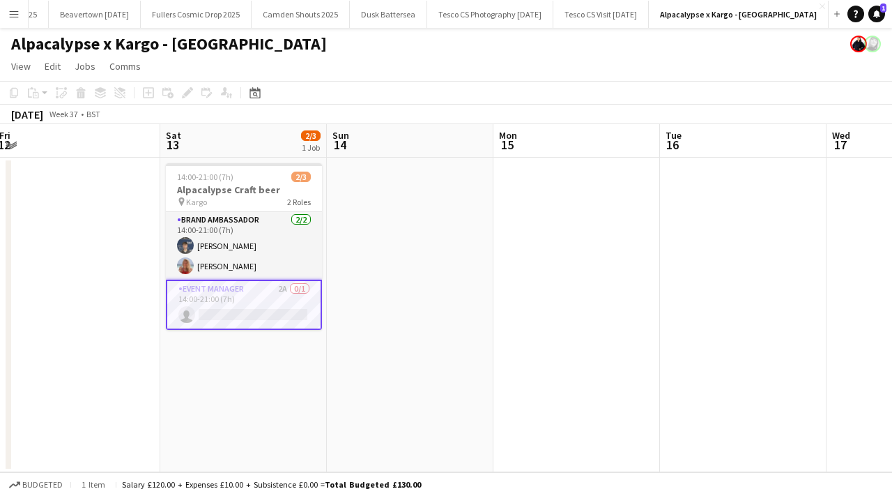
click at [17, 17] on app-icon "Menu" at bounding box center [13, 13] width 11 height 11
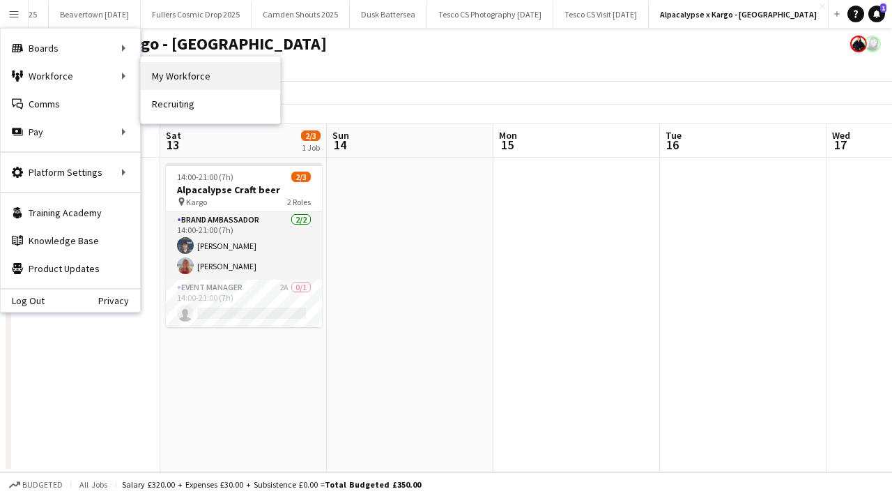
click at [159, 83] on link "My Workforce" at bounding box center [210, 76] width 139 height 28
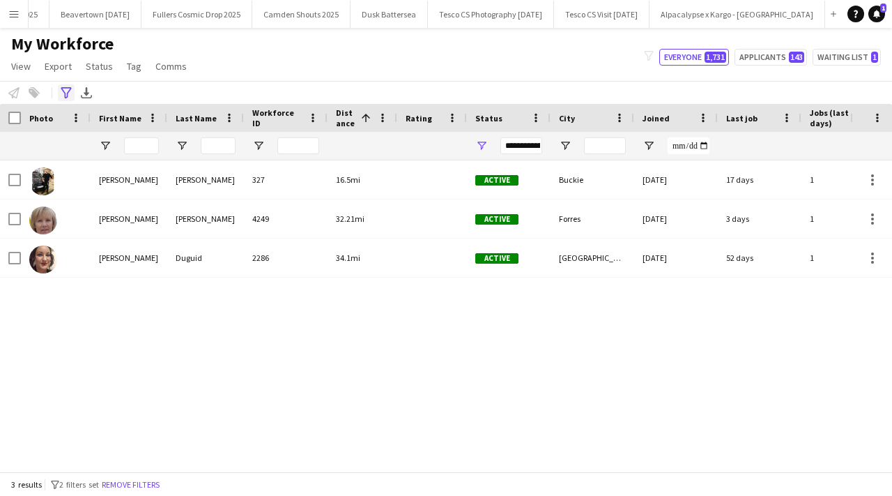
click at [66, 91] on icon "Advanced filters" at bounding box center [66, 92] width 11 height 11
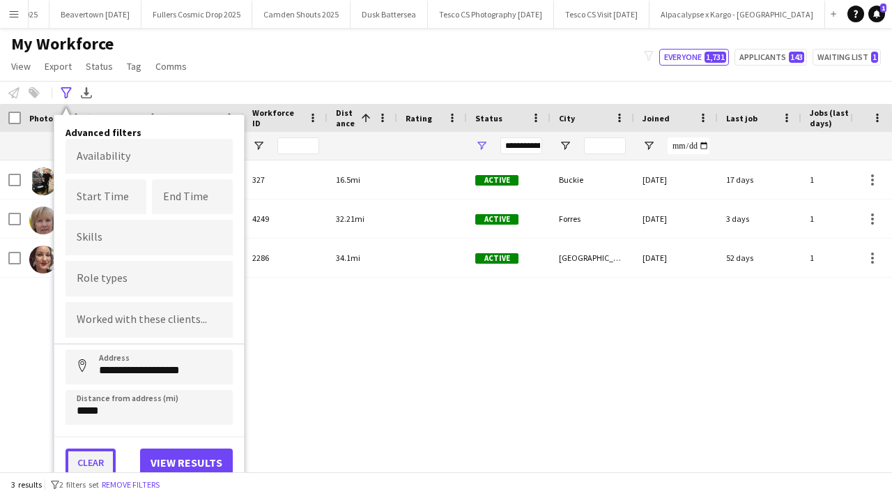
click at [107, 454] on button "Clear" at bounding box center [91, 462] width 50 height 28
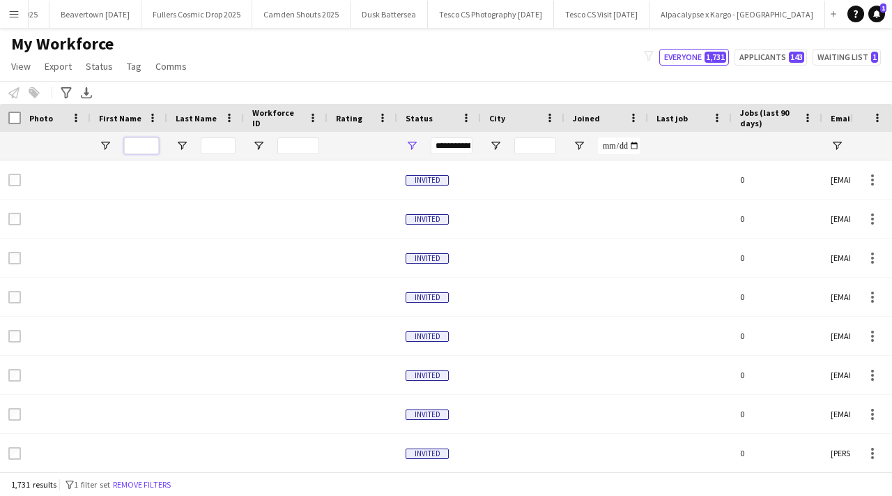
click at [150, 149] on input "First Name Filter Input" at bounding box center [141, 145] width 35 height 17
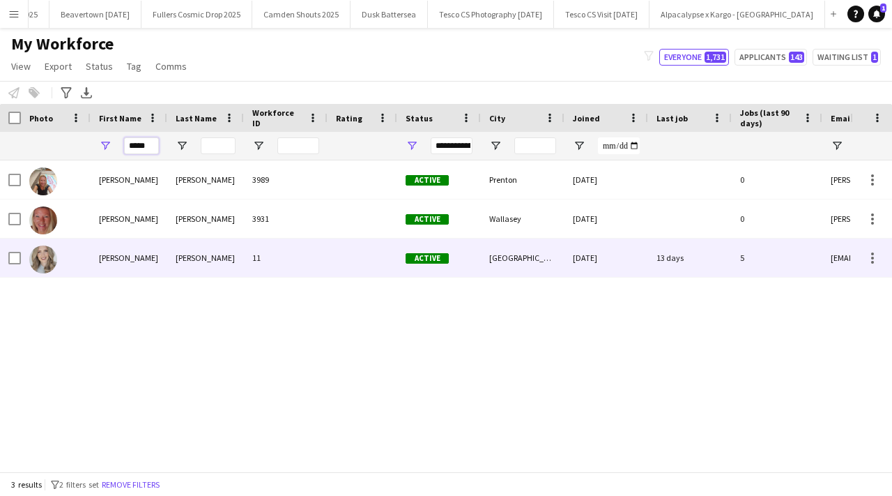
type input "*****"
click at [190, 259] on div "Kenning" at bounding box center [205, 257] width 77 height 38
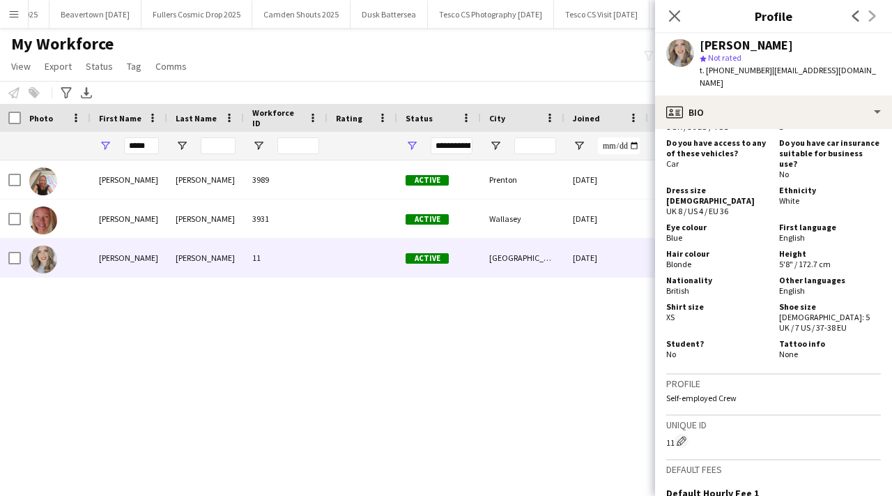
scroll to position [897, 0]
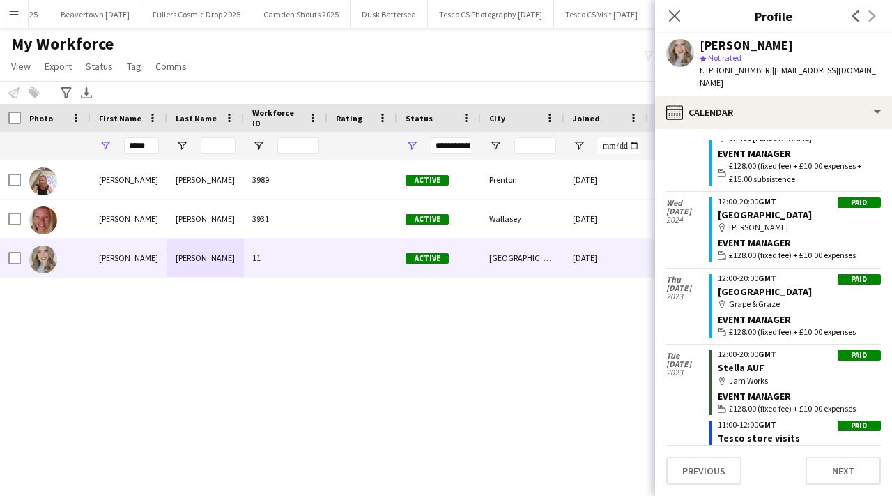
scroll to position [1970, 0]
click at [685, 50] on app-user-avatar at bounding box center [681, 53] width 28 height 28
click at [678, 18] on icon "Close pop-in" at bounding box center [674, 15] width 13 height 13
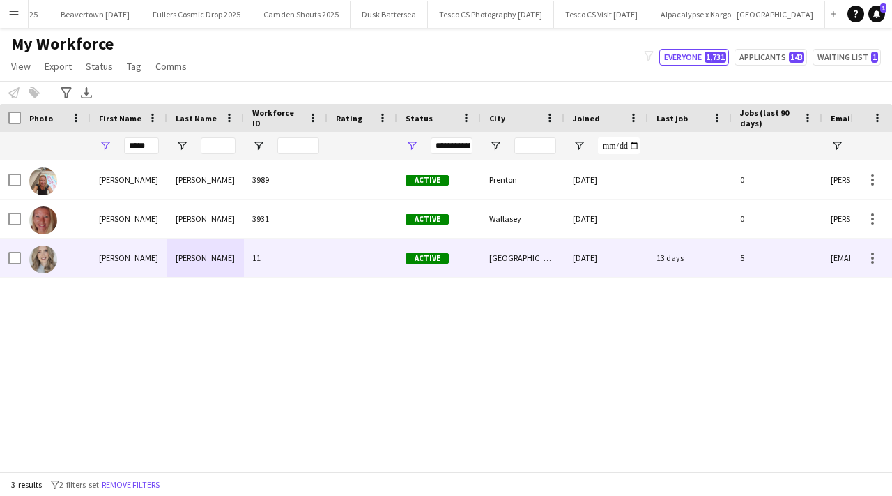
click at [161, 268] on div "Lynne" at bounding box center [129, 257] width 77 height 38
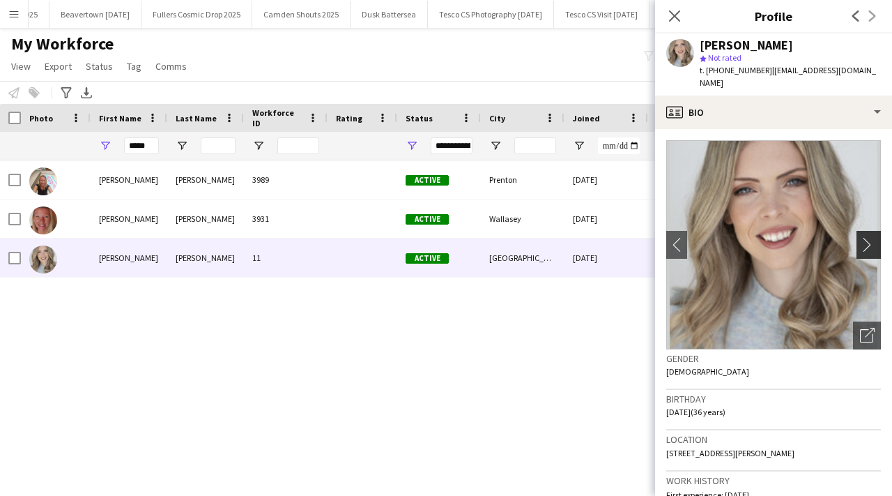
click at [874, 241] on button "chevron-right" at bounding box center [871, 245] width 28 height 28
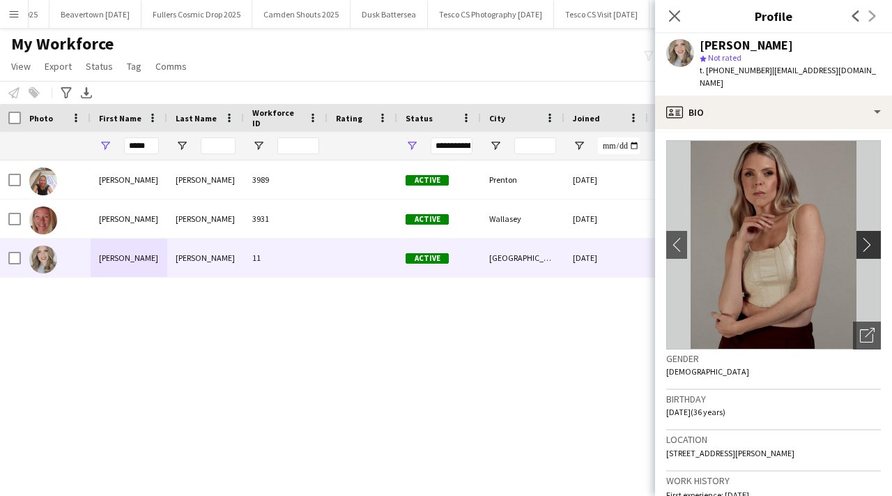
click at [870, 237] on app-icon "chevron-right" at bounding box center [871, 244] width 22 height 15
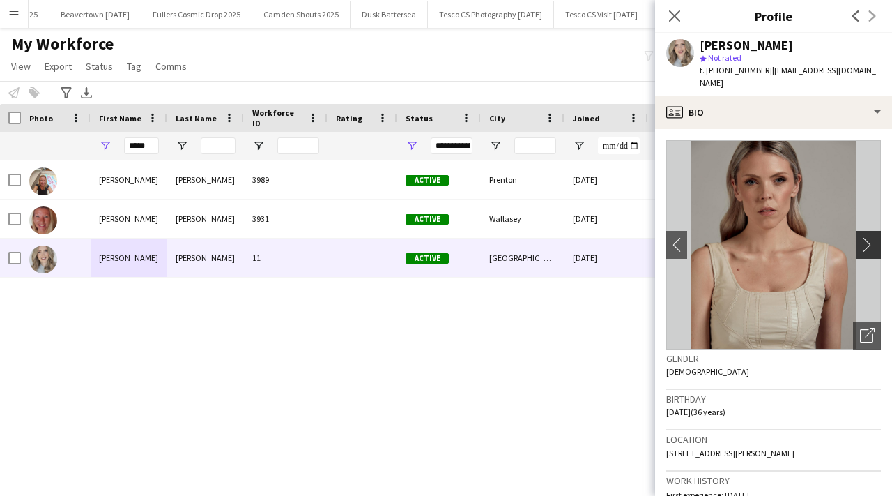
click at [870, 237] on app-icon "chevron-right" at bounding box center [871, 244] width 22 height 15
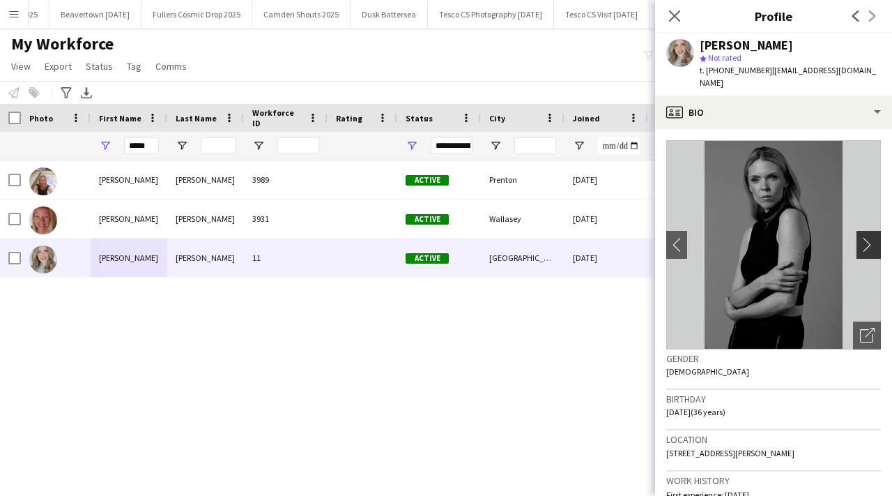
click at [870, 237] on app-icon "chevron-right" at bounding box center [871, 244] width 22 height 15
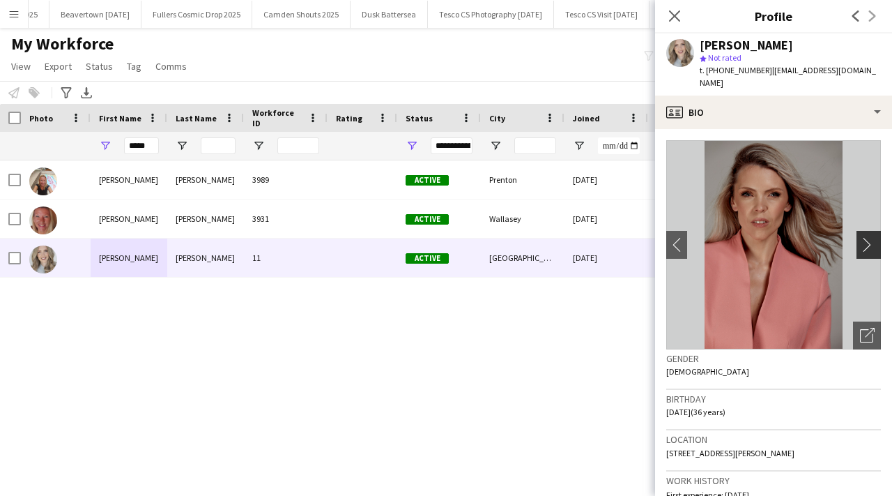
click at [870, 237] on app-icon "chevron-right" at bounding box center [871, 244] width 22 height 15
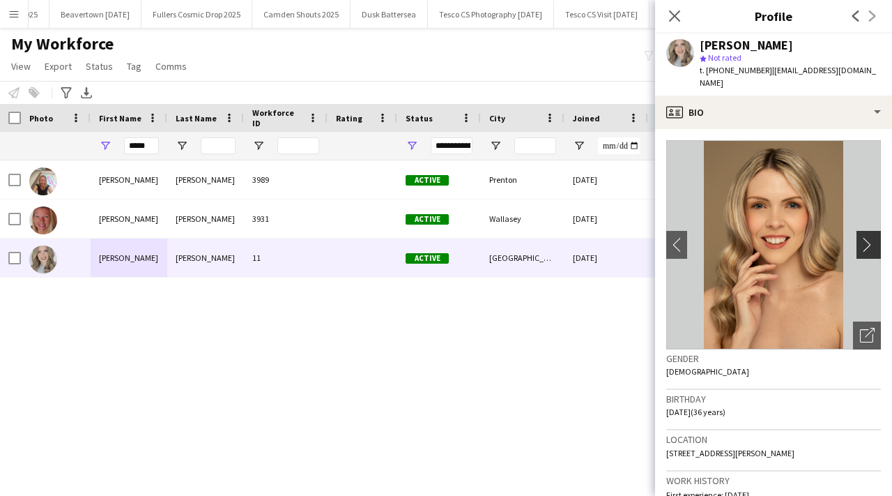
click at [870, 237] on app-icon "chevron-right" at bounding box center [871, 244] width 22 height 15
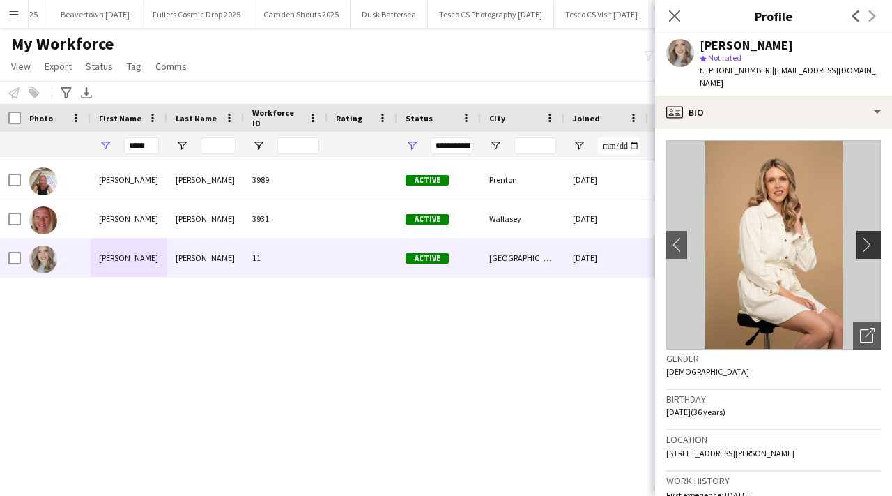
click at [870, 237] on app-icon "chevron-right" at bounding box center [871, 244] width 22 height 15
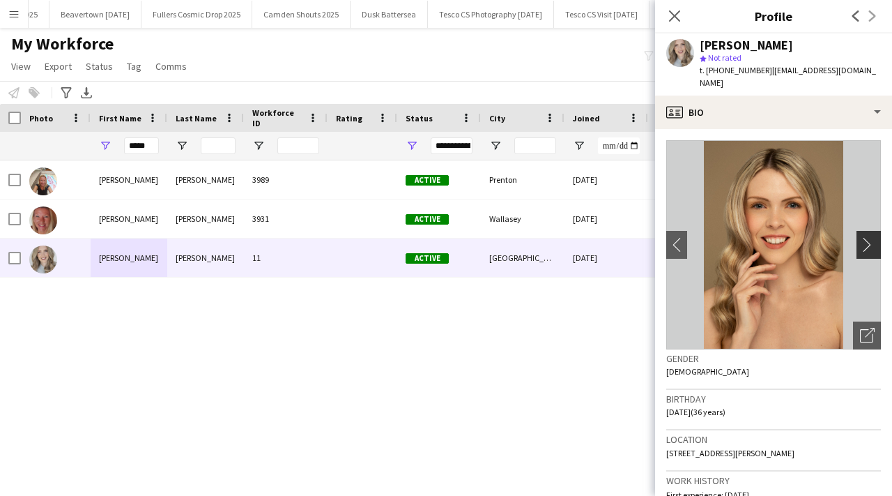
click at [870, 237] on app-icon "chevron-right" at bounding box center [871, 244] width 22 height 15
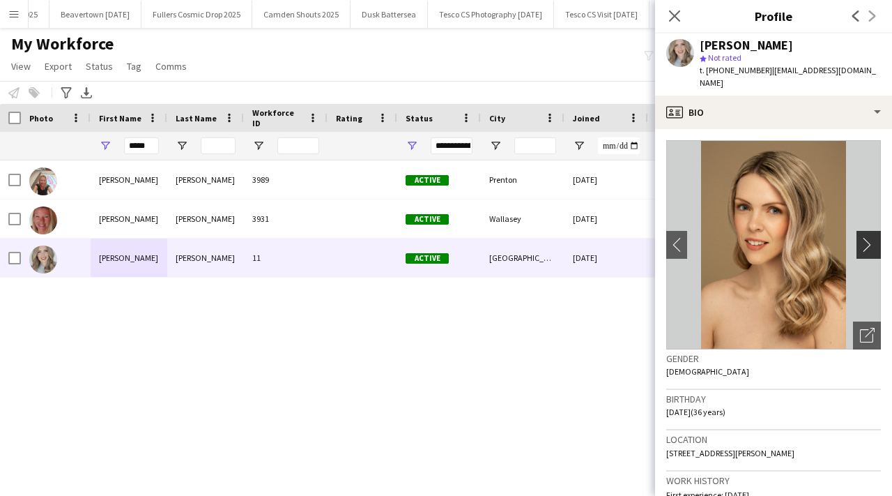
click at [870, 237] on app-icon "chevron-right" at bounding box center [871, 244] width 22 height 15
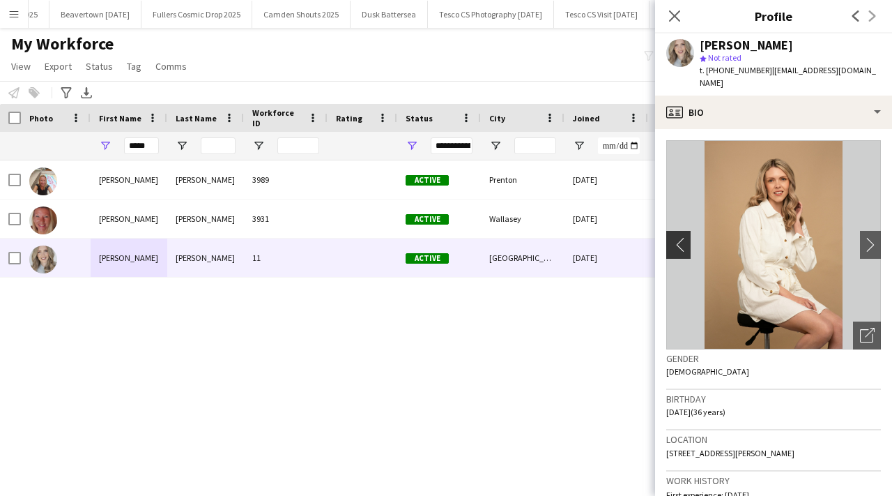
click at [669, 237] on app-icon "chevron-left" at bounding box center [678, 244] width 22 height 15
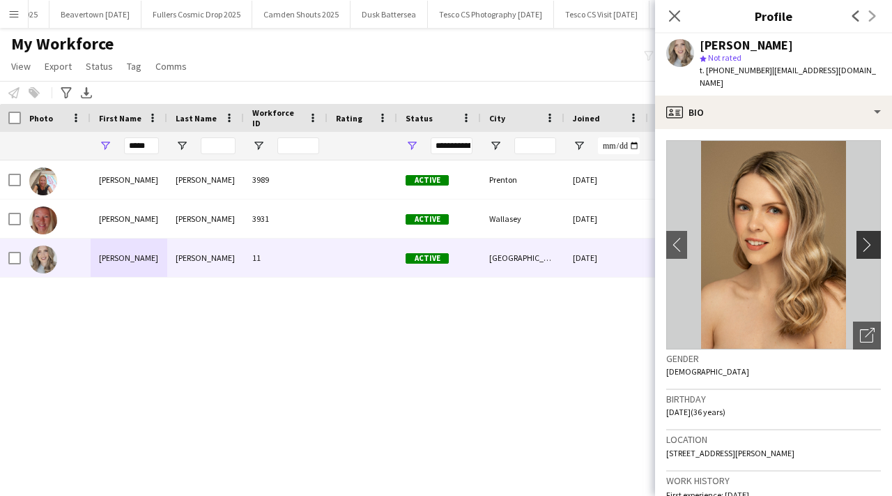
click at [865, 237] on app-icon "chevron-right" at bounding box center [871, 244] width 22 height 15
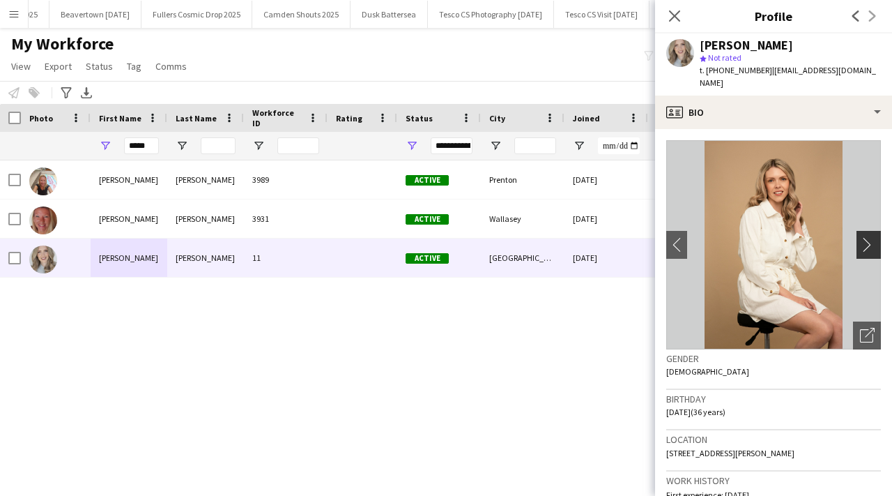
click at [865, 237] on app-icon "chevron-right" at bounding box center [871, 244] width 22 height 15
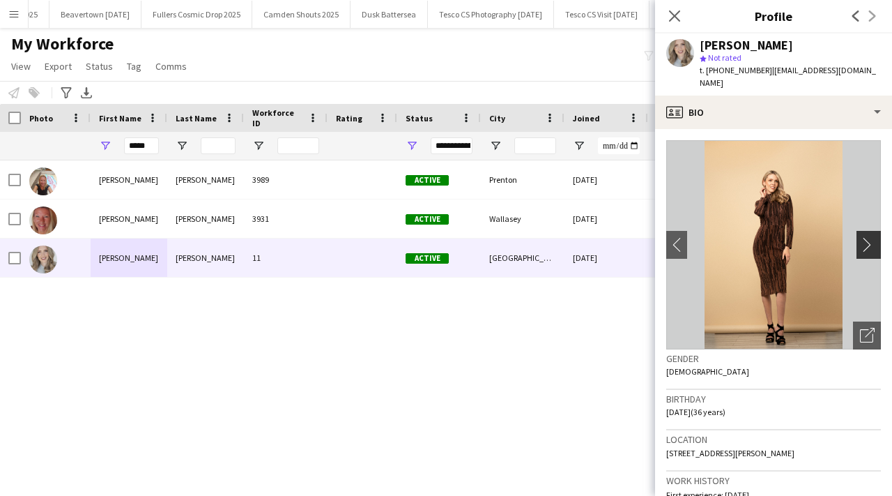
click at [865, 237] on app-icon "chevron-right" at bounding box center [871, 244] width 22 height 15
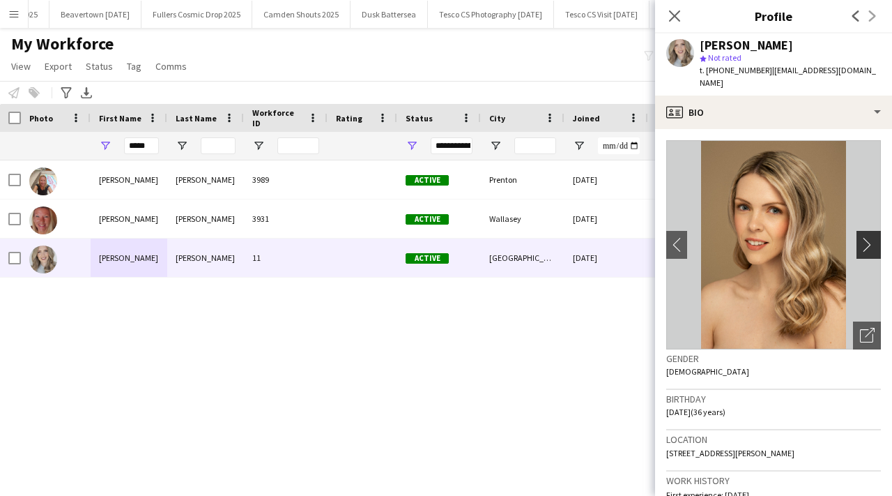
click at [865, 237] on app-icon "chevron-right" at bounding box center [871, 244] width 22 height 15
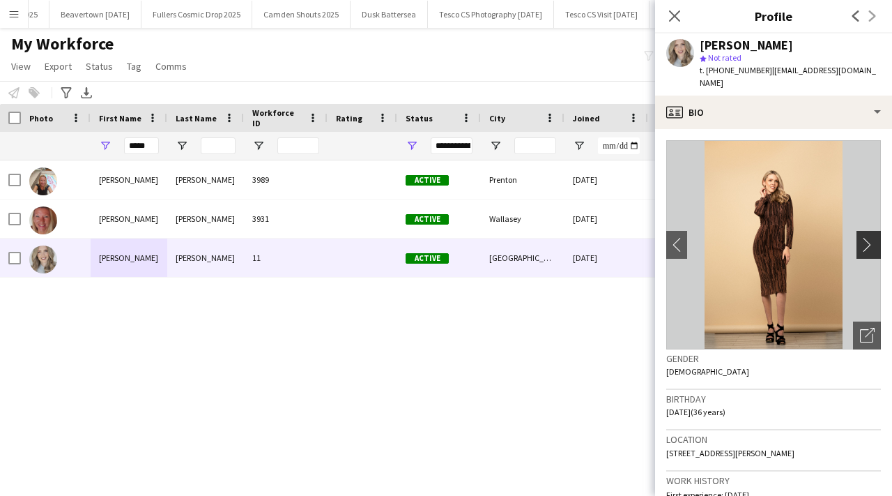
click at [865, 237] on app-icon "chevron-right" at bounding box center [871, 244] width 22 height 15
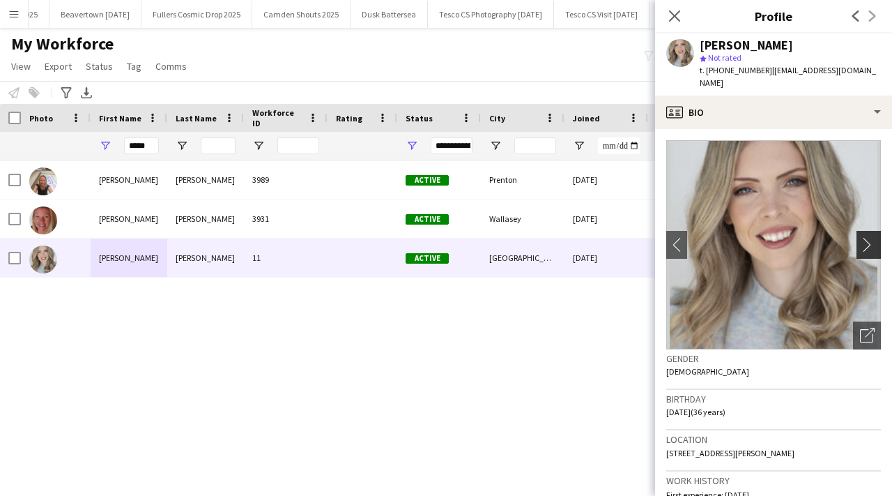
click at [865, 237] on app-icon "chevron-right" at bounding box center [871, 244] width 22 height 15
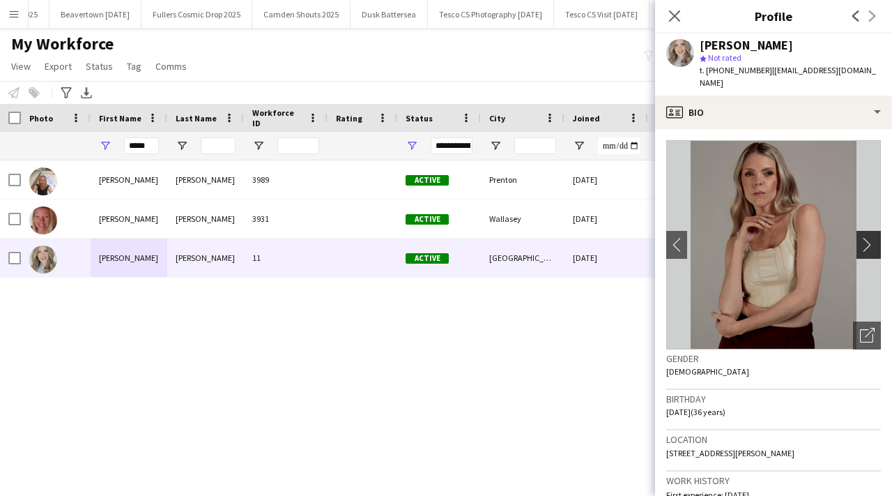
click at [865, 237] on app-icon "chevron-right" at bounding box center [871, 244] width 22 height 15
